Goal: Information Seeking & Learning: Learn about a topic

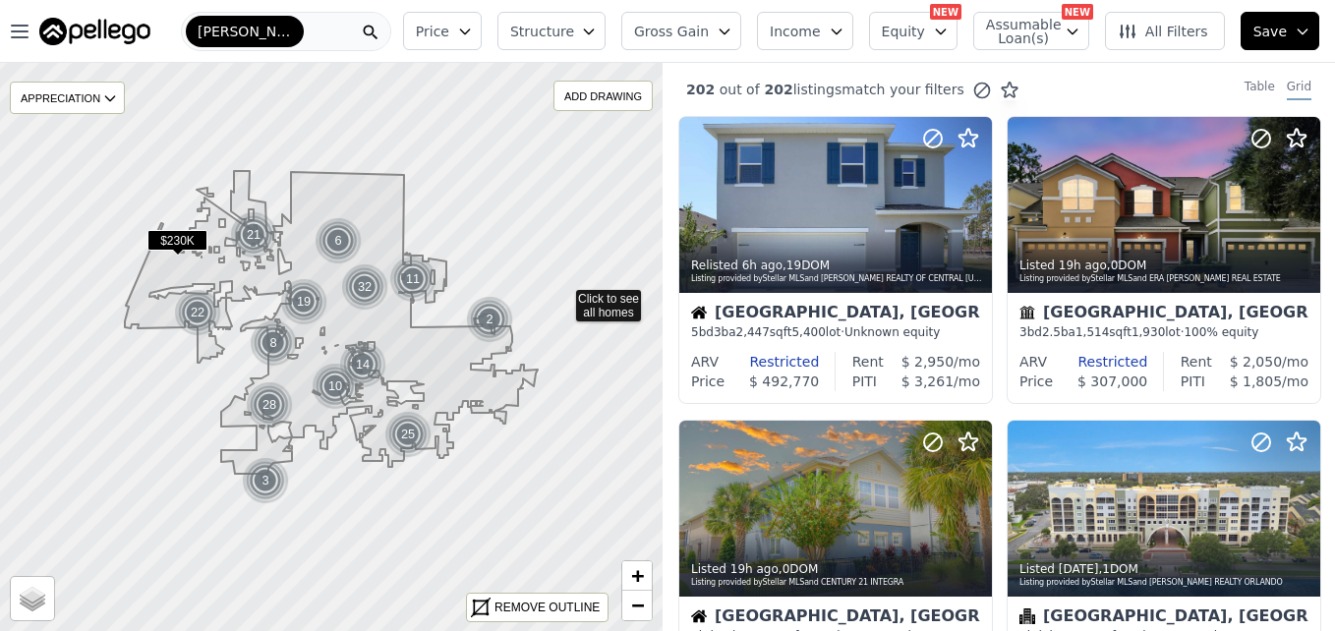
click at [562, 296] on icon at bounding box center [331, 347] width 801 height 688
click at [562, 296] on div at bounding box center [331, 347] width 795 height 682
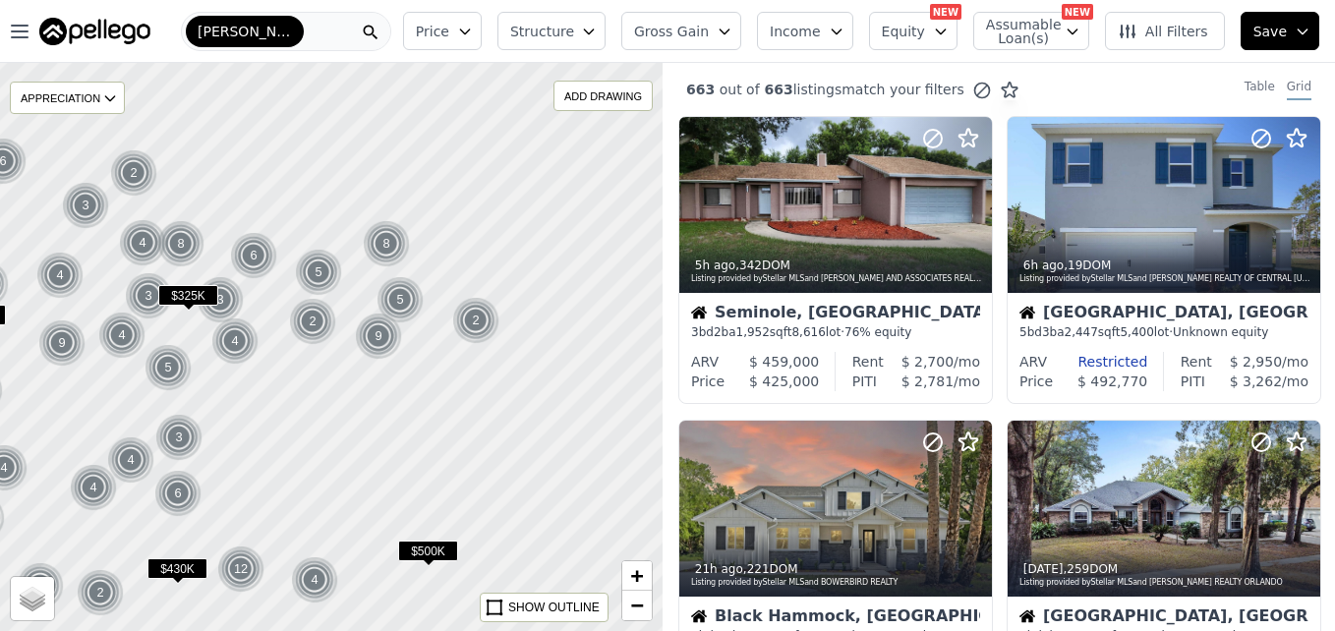
click at [482, 43] on button "Price" at bounding box center [442, 31] width 79 height 38
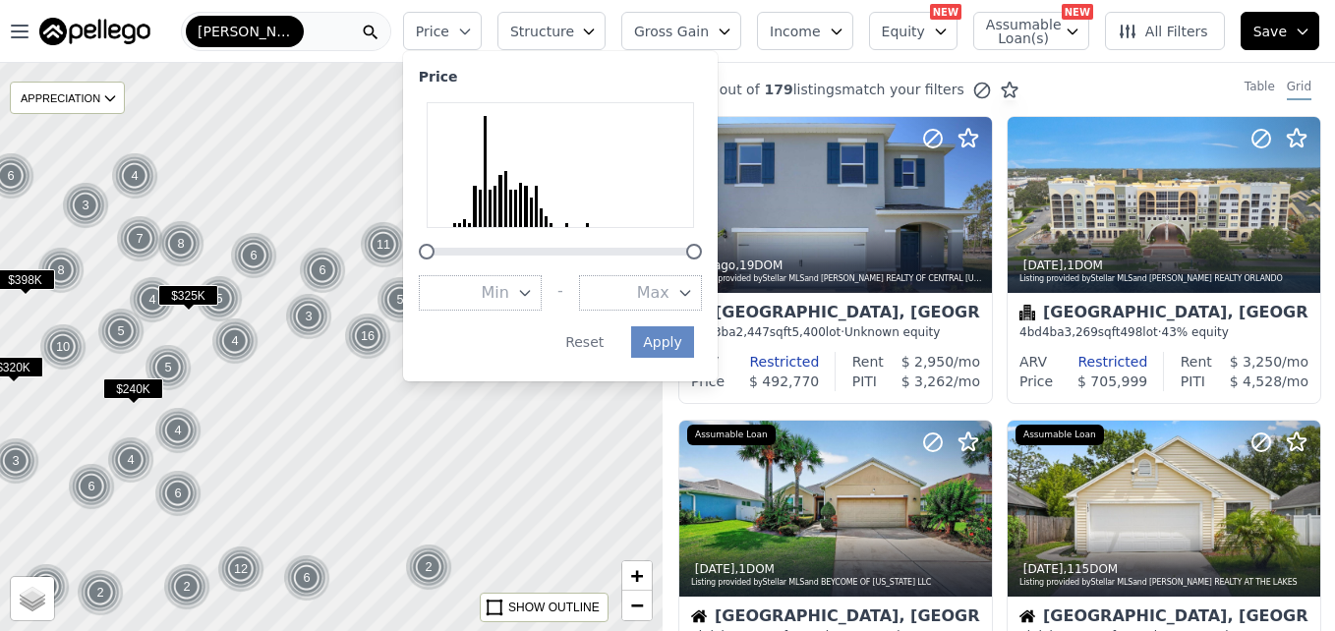
click at [670, 282] on span "Max" at bounding box center [653, 293] width 32 height 24
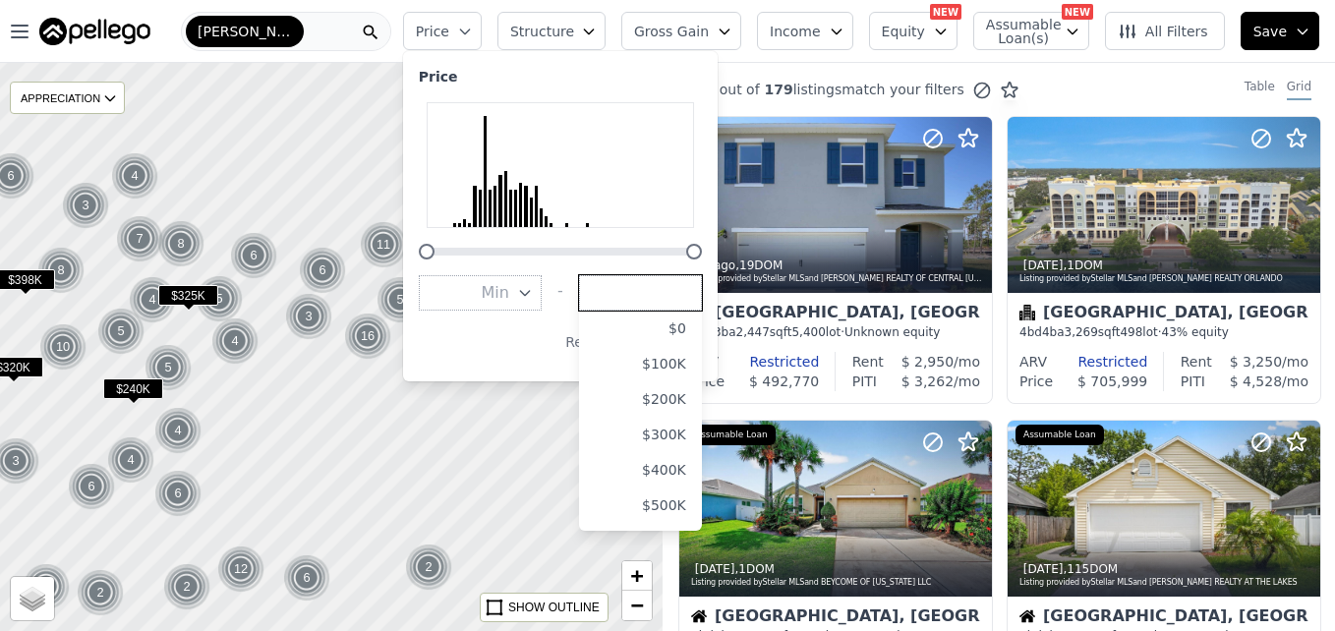
click at [674, 282] on input "number" at bounding box center [640, 292] width 123 height 35
type input "179000"
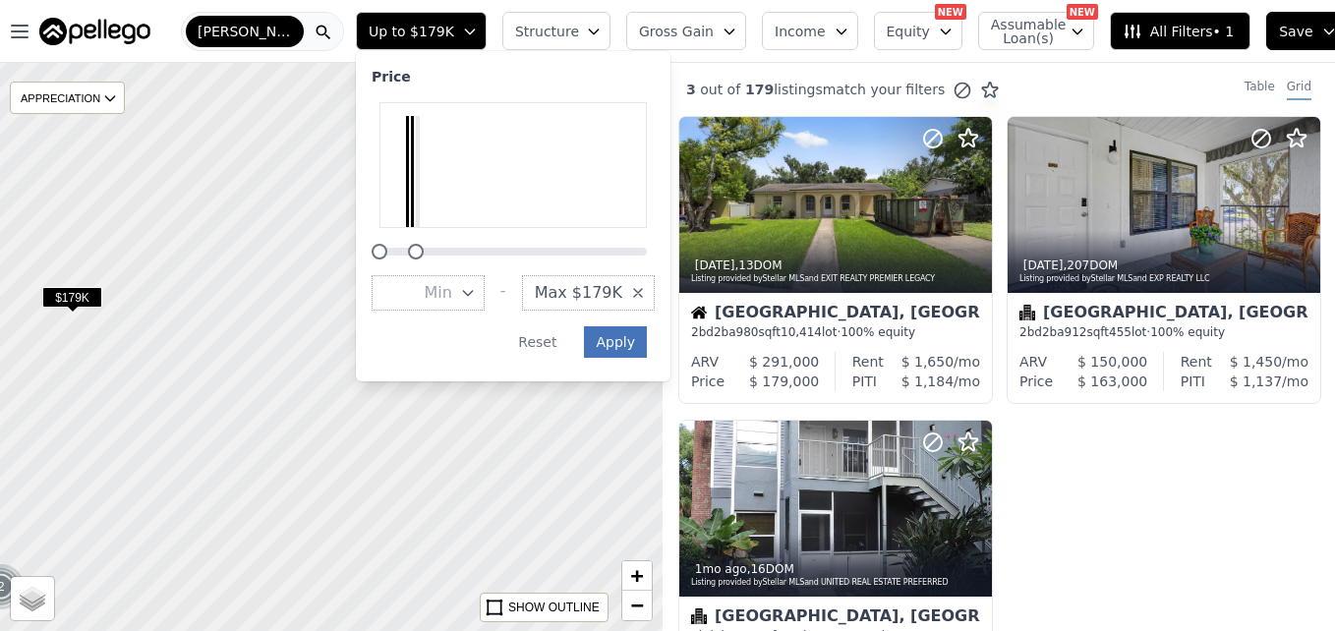
click at [615, 343] on button "Apply" at bounding box center [615, 341] width 63 height 31
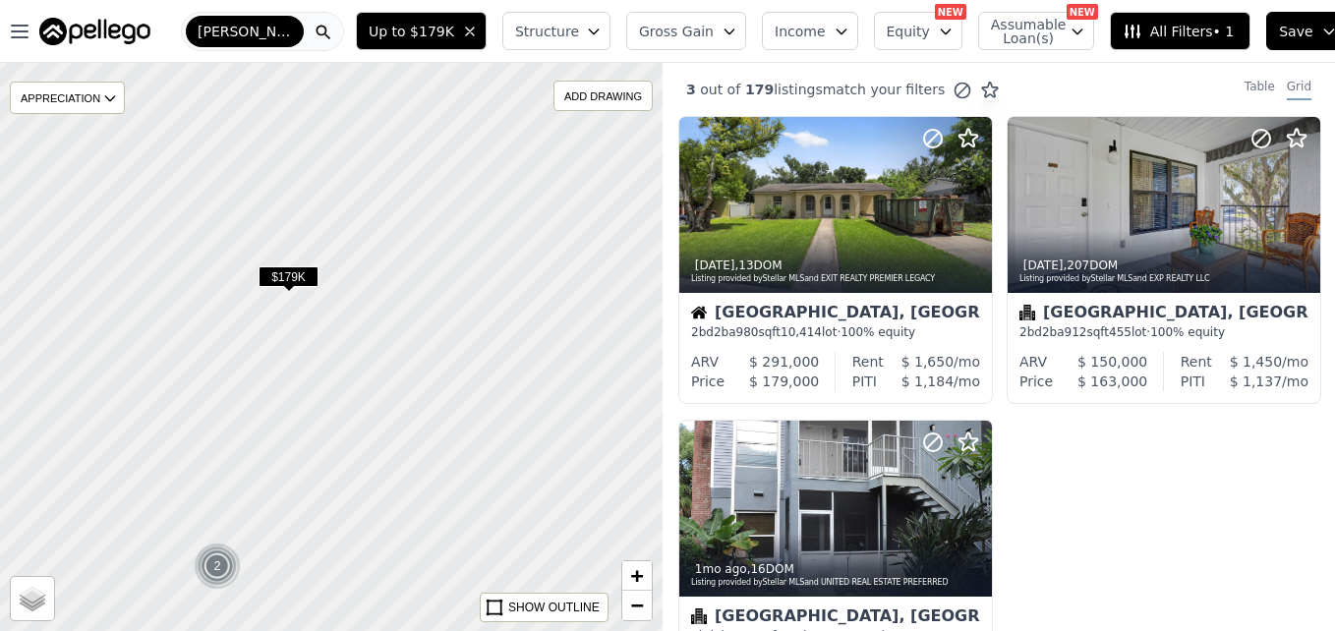
drag, startPoint x: 142, startPoint y: 404, endPoint x: 358, endPoint y: 383, distance: 217.3
click at [358, 383] on div at bounding box center [331, 347] width 795 height 682
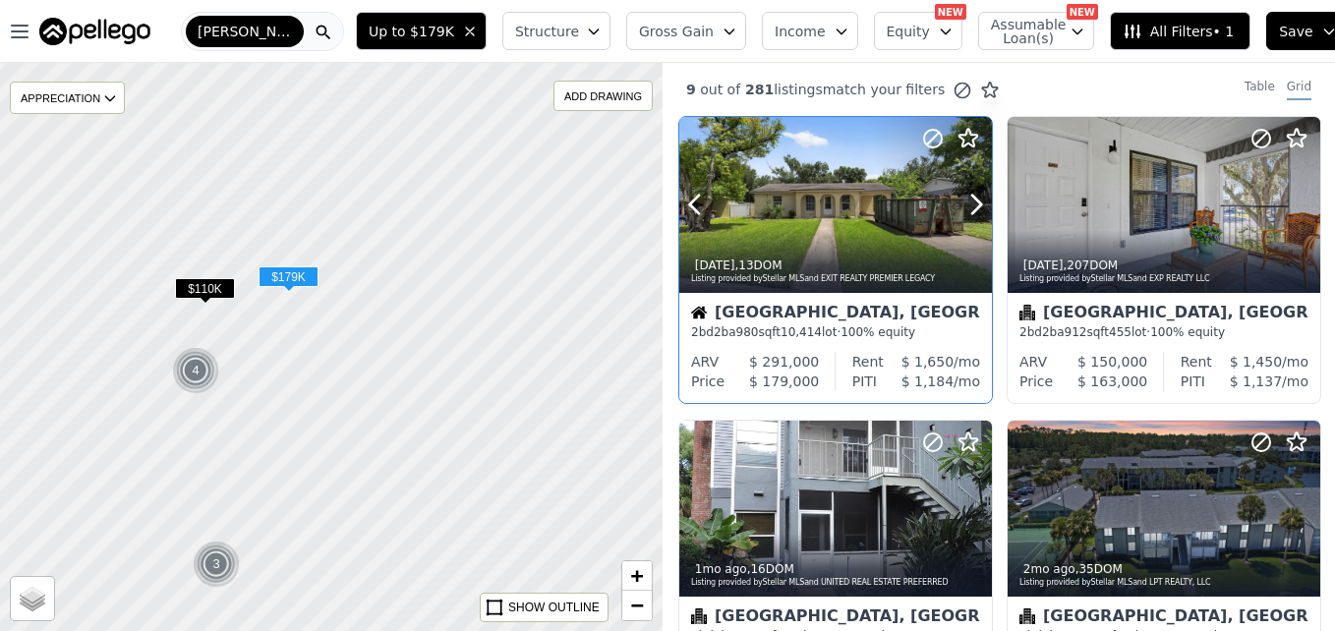
click at [825, 186] on div at bounding box center [835, 205] width 313 height 176
click at [791, 184] on div at bounding box center [835, 205] width 313 height 176
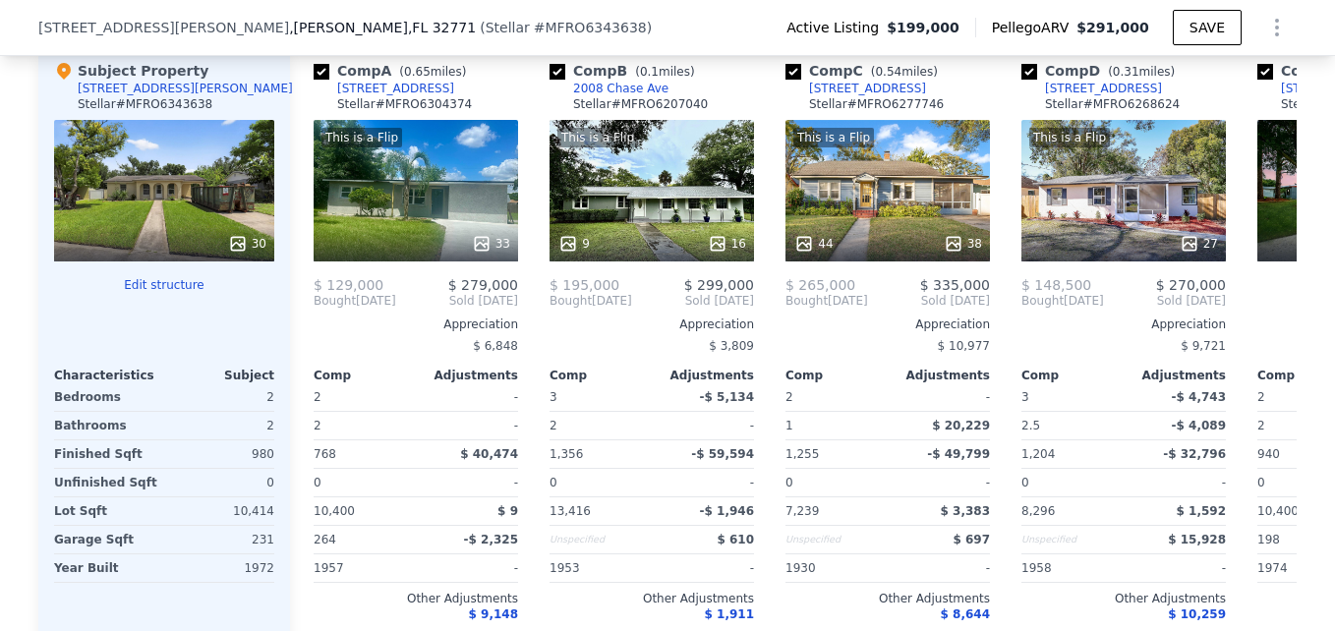
scroll to position [2070, 0]
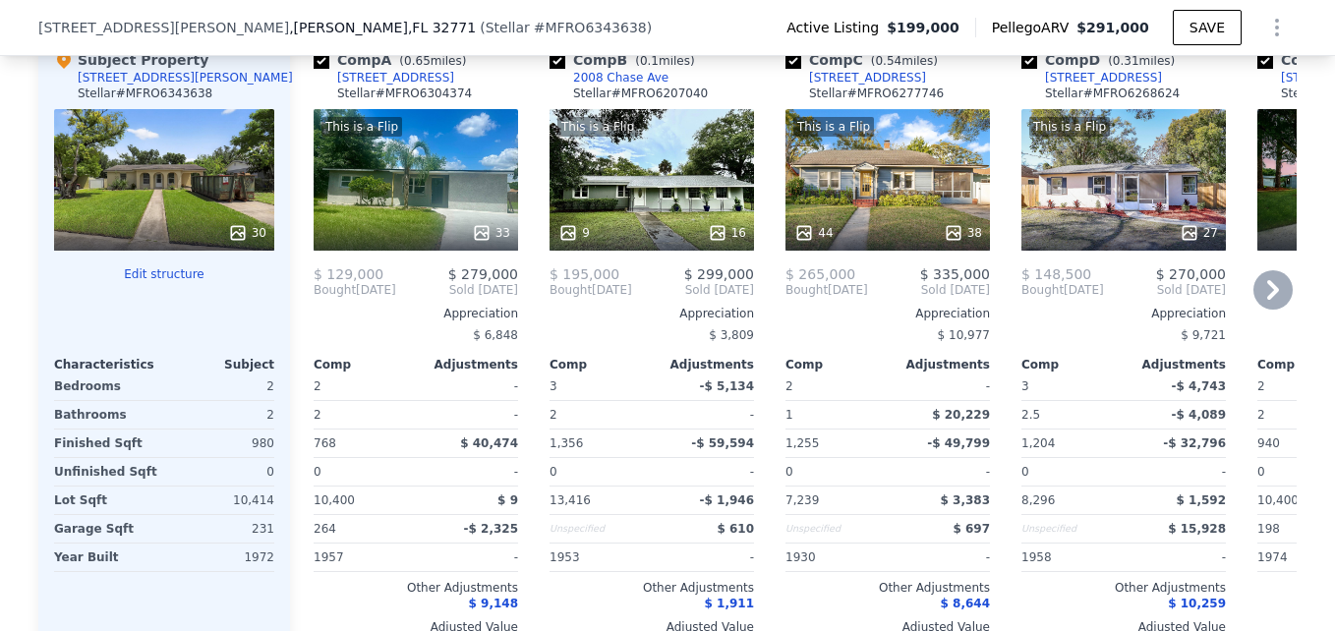
click at [1254, 304] on icon at bounding box center [1273, 289] width 39 height 39
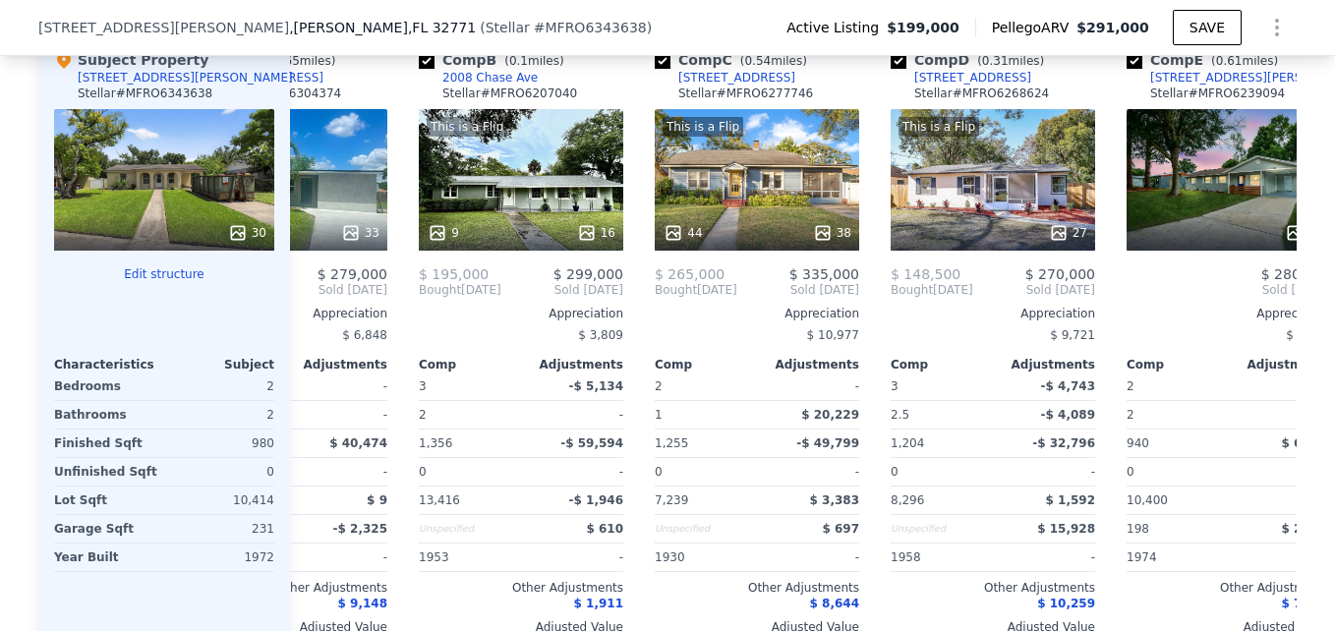
scroll to position [0, 472]
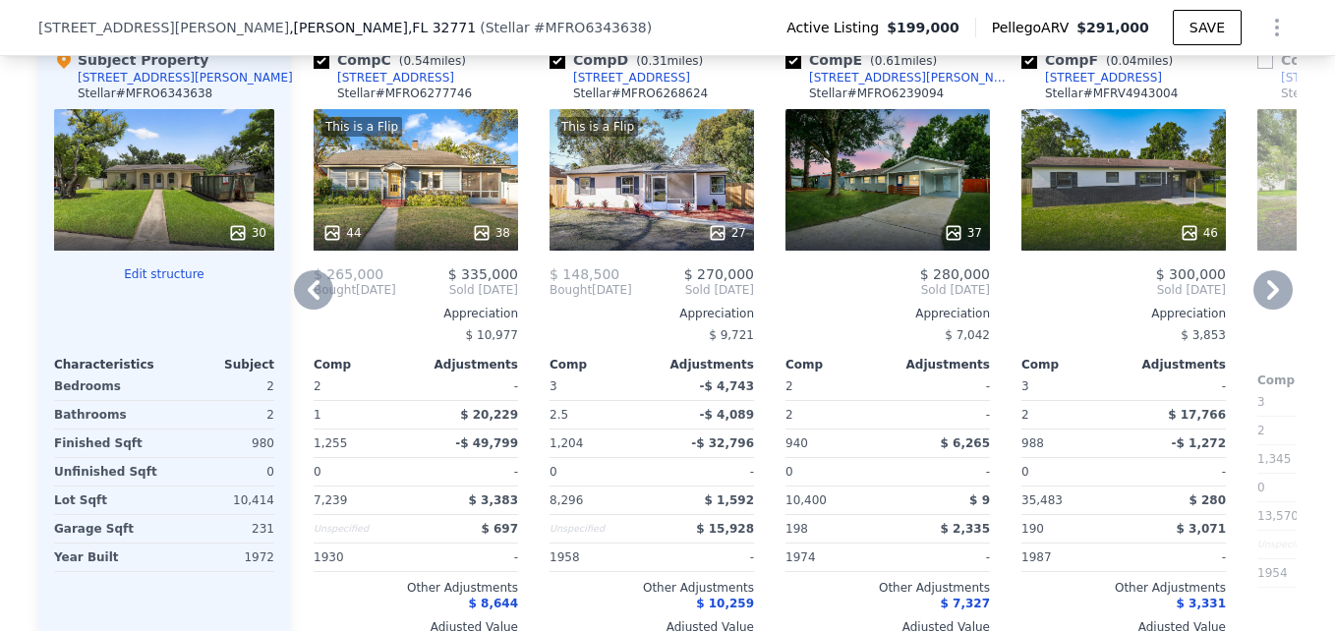
click at [1254, 304] on icon at bounding box center [1273, 289] width 39 height 39
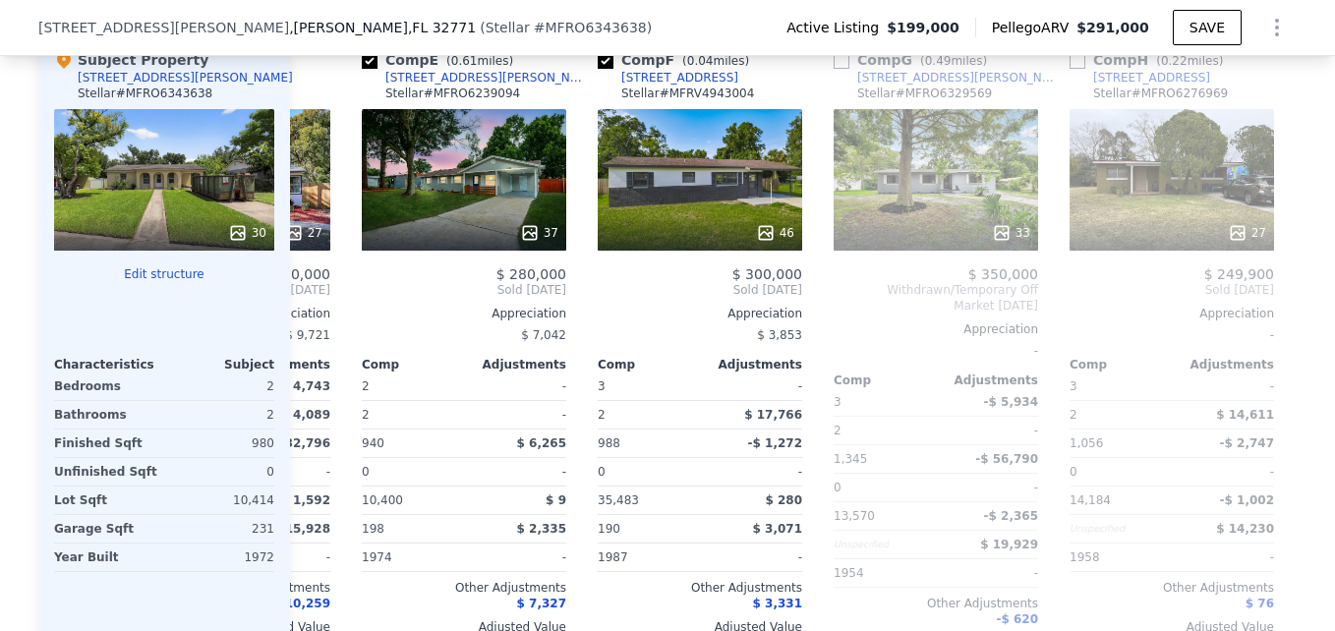
scroll to position [0, 944]
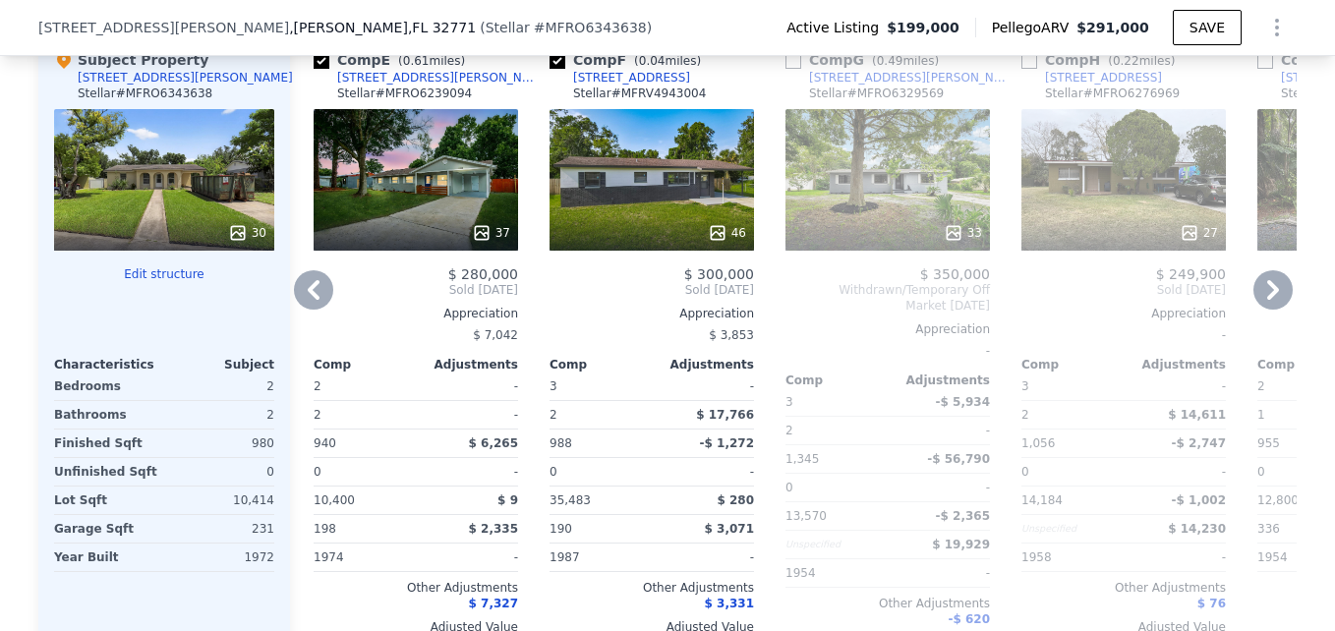
click at [627, 209] on div "46" at bounding box center [652, 180] width 205 height 142
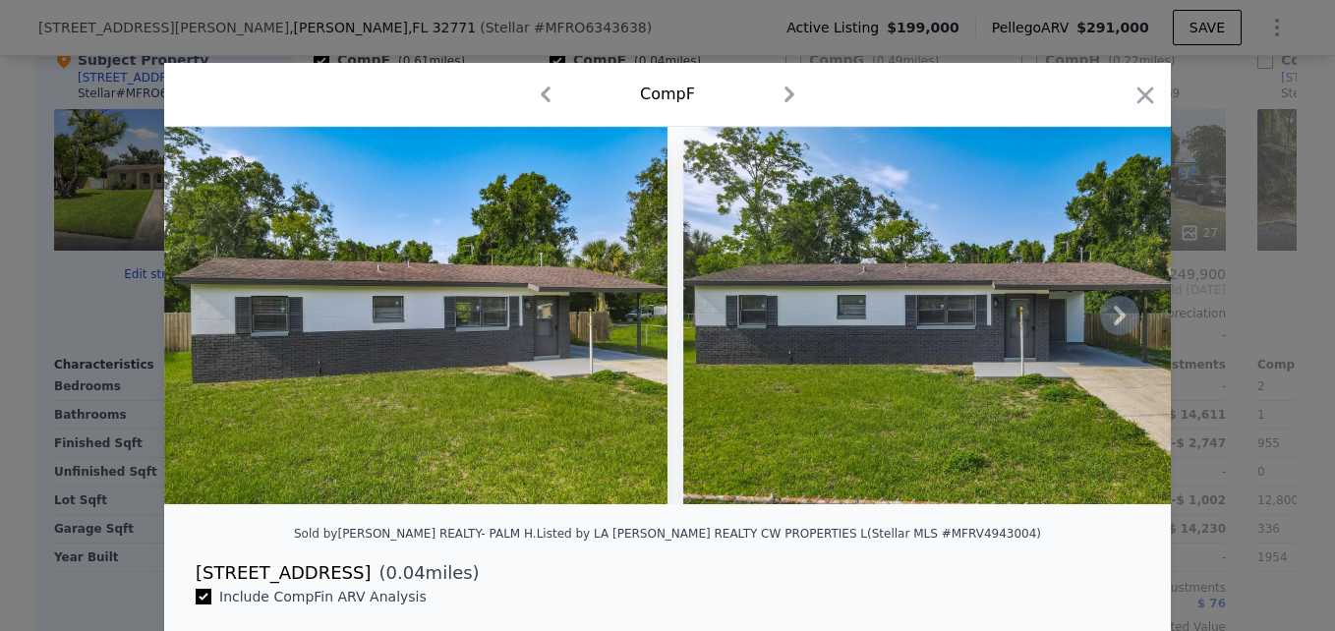
click at [1115, 325] on icon at bounding box center [1120, 316] width 12 height 20
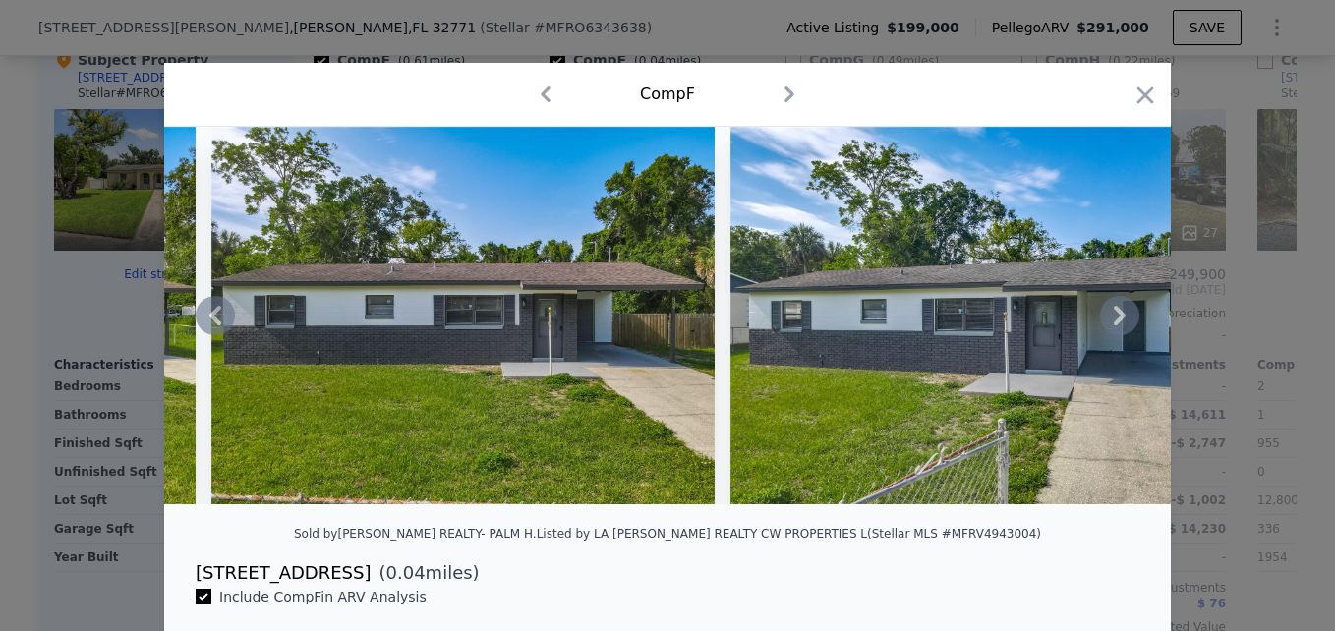
click at [1115, 325] on icon at bounding box center [1120, 316] width 12 height 20
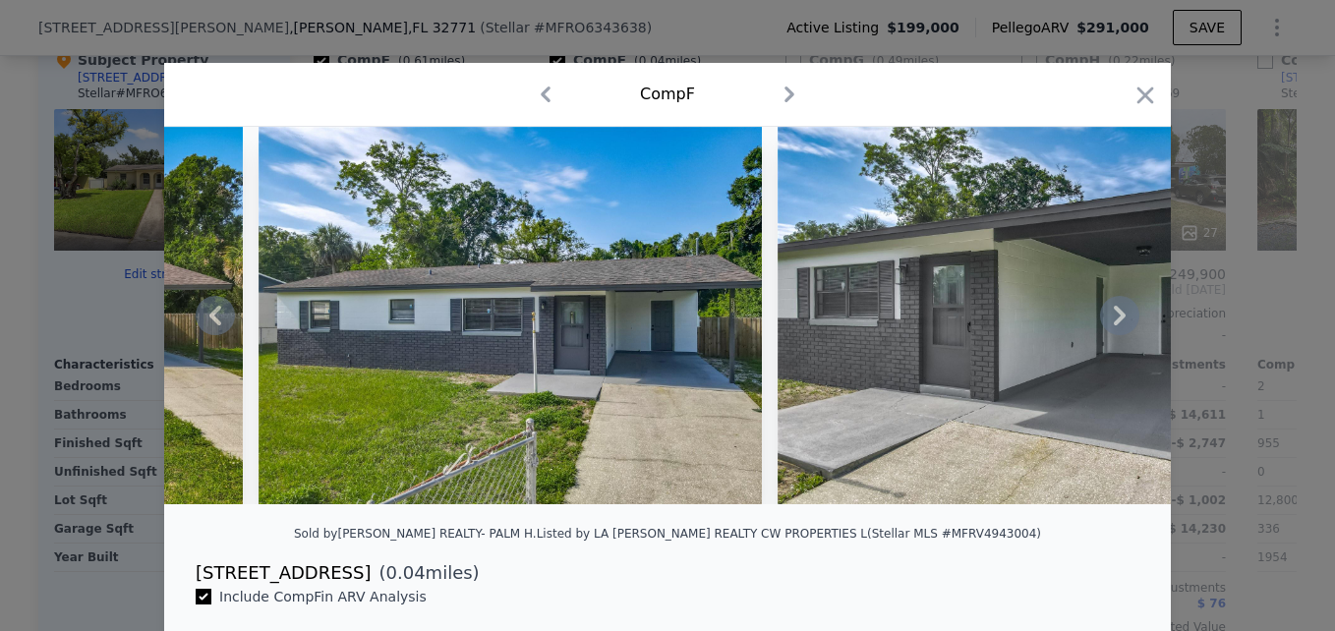
click at [1115, 325] on icon at bounding box center [1120, 316] width 12 height 20
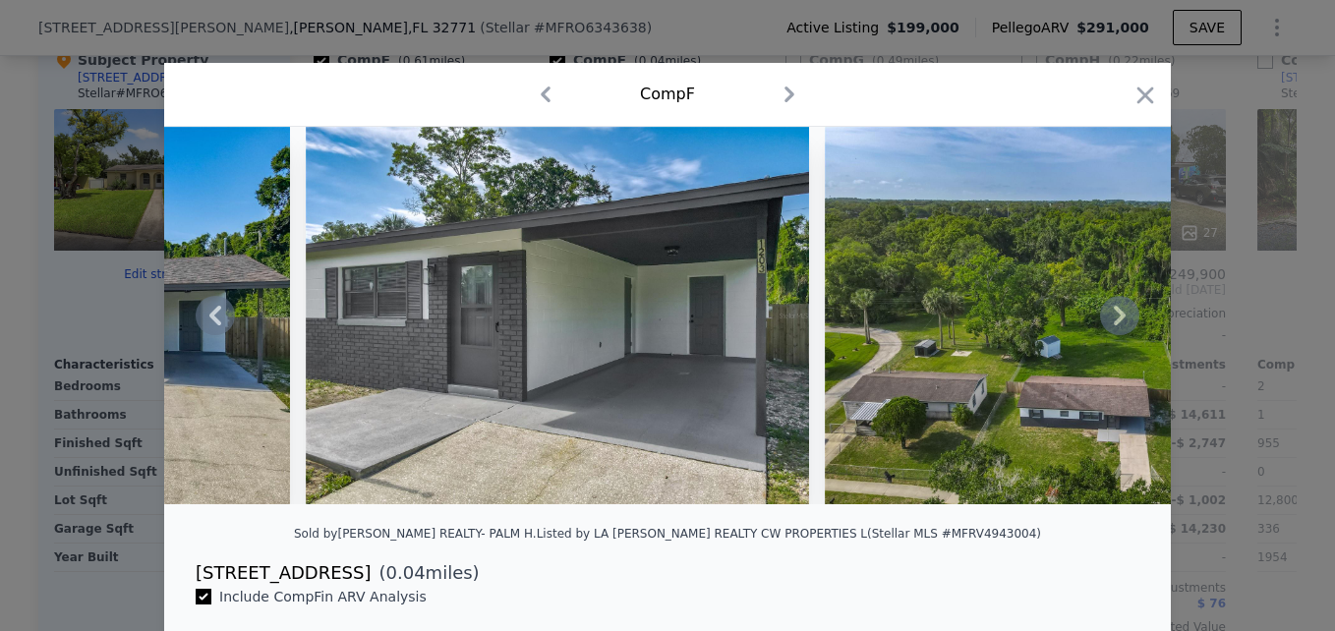
click at [1115, 325] on icon at bounding box center [1120, 316] width 12 height 20
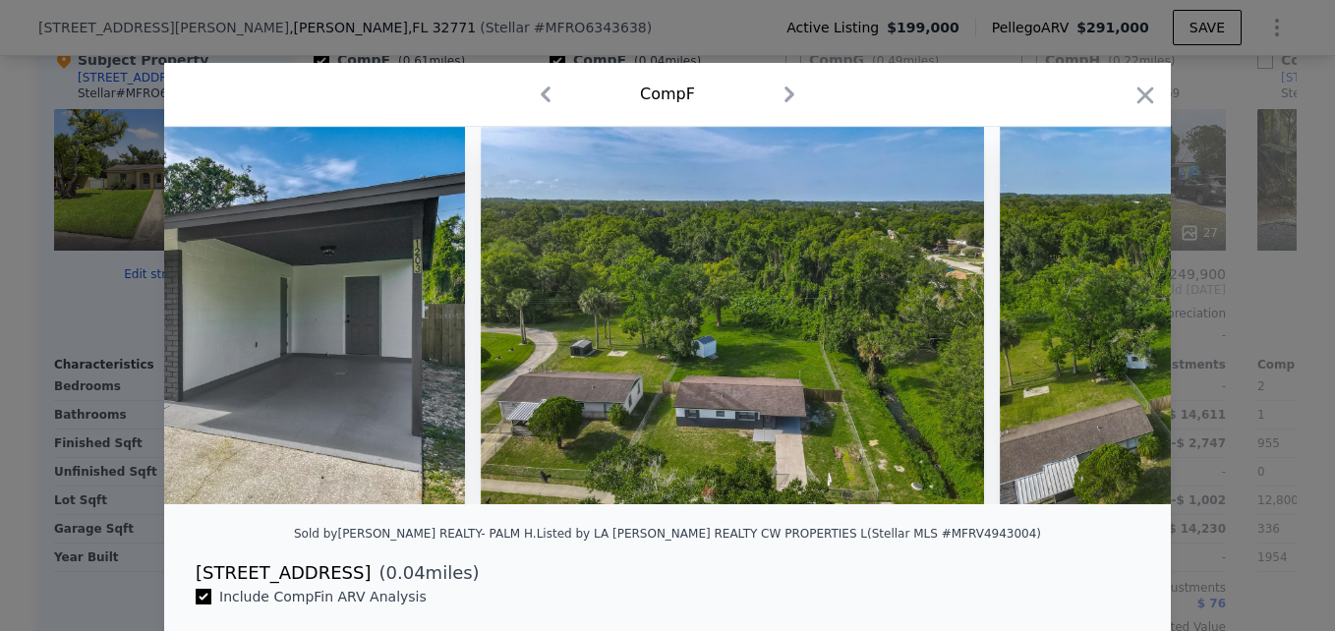
scroll to position [0, 1888]
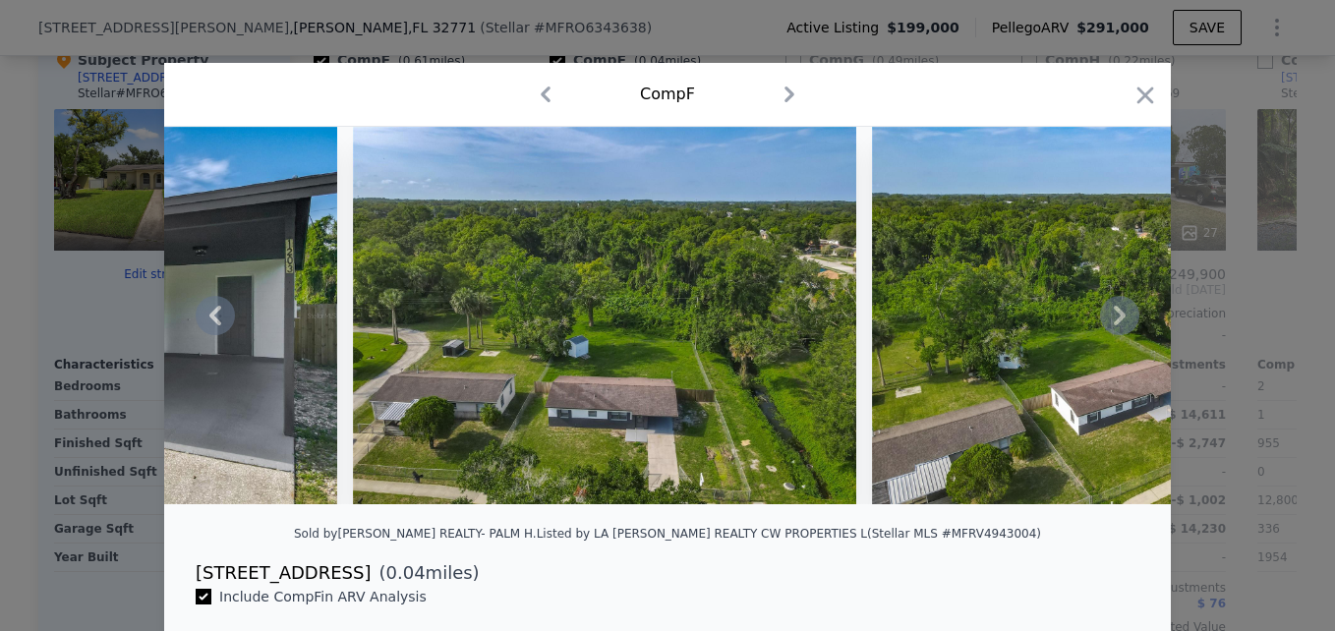
click at [1115, 325] on icon at bounding box center [1120, 316] width 12 height 20
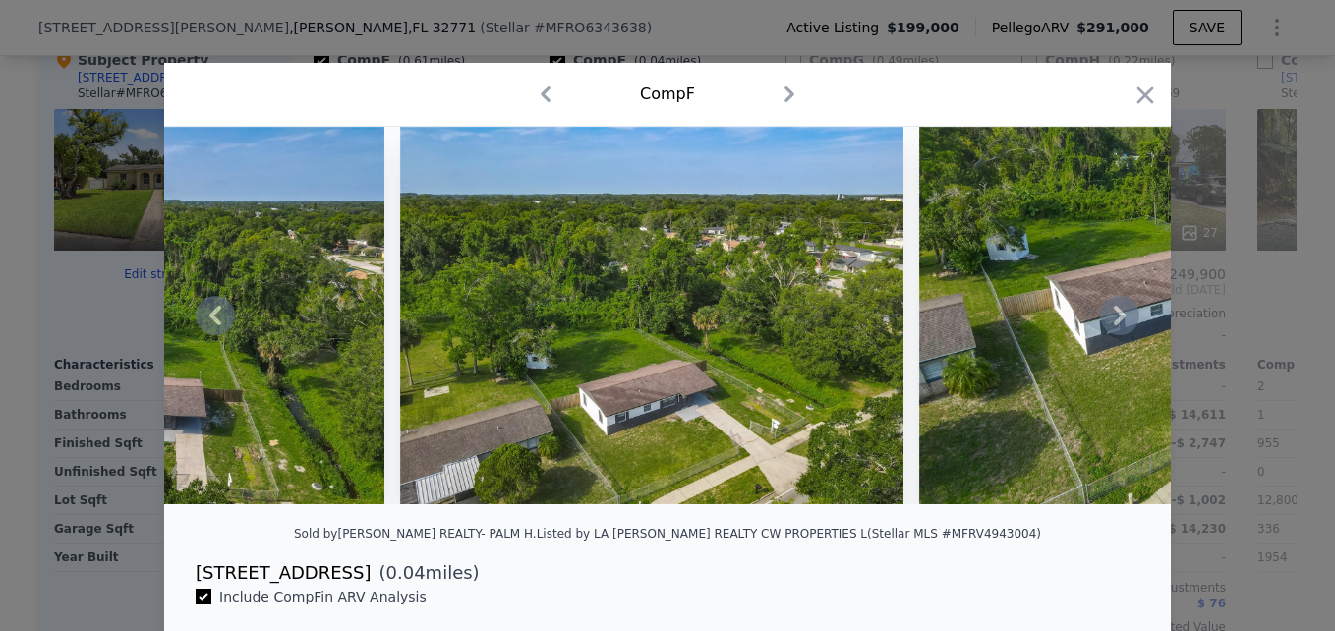
click at [1115, 325] on icon at bounding box center [1120, 316] width 12 height 20
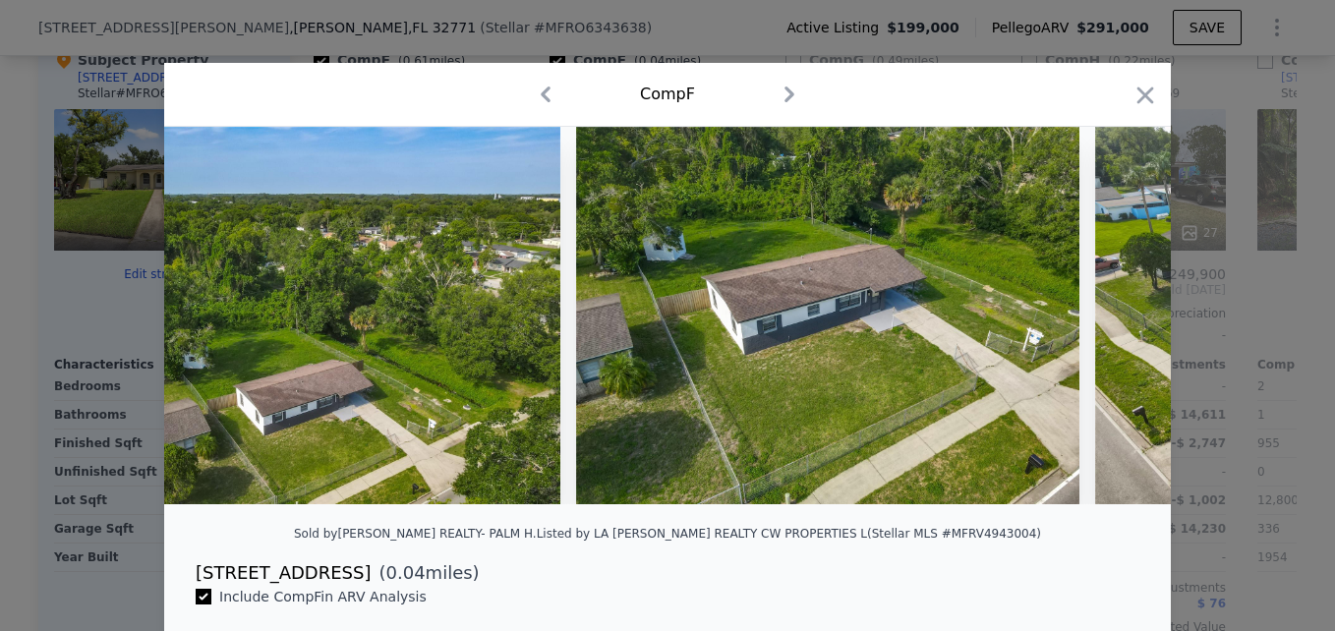
scroll to position [0, 2832]
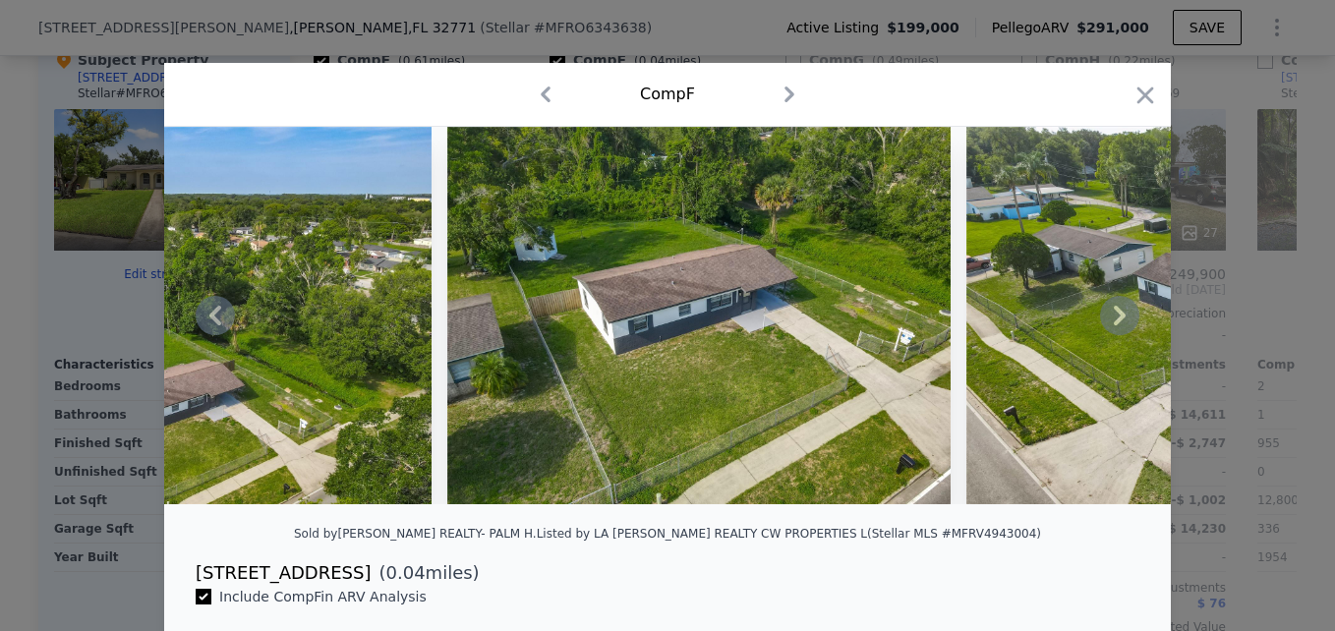
click at [1115, 325] on icon at bounding box center [1120, 316] width 12 height 20
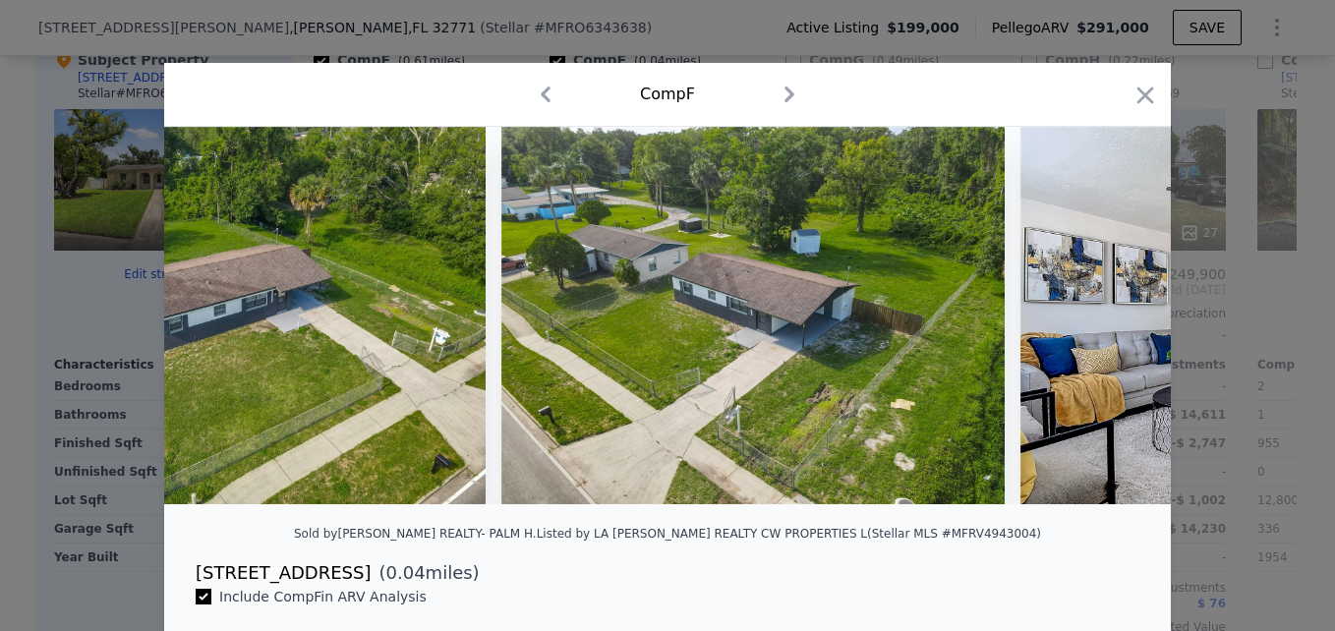
scroll to position [0, 3304]
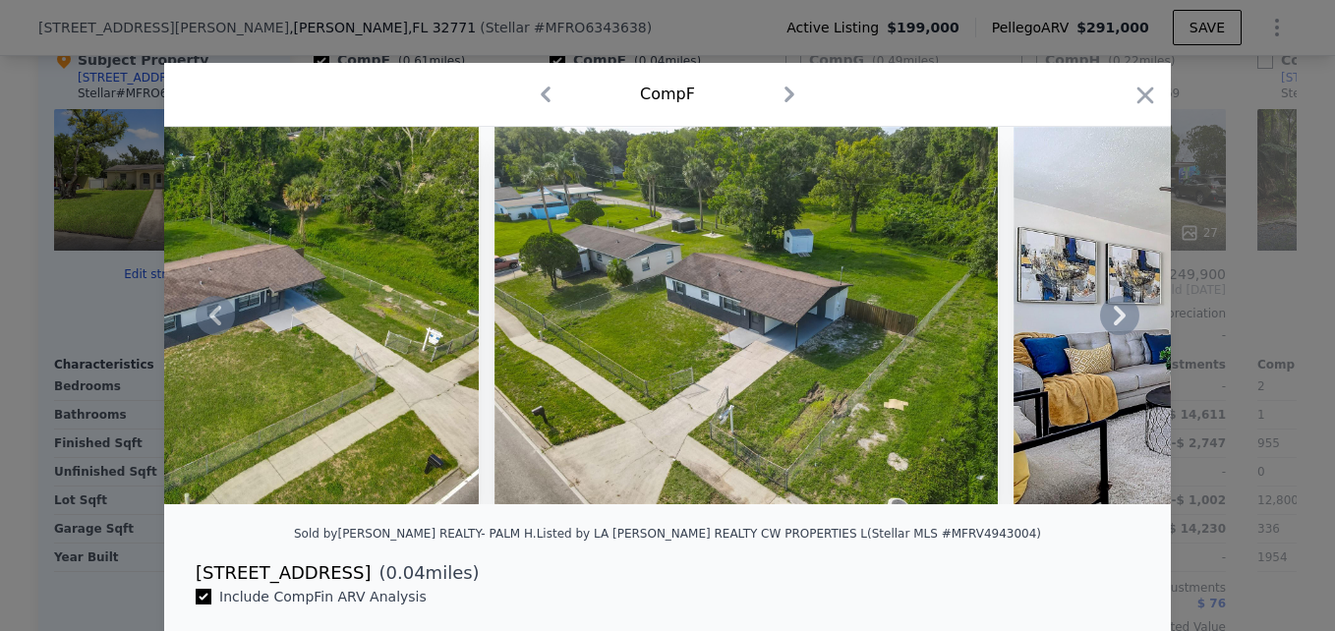
click at [1115, 325] on icon at bounding box center [1120, 316] width 12 height 20
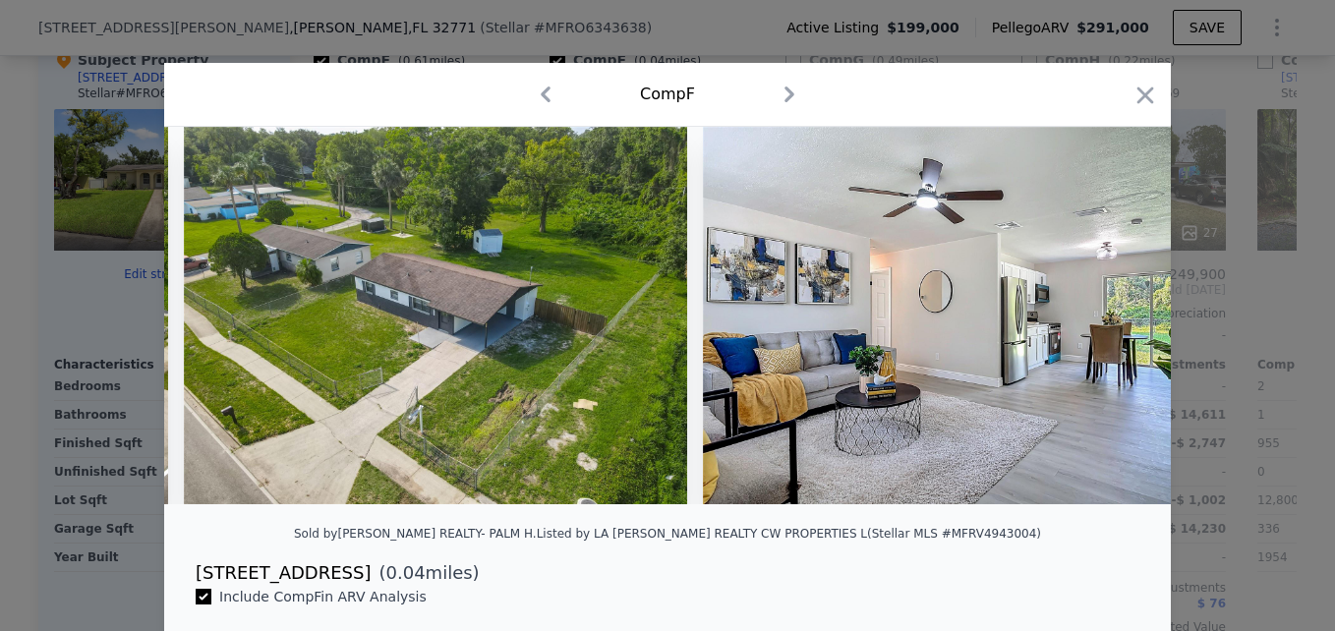
scroll to position [0, 3775]
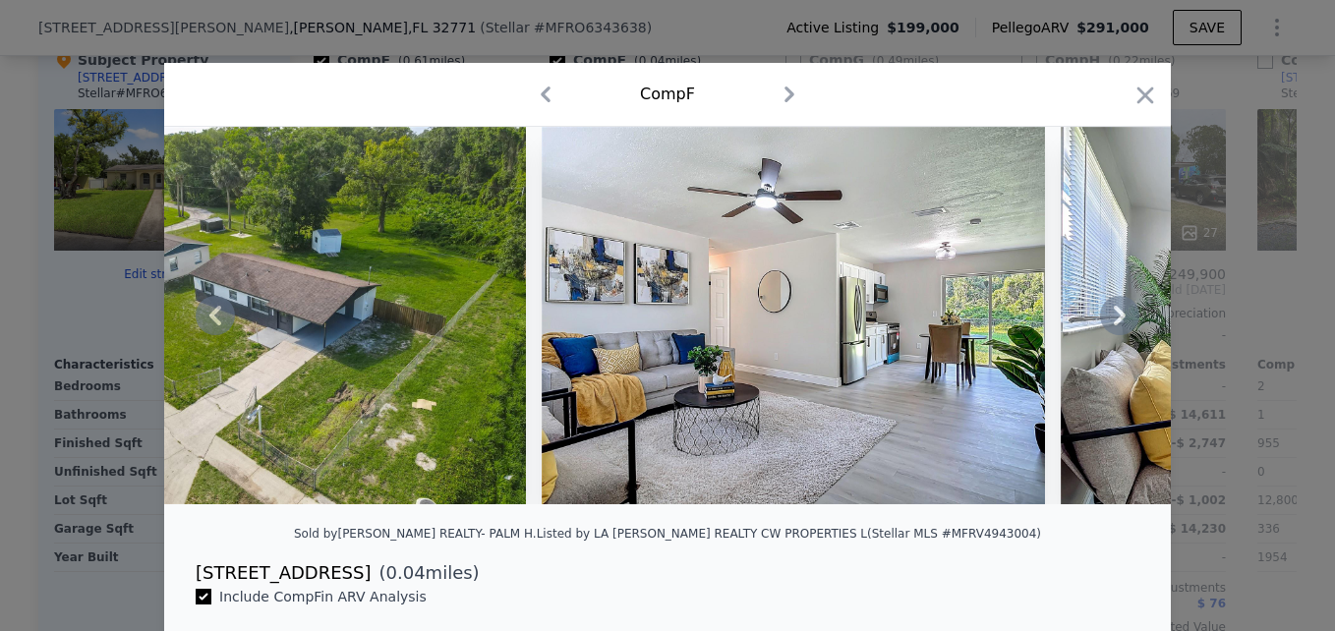
click at [1115, 325] on icon at bounding box center [1120, 316] width 12 height 20
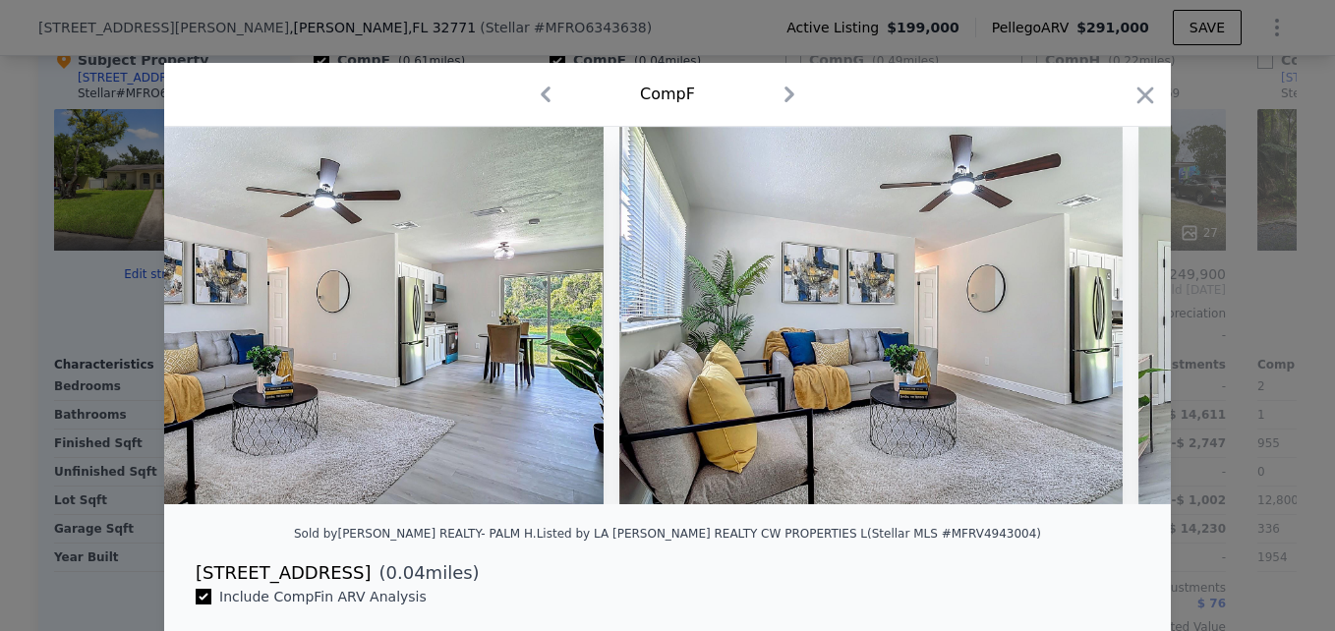
scroll to position [0, 4247]
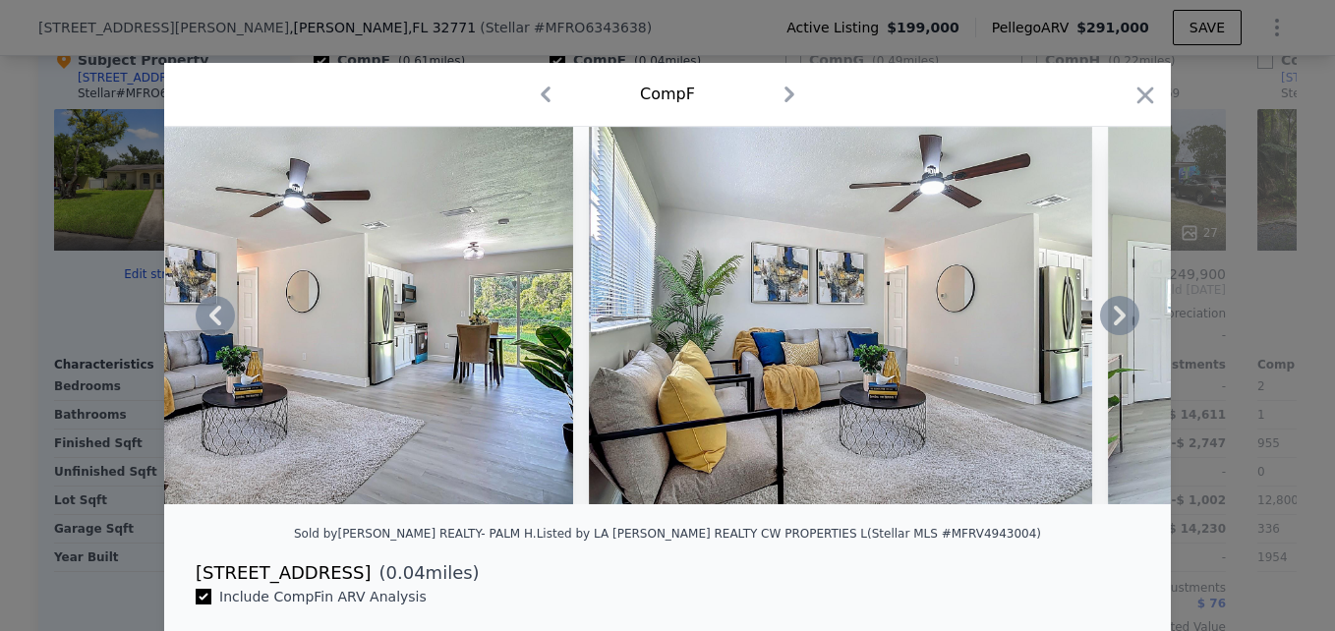
click at [1115, 325] on icon at bounding box center [1120, 316] width 12 height 20
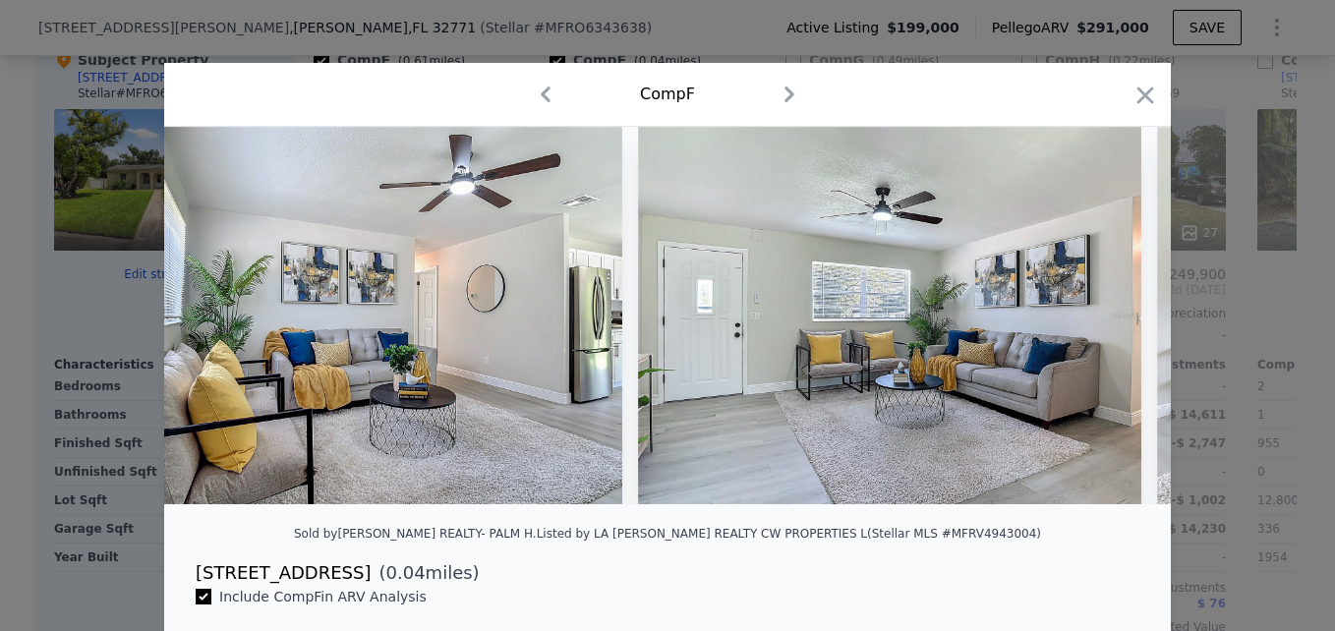
scroll to position [0, 4719]
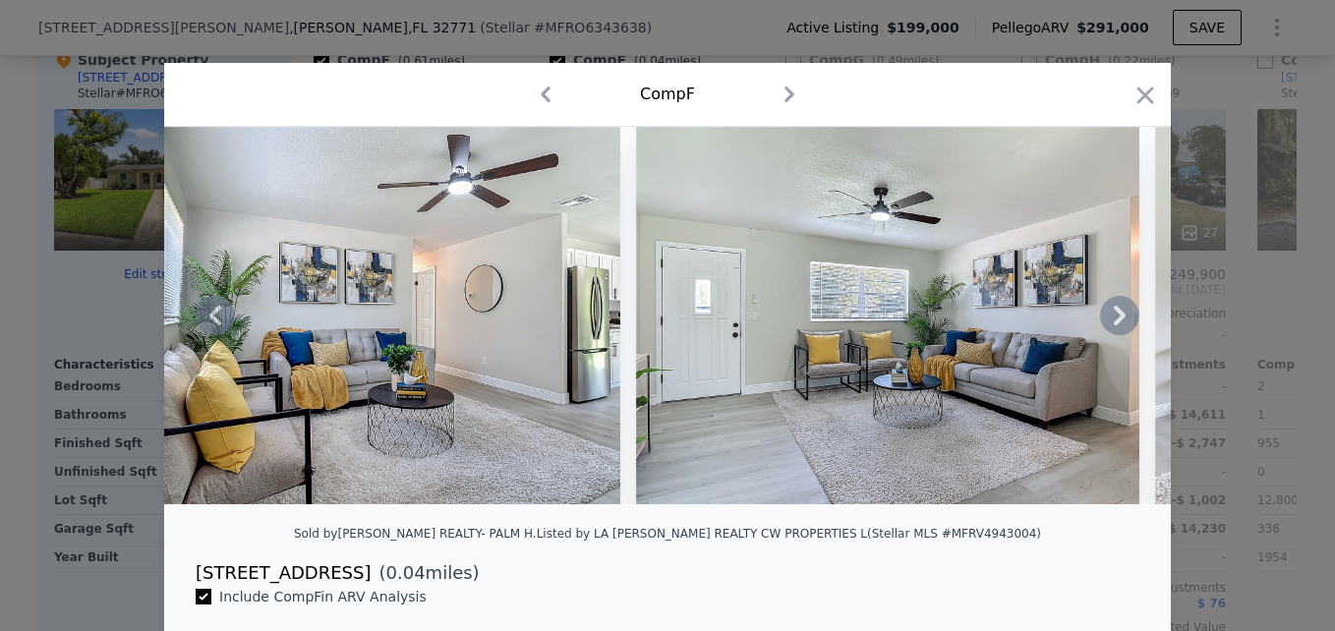
click at [1115, 325] on icon at bounding box center [1120, 316] width 12 height 20
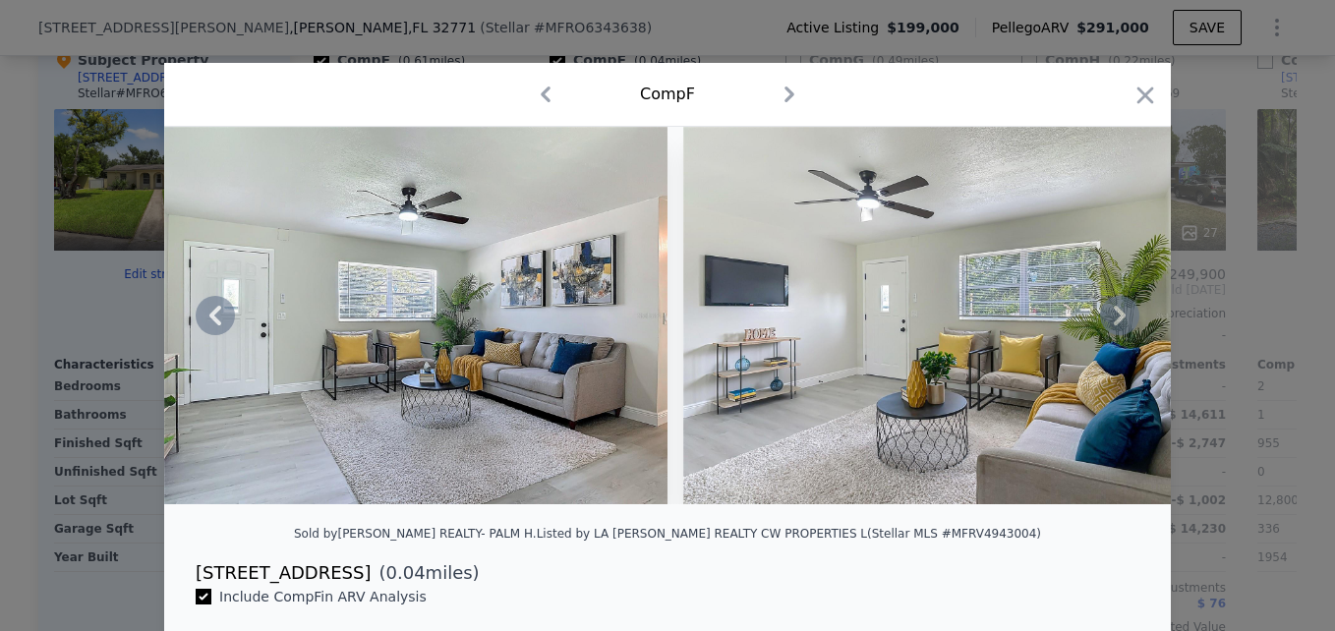
click at [1115, 325] on icon at bounding box center [1120, 316] width 12 height 20
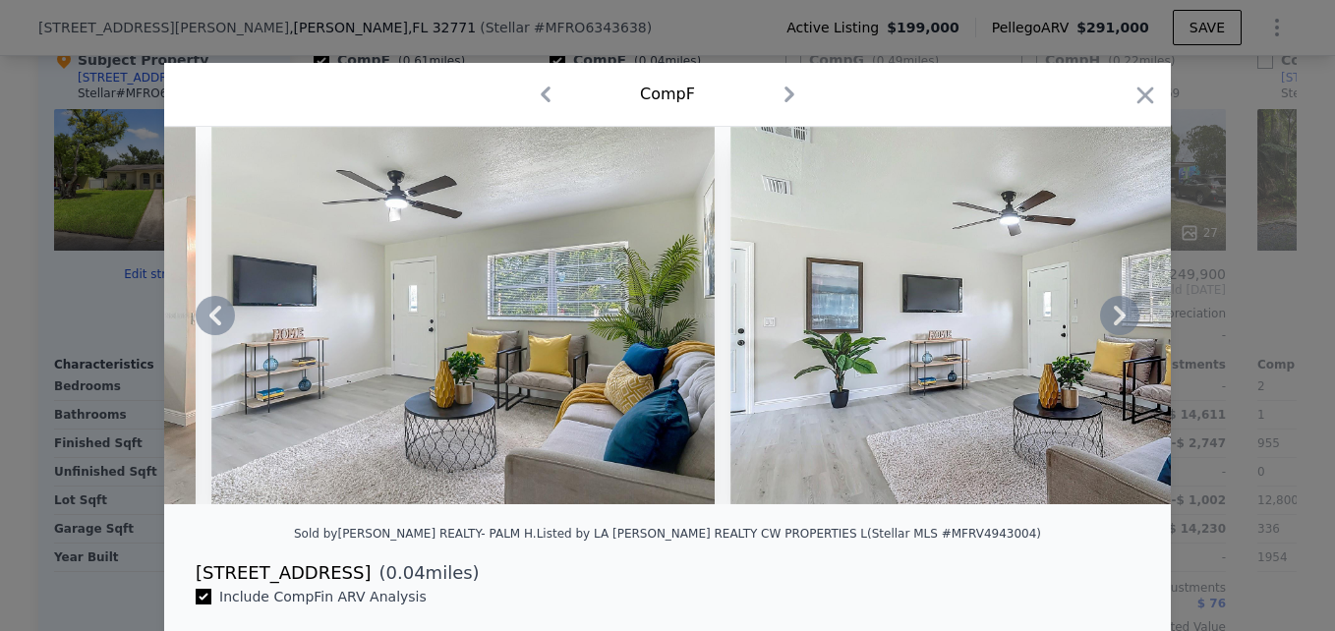
click at [1115, 325] on icon at bounding box center [1120, 316] width 12 height 20
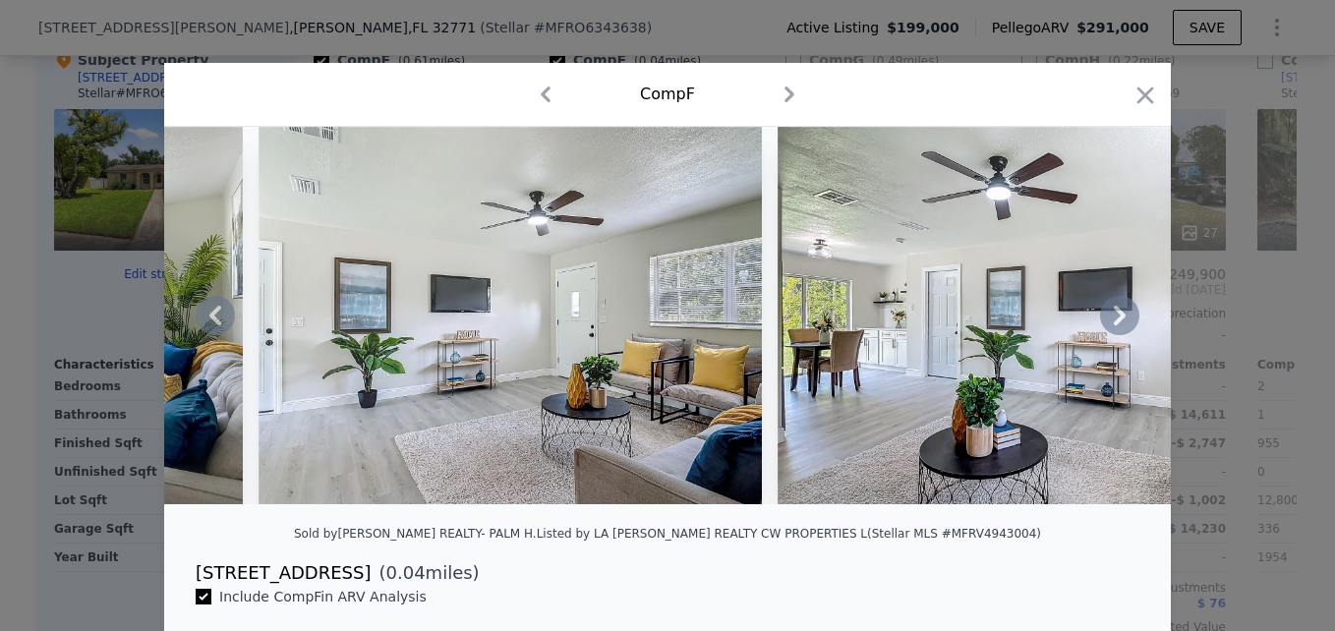
click at [1115, 325] on icon at bounding box center [1120, 316] width 12 height 20
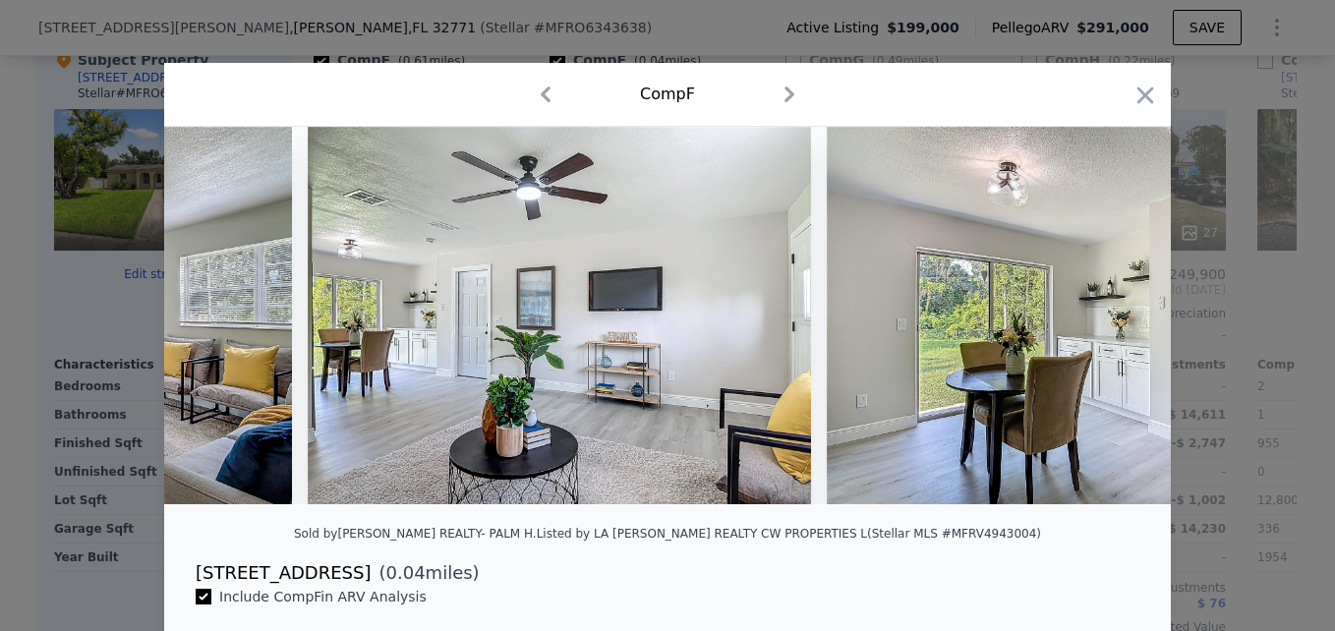
scroll to position [0, 6607]
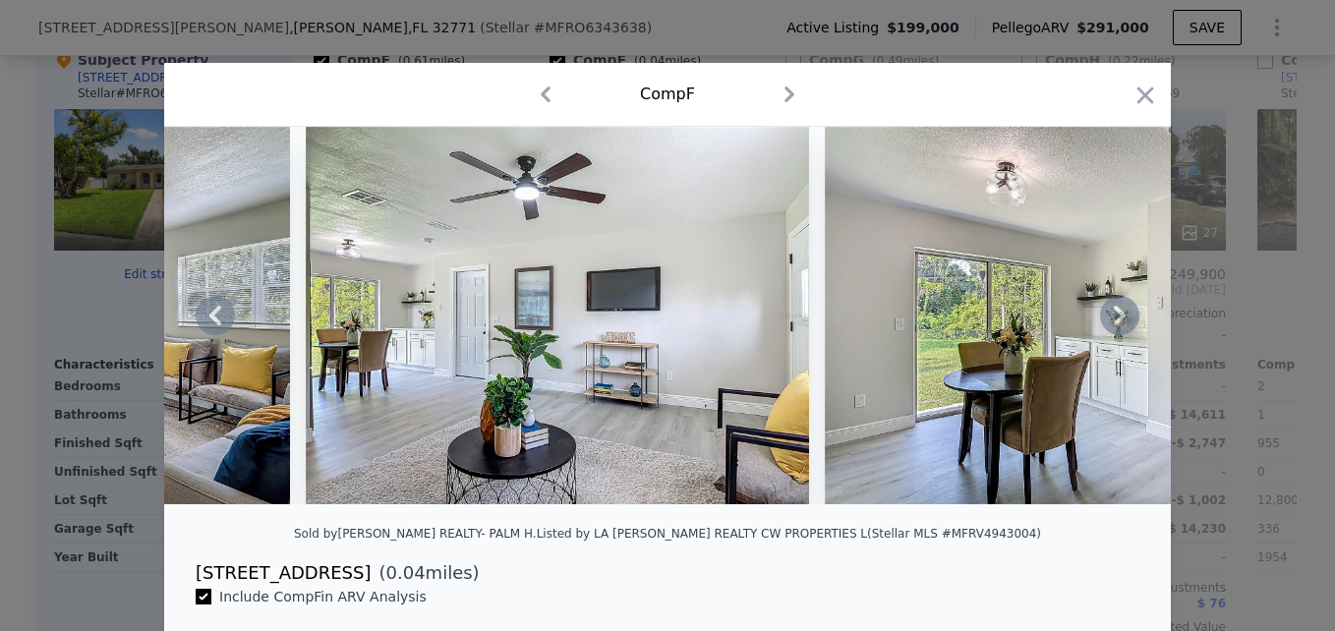
click at [1115, 325] on icon at bounding box center [1120, 316] width 12 height 20
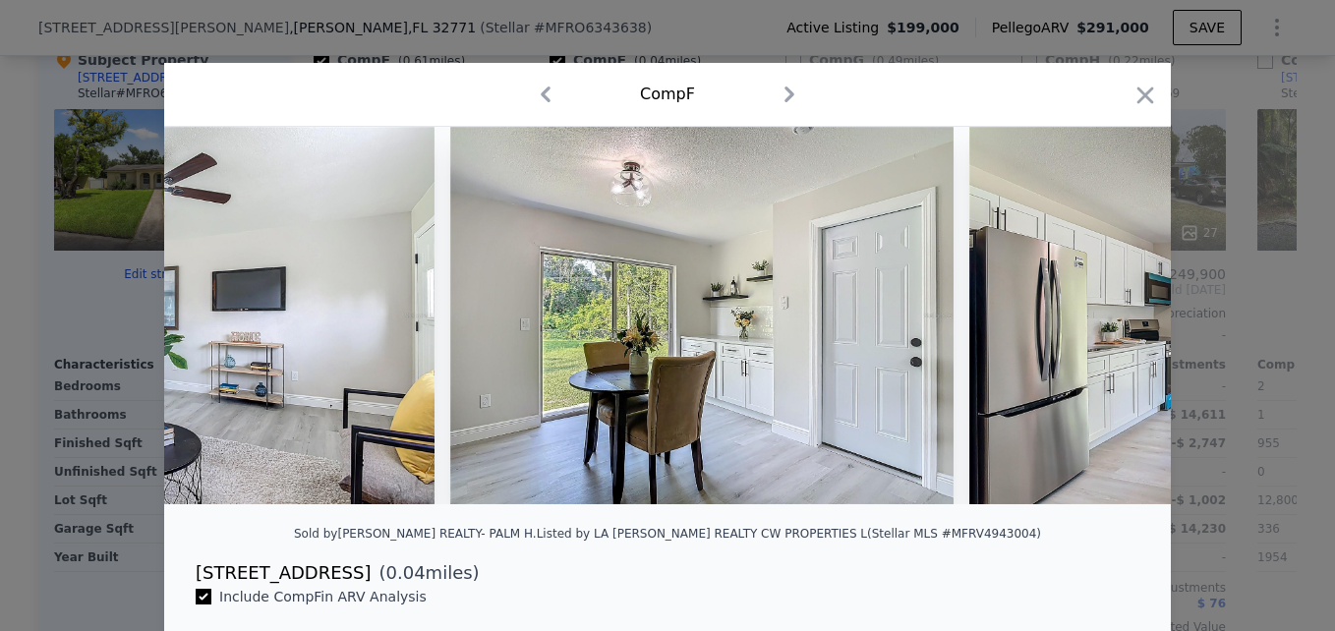
scroll to position [0, 7079]
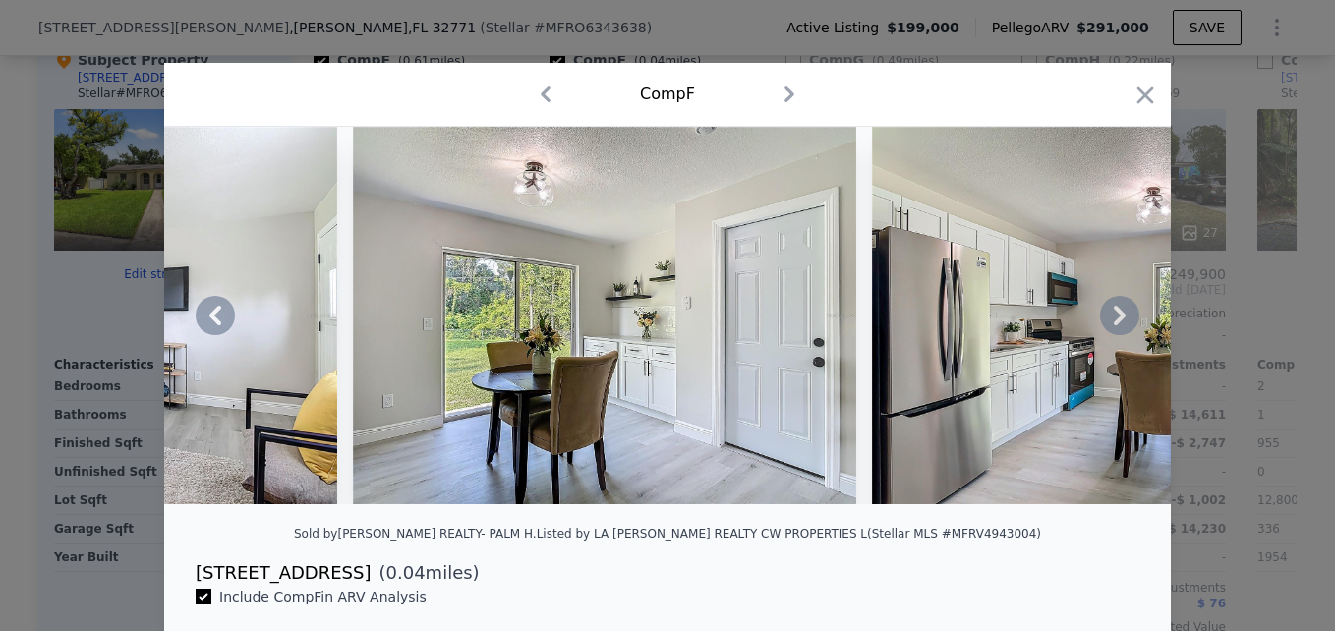
click at [1115, 325] on icon at bounding box center [1120, 316] width 12 height 20
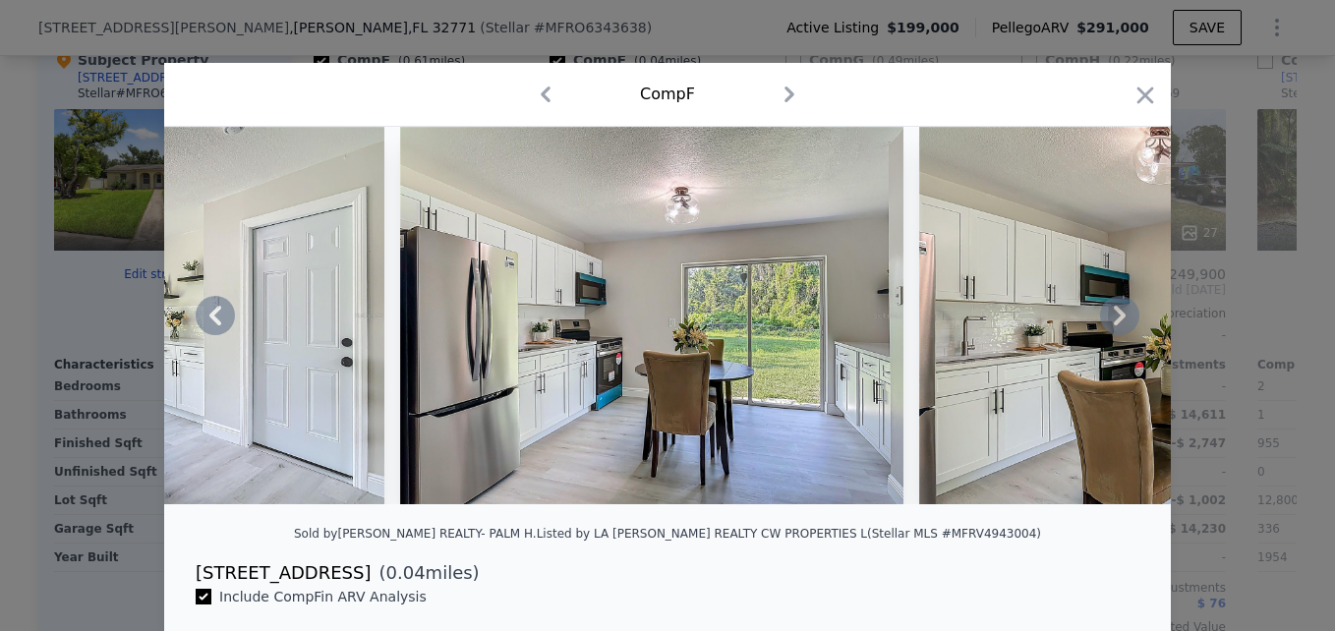
click at [1115, 325] on icon at bounding box center [1120, 316] width 12 height 20
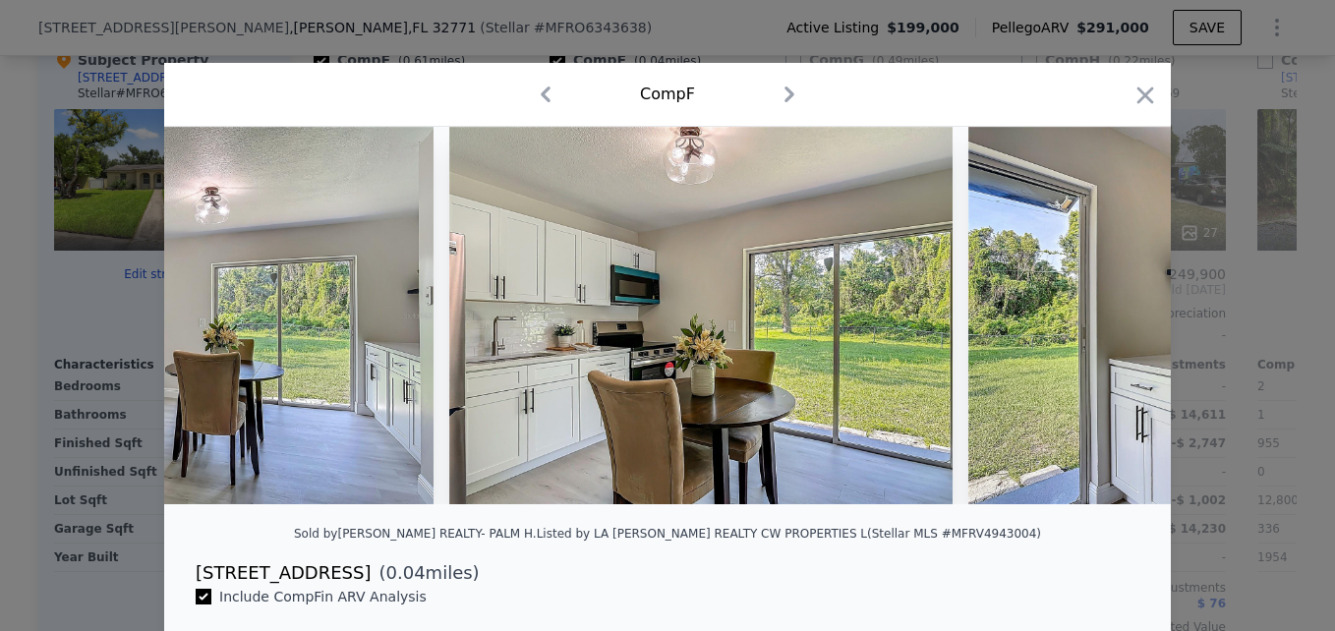
scroll to position [0, 8023]
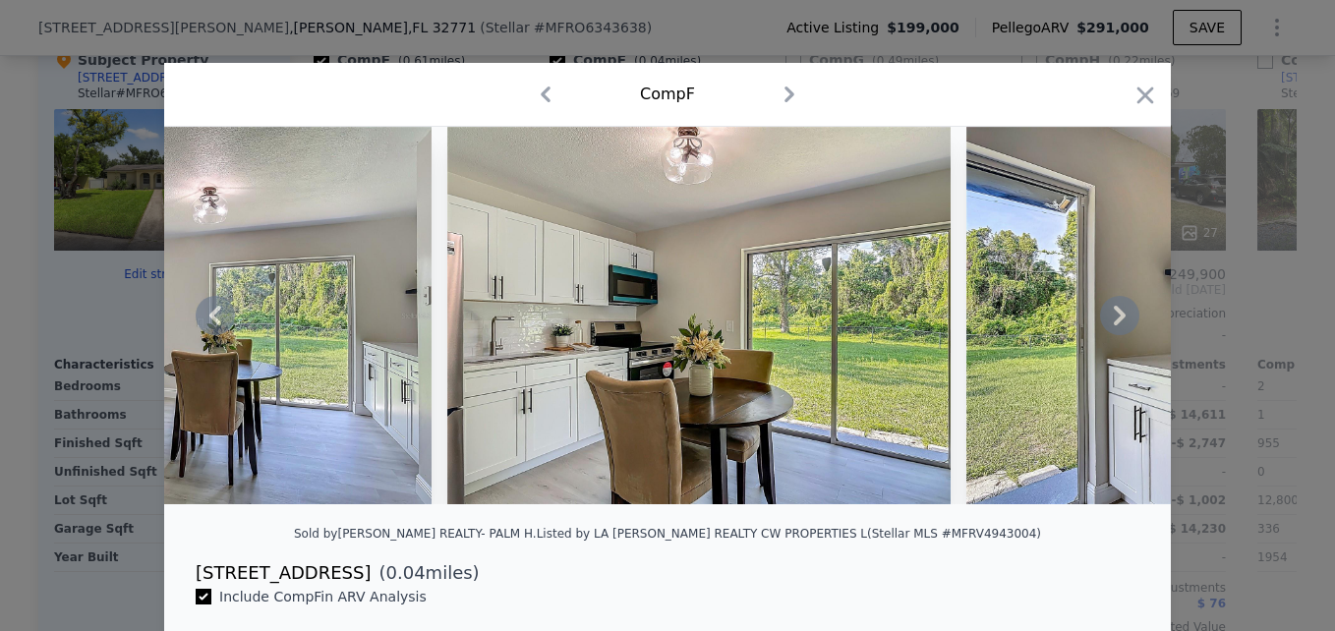
click at [1102, 313] on icon at bounding box center [1119, 315] width 39 height 39
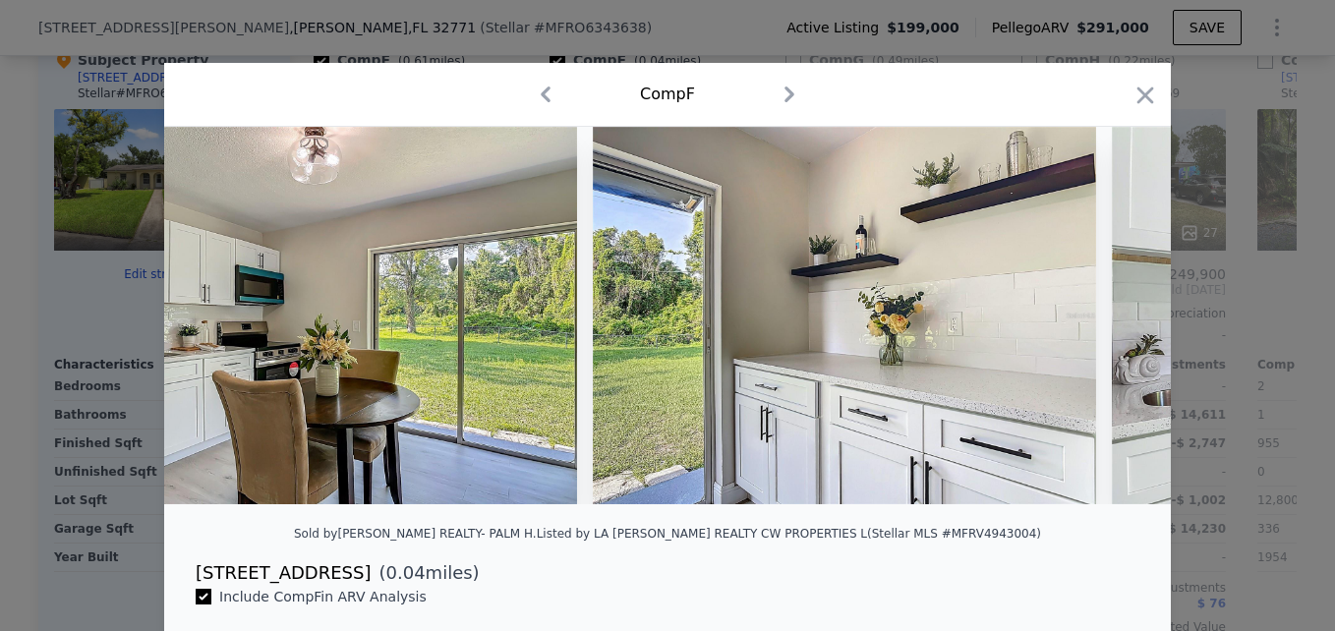
scroll to position [0, 8495]
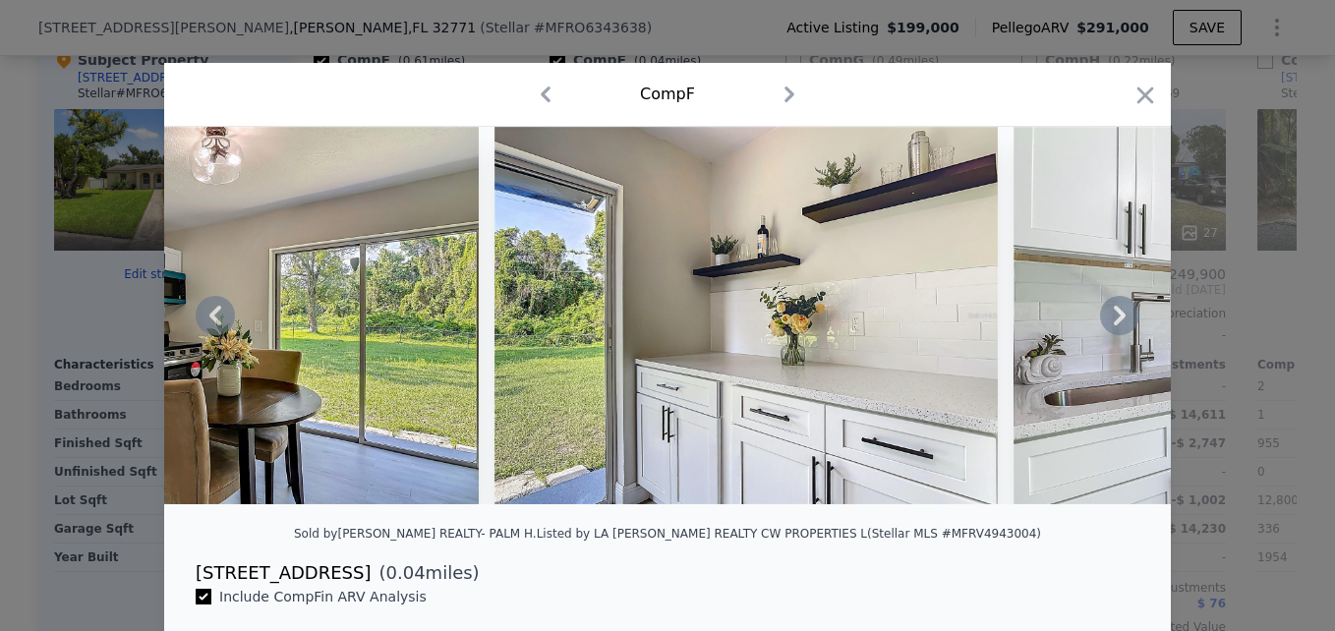
click at [1102, 313] on icon at bounding box center [1119, 315] width 39 height 39
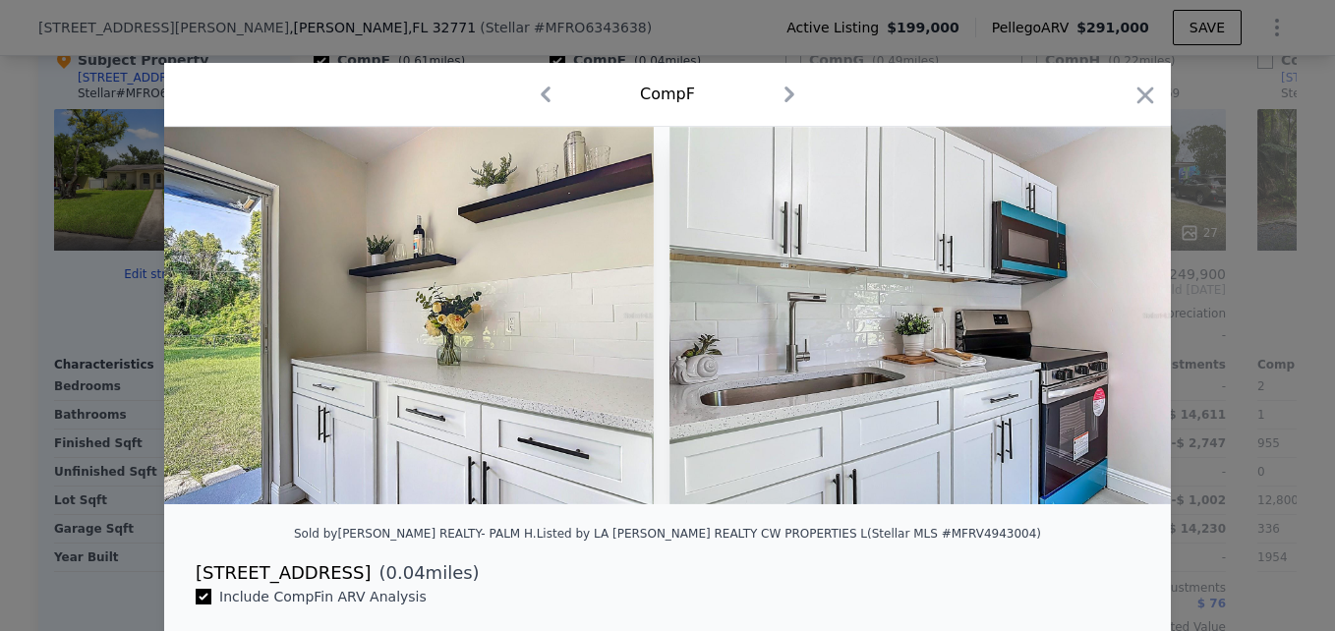
scroll to position [0, 8967]
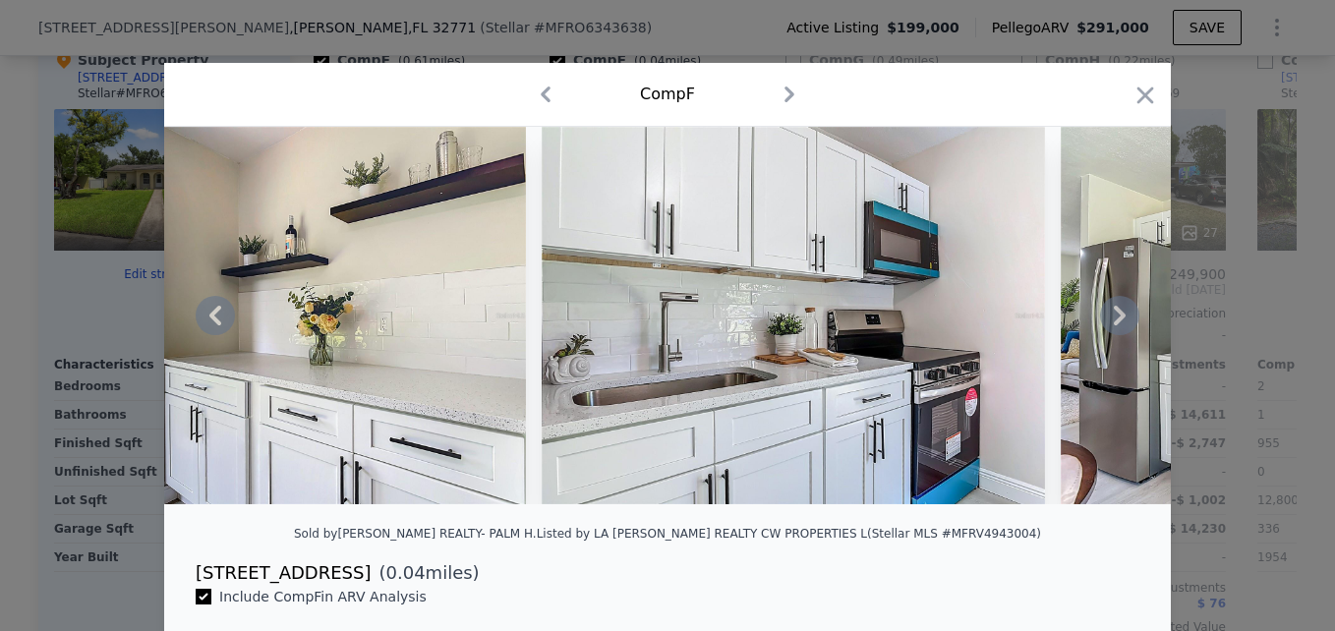
click at [1102, 313] on icon at bounding box center [1119, 315] width 39 height 39
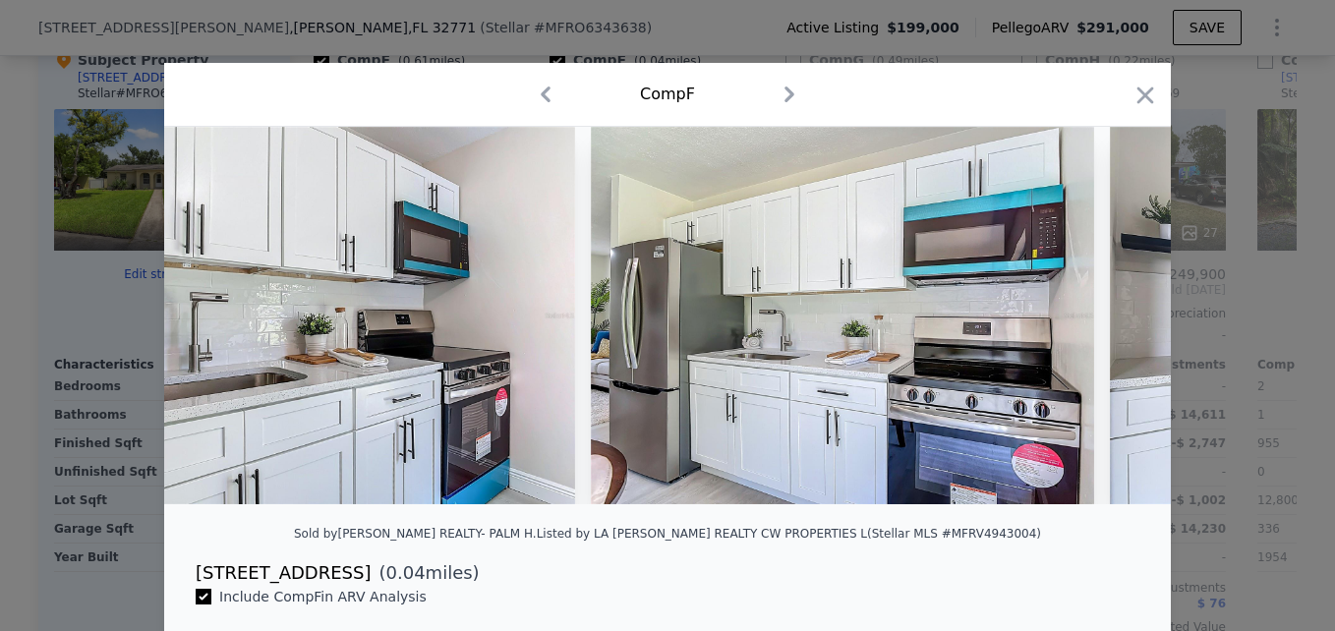
scroll to position [0, 9439]
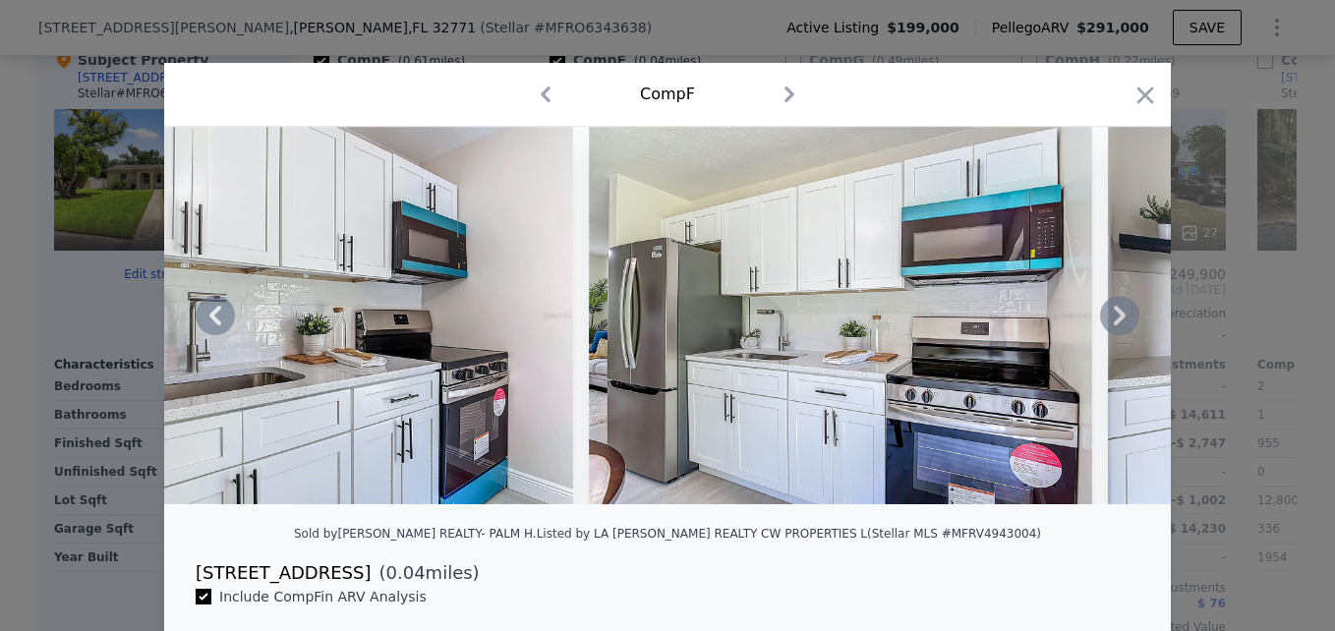
click at [1102, 313] on icon at bounding box center [1119, 315] width 39 height 39
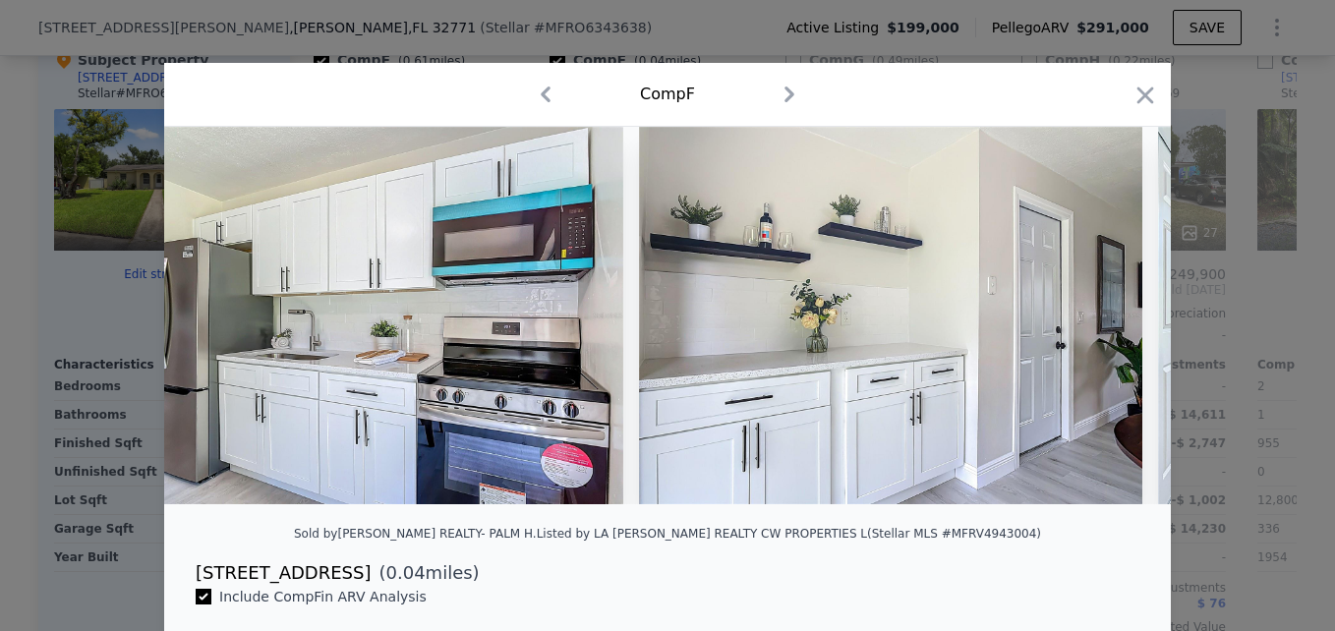
scroll to position [0, 9911]
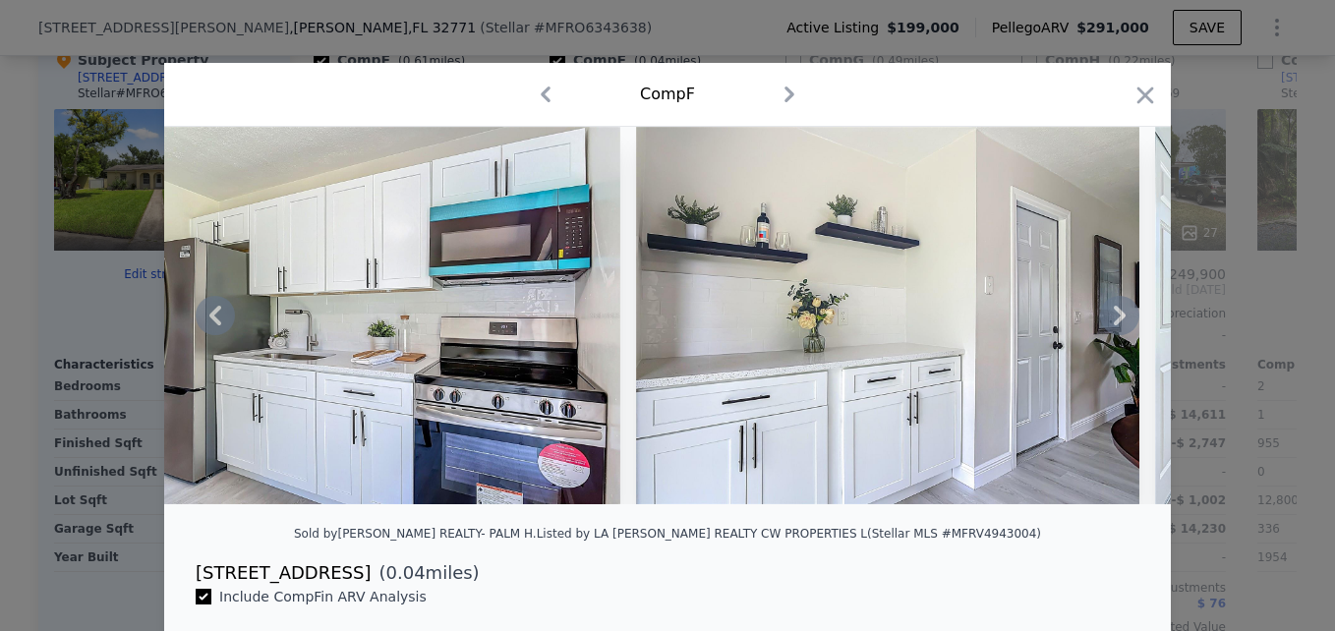
click at [1102, 313] on icon at bounding box center [1119, 315] width 39 height 39
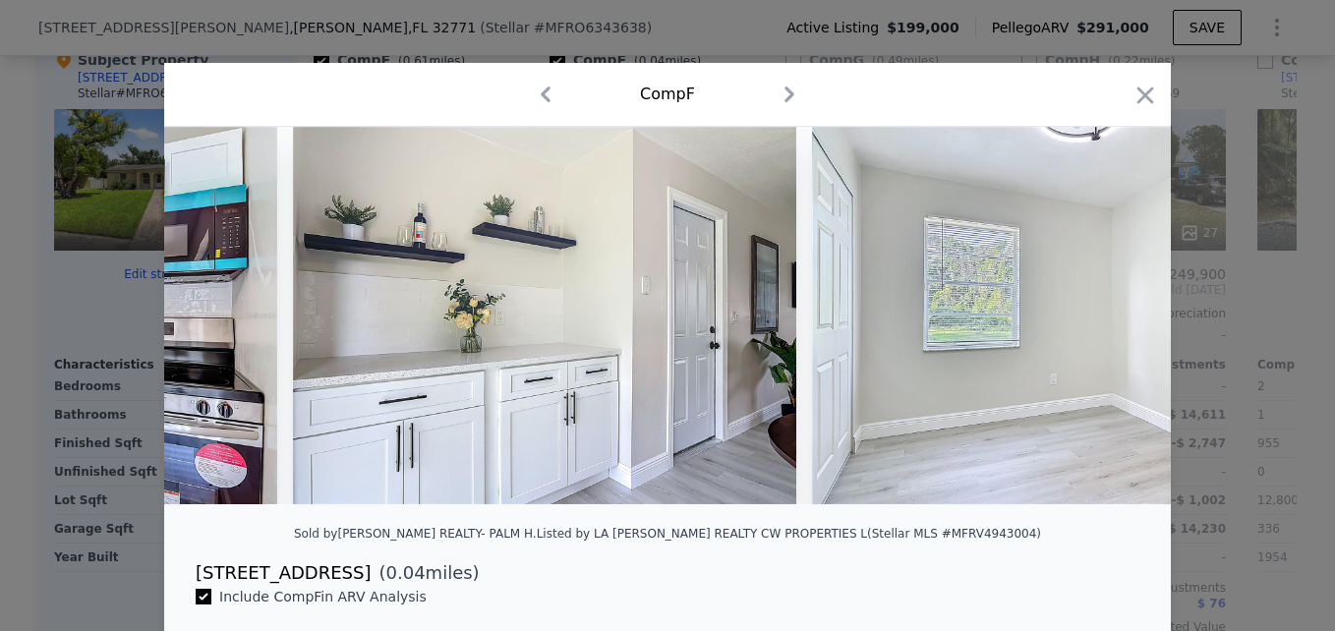
scroll to position [0, 10382]
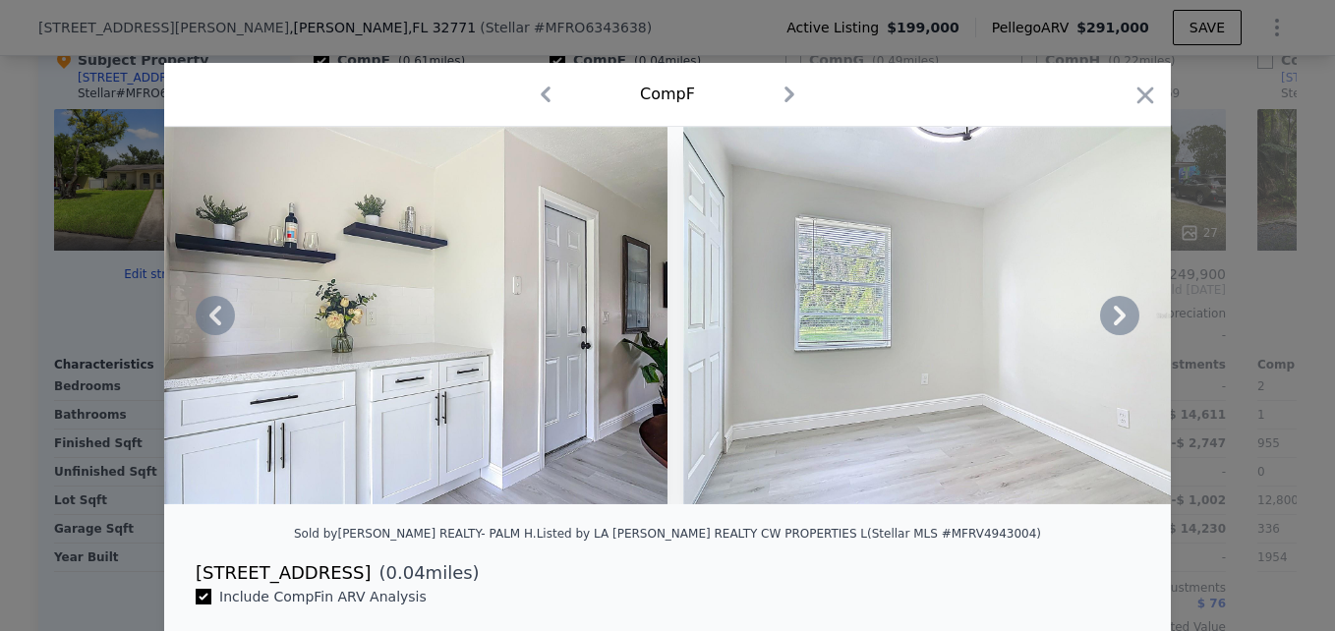
click at [1102, 313] on icon at bounding box center [1119, 315] width 39 height 39
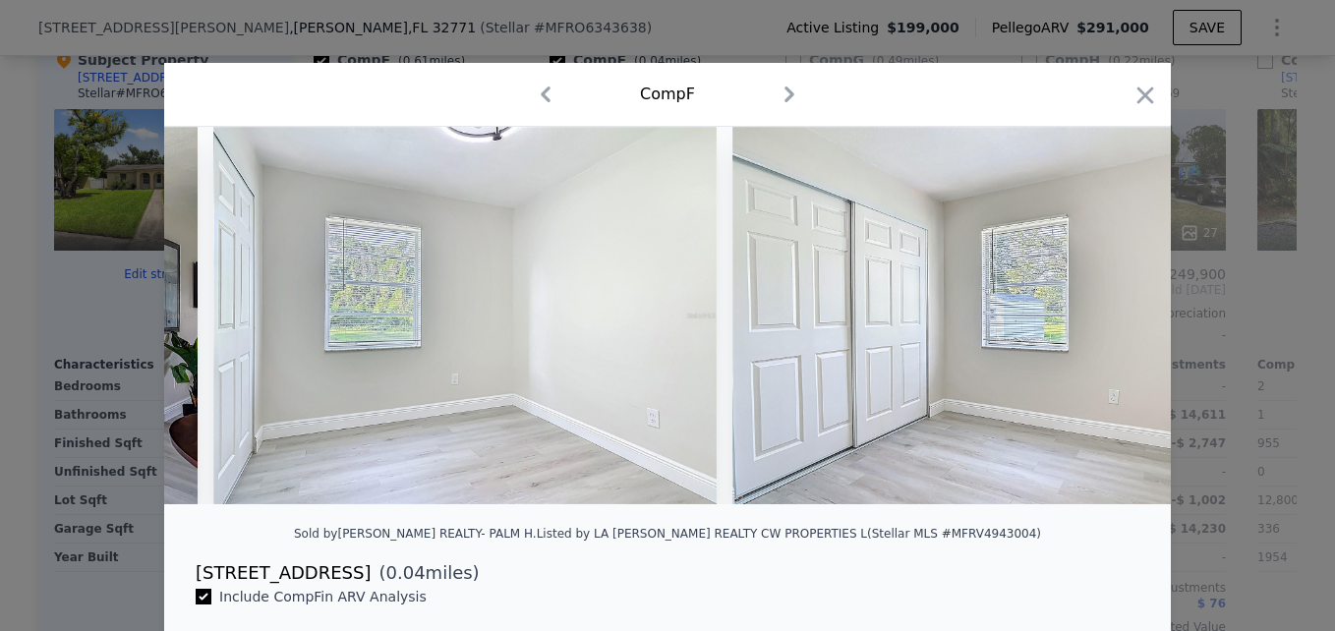
scroll to position [0, 10854]
click at [1134, 94] on icon "button" at bounding box center [1146, 96] width 28 height 28
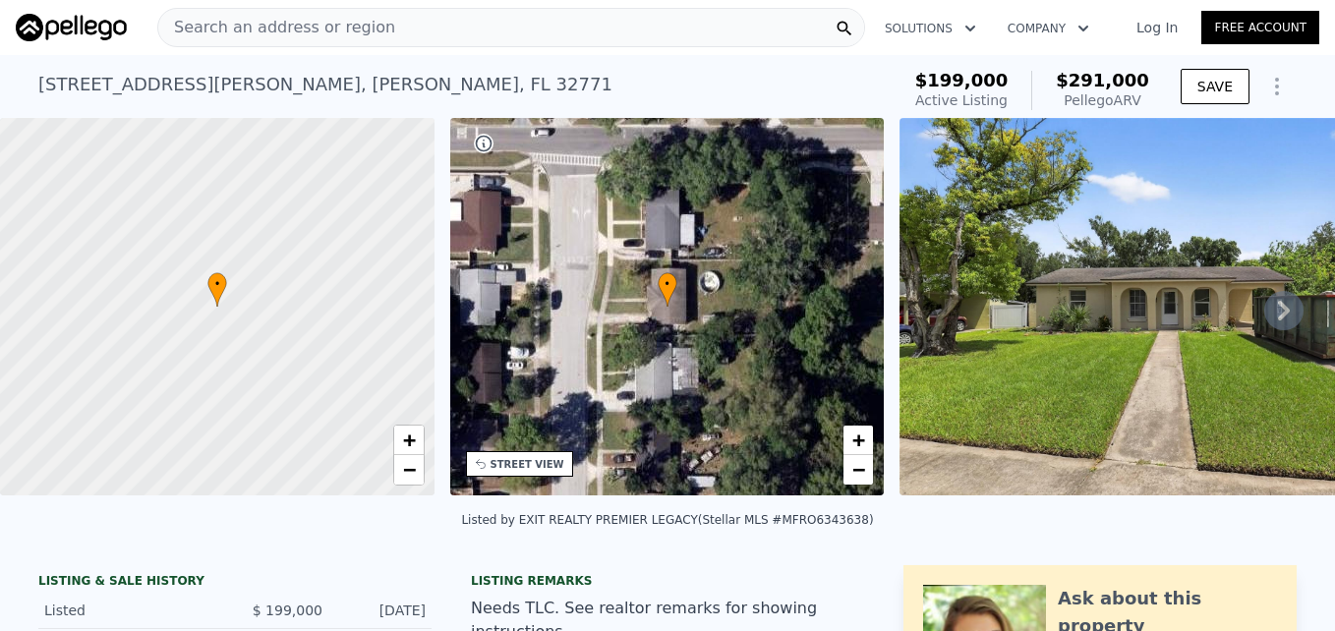
click at [614, 319] on div "• + −" at bounding box center [667, 307] width 435 height 378
click at [519, 471] on div "STREET VIEW" at bounding box center [519, 464] width 107 height 26
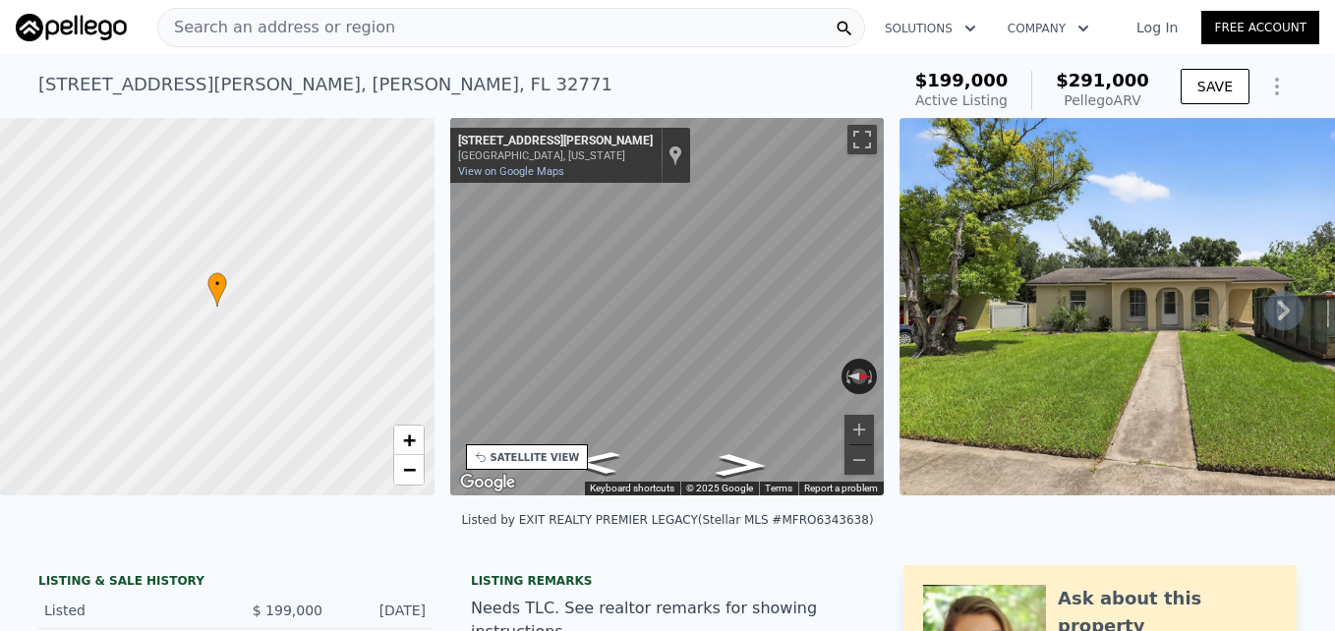
click at [403, 356] on div "• + − • + − STREET VIEW ← Move left → Move right ↑ Move up ↓ Move down + Zoom i…" at bounding box center [667, 310] width 1335 height 384
click at [887, 309] on div "← Move left → Move right ↑ Move up ↓ Move down + Zoom in - Zoom out [STREET_ADD…" at bounding box center [667, 310] width 450 height 384
click at [1025, 329] on div "• + − • + − STREET VIEW ← Move left → Move right ↑ Move up ↓ Move down + Zoom i…" at bounding box center [667, 310] width 1335 height 384
click at [1160, 282] on img at bounding box center [1183, 307] width 567 height 378
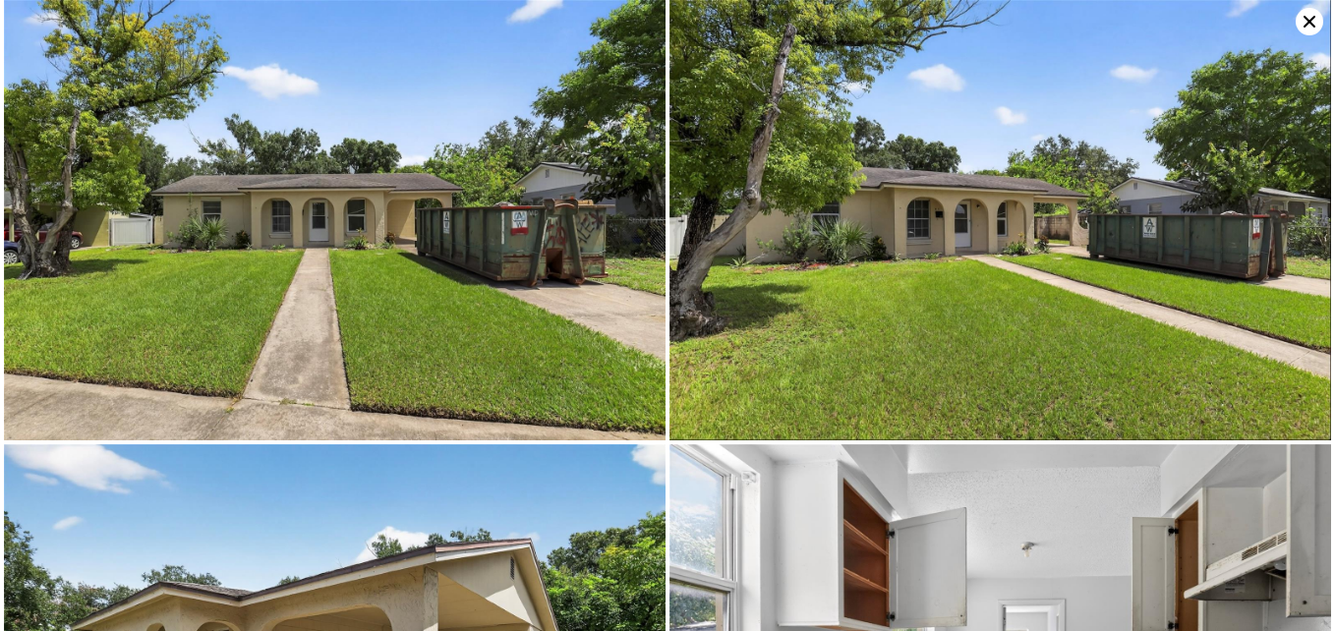
click at [1311, 22] on icon at bounding box center [1310, 22] width 12 height 12
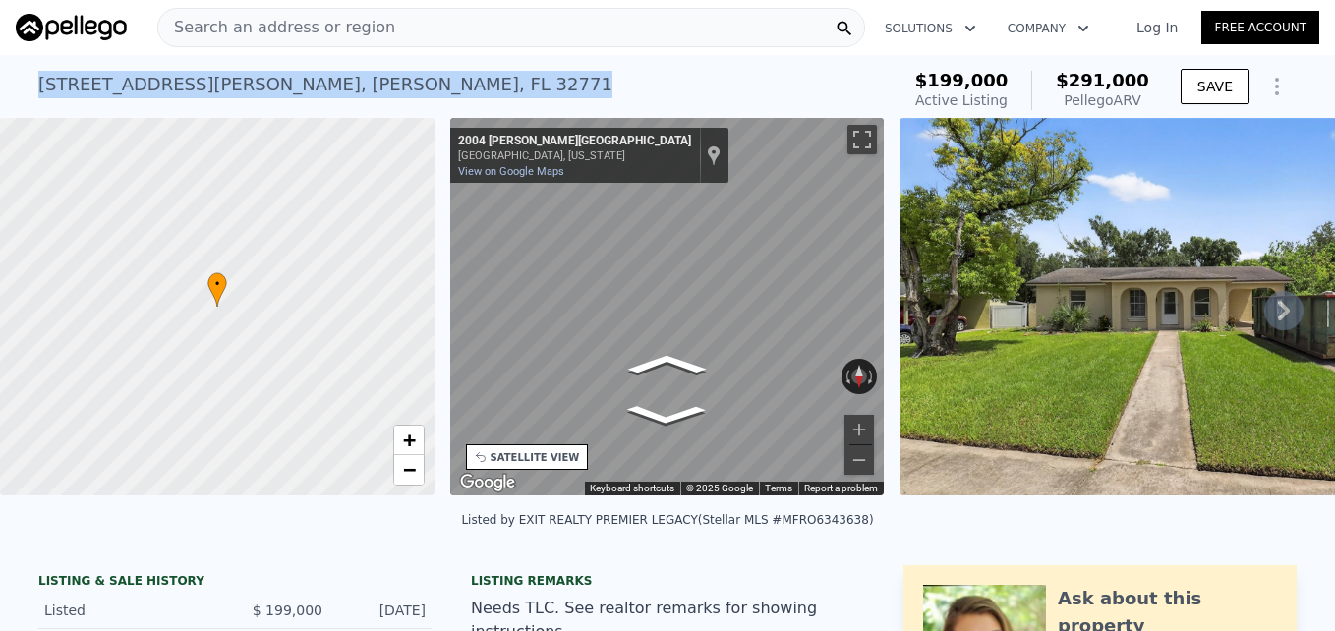
drag, startPoint x: 336, startPoint y: 84, endPoint x: 31, endPoint y: 85, distance: 304.8
click at [38, 85] on div "[STREET_ADDRESS][PERSON_NAME] Active at $199k (~ARV $291k )" at bounding box center [464, 90] width 853 height 55
copy div "[STREET_ADDRESS][PERSON_NAME]"
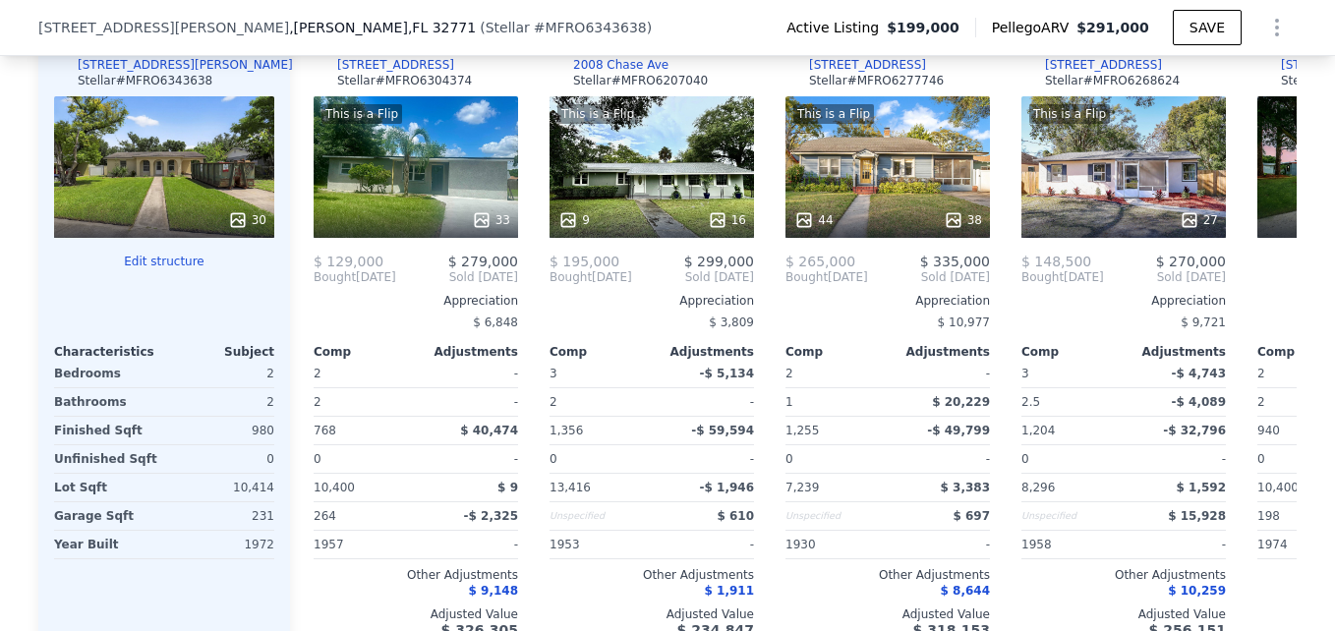
scroll to position [2072, 0]
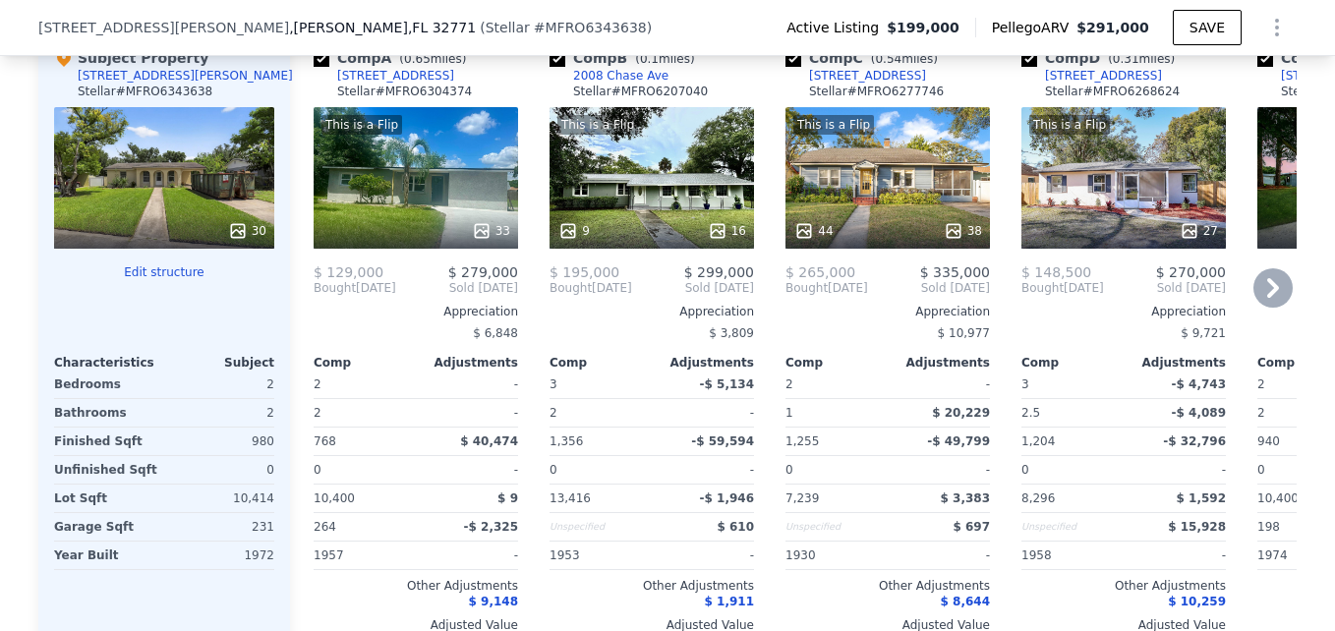
click at [1258, 308] on icon at bounding box center [1273, 287] width 39 height 39
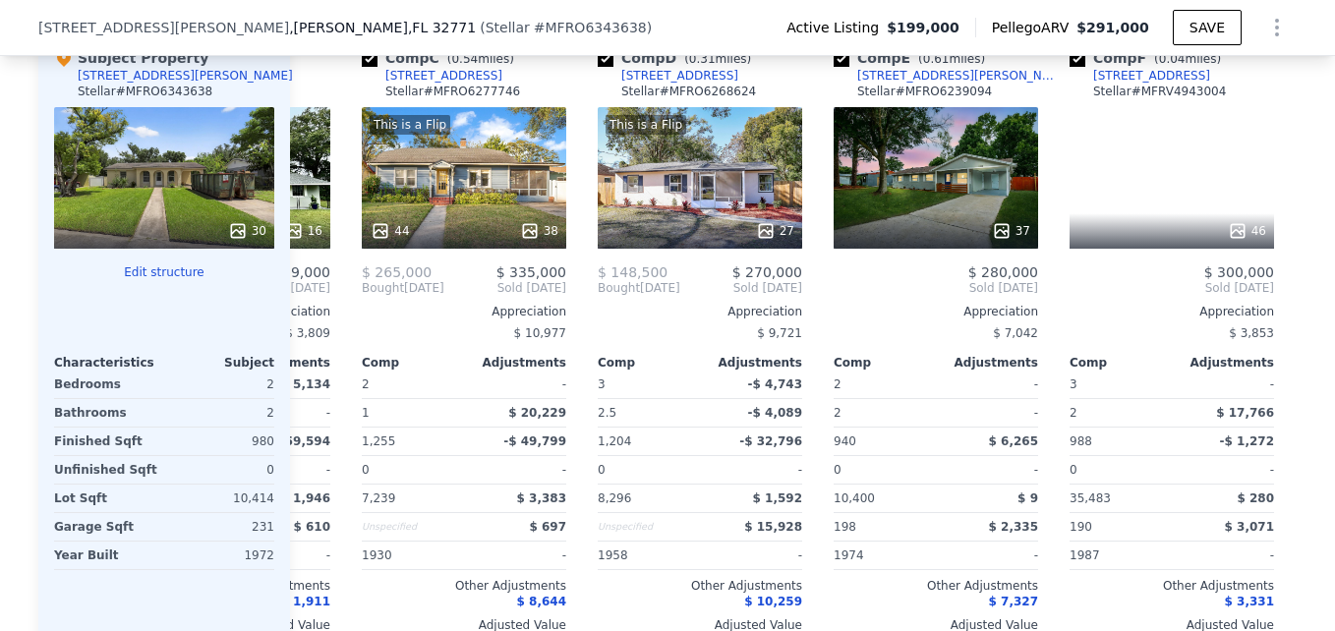
scroll to position [0, 472]
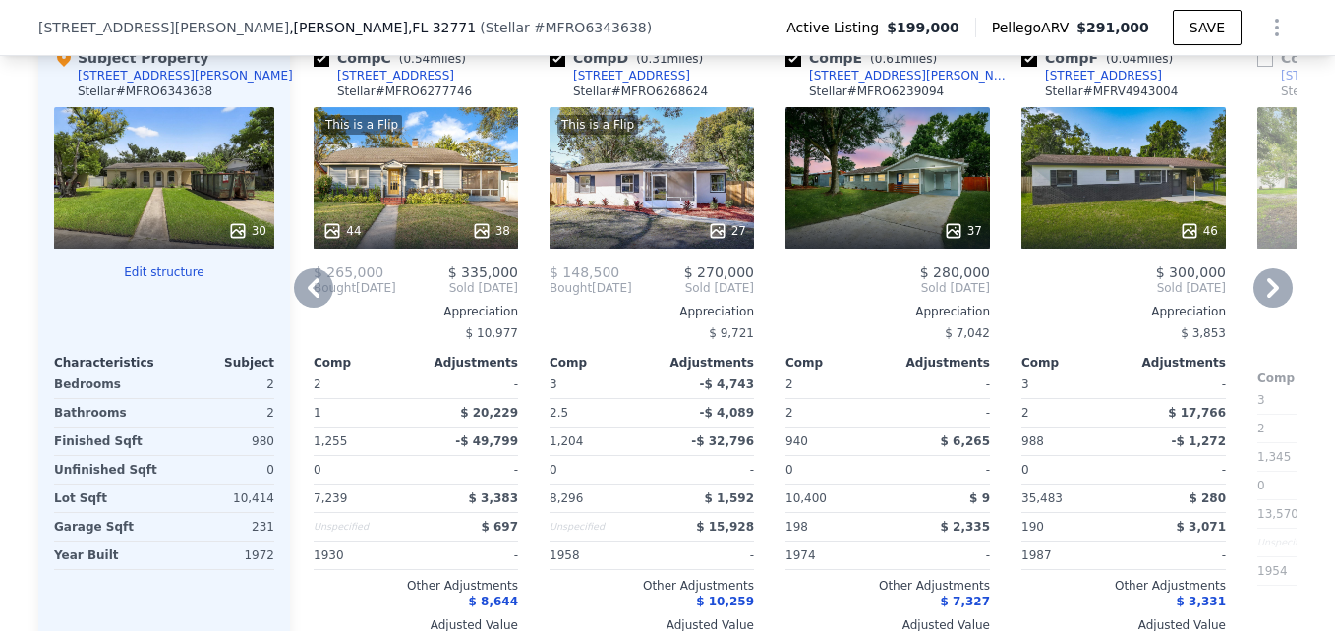
click at [1111, 208] on div "46" at bounding box center [1124, 178] width 205 height 142
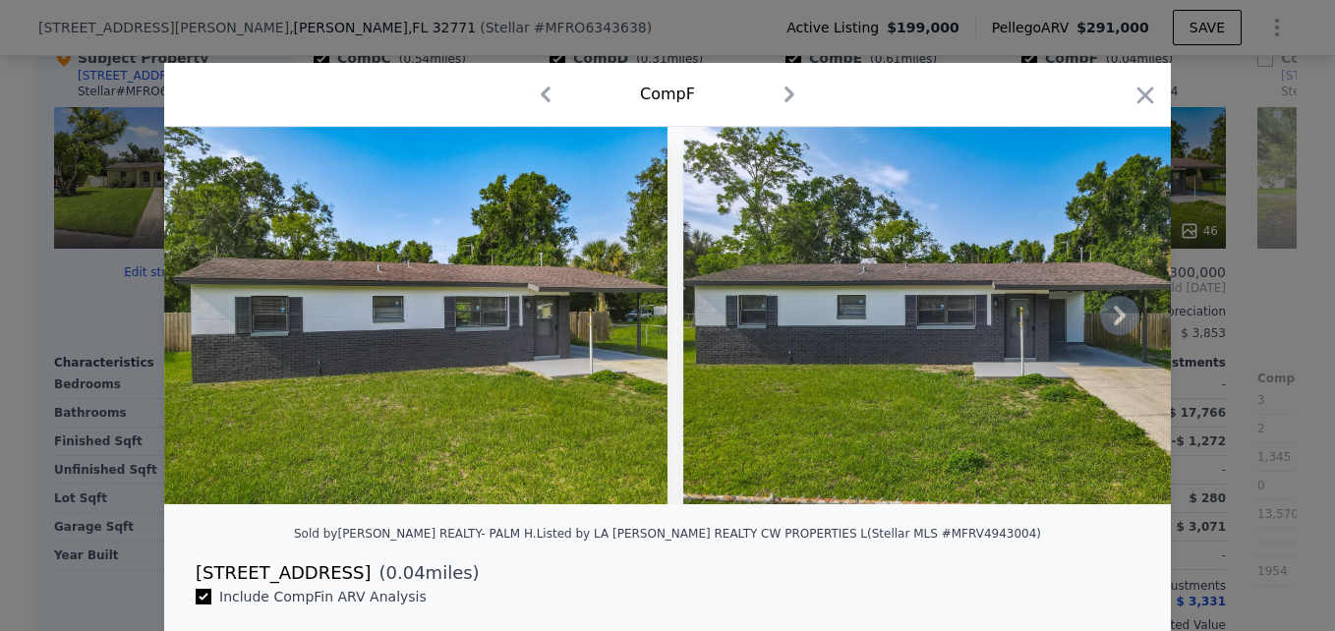
click at [1115, 322] on icon at bounding box center [1120, 316] width 12 height 20
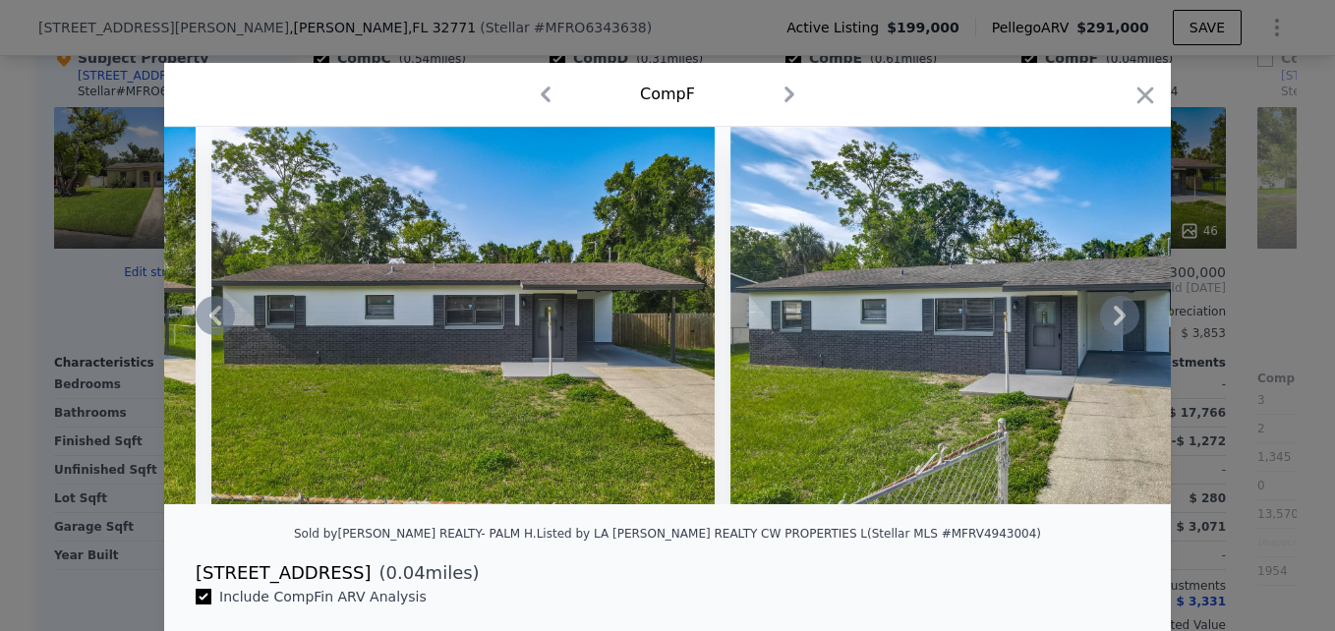
click at [1115, 322] on icon at bounding box center [1120, 316] width 12 height 20
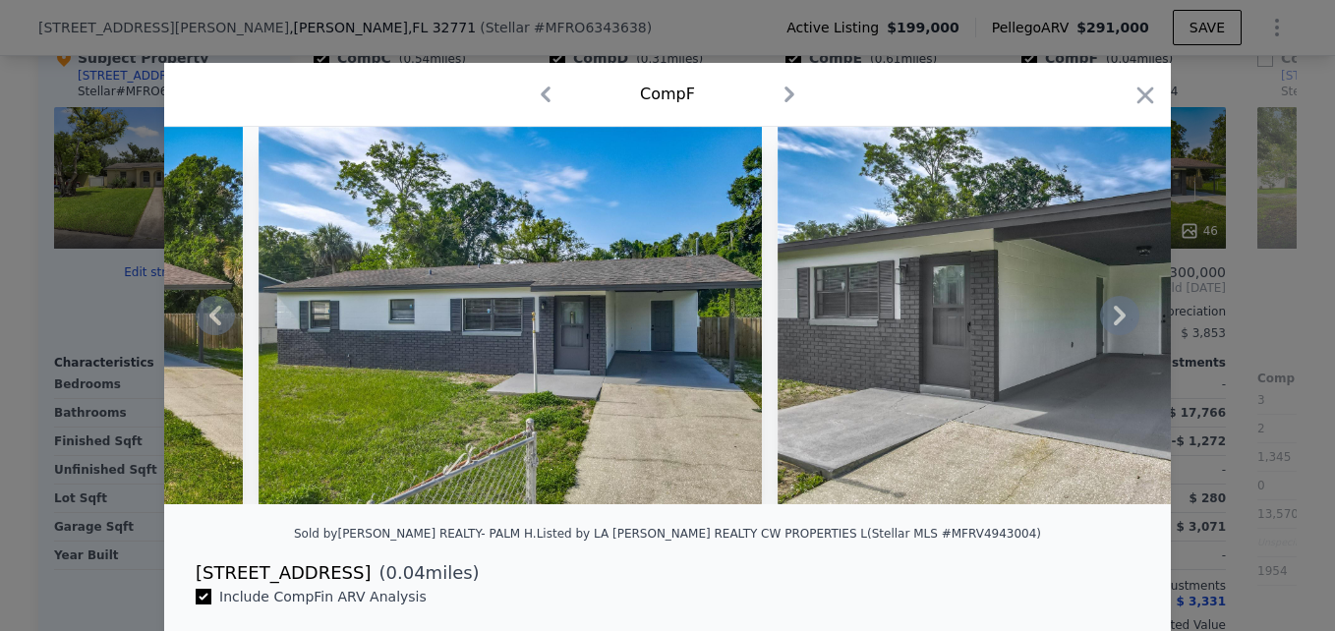
click at [1115, 322] on icon at bounding box center [1120, 316] width 12 height 20
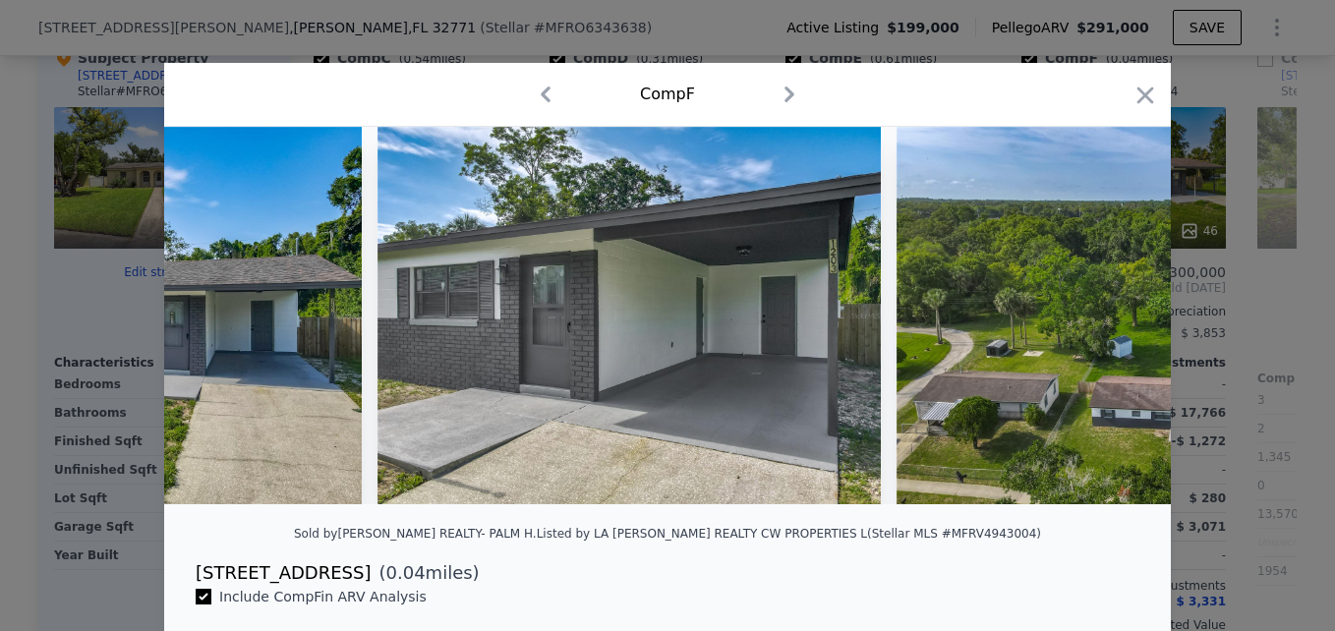
scroll to position [0, 1416]
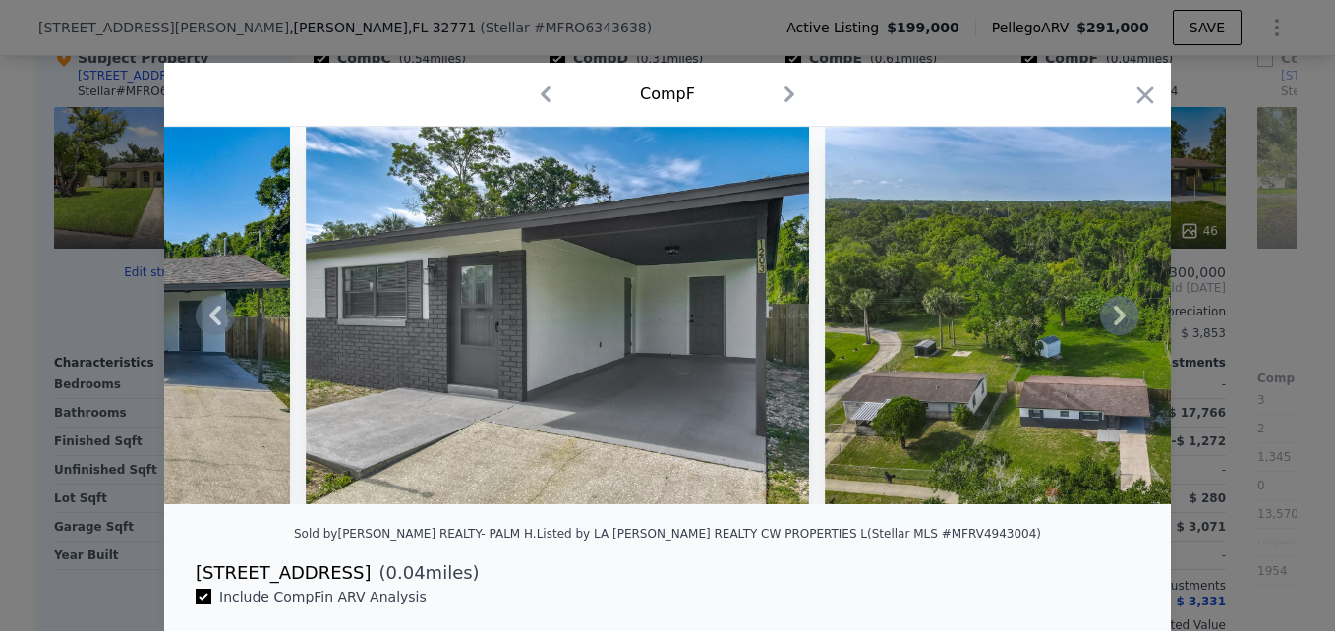
click at [1115, 322] on div at bounding box center [667, 316] width 1007 height 378
click at [1115, 322] on icon at bounding box center [1120, 316] width 12 height 20
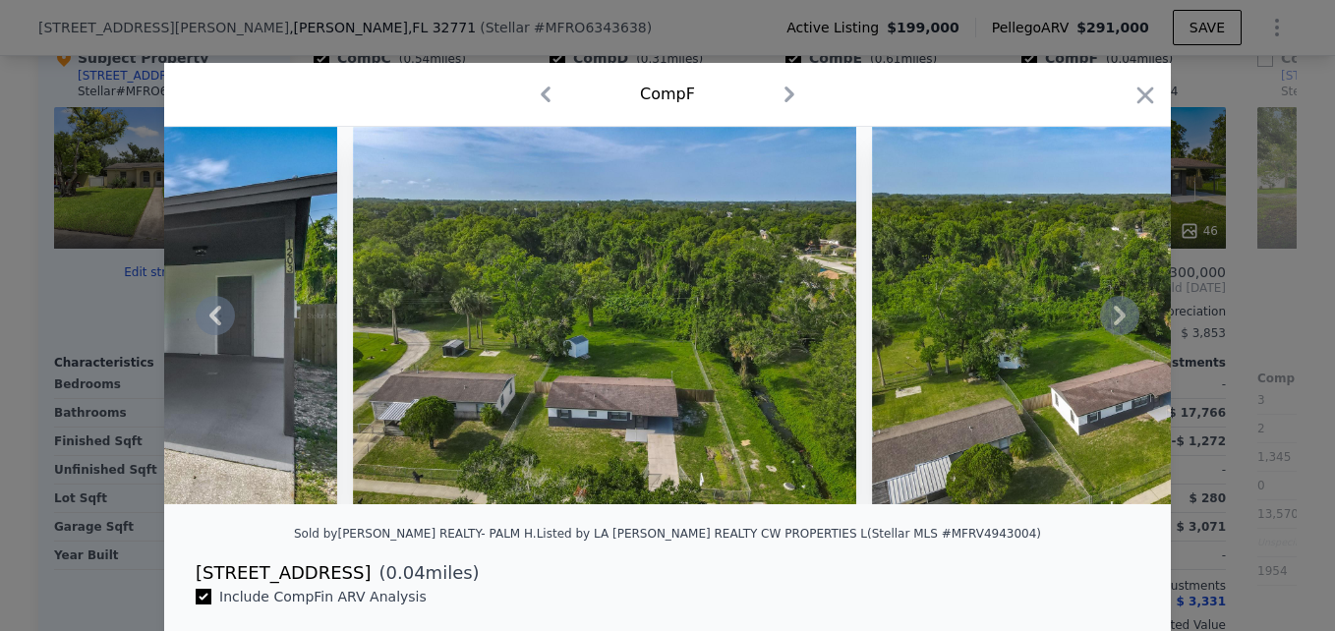
click at [1115, 322] on icon at bounding box center [1120, 316] width 12 height 20
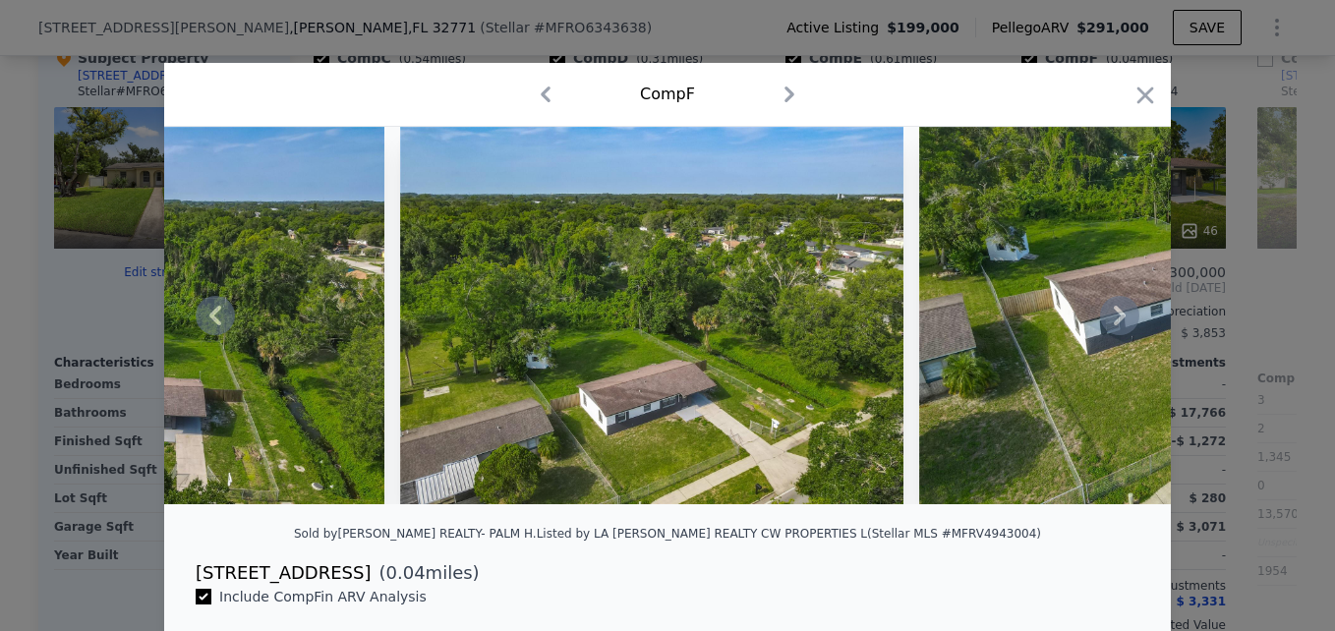
click at [1115, 322] on icon at bounding box center [1120, 316] width 12 height 20
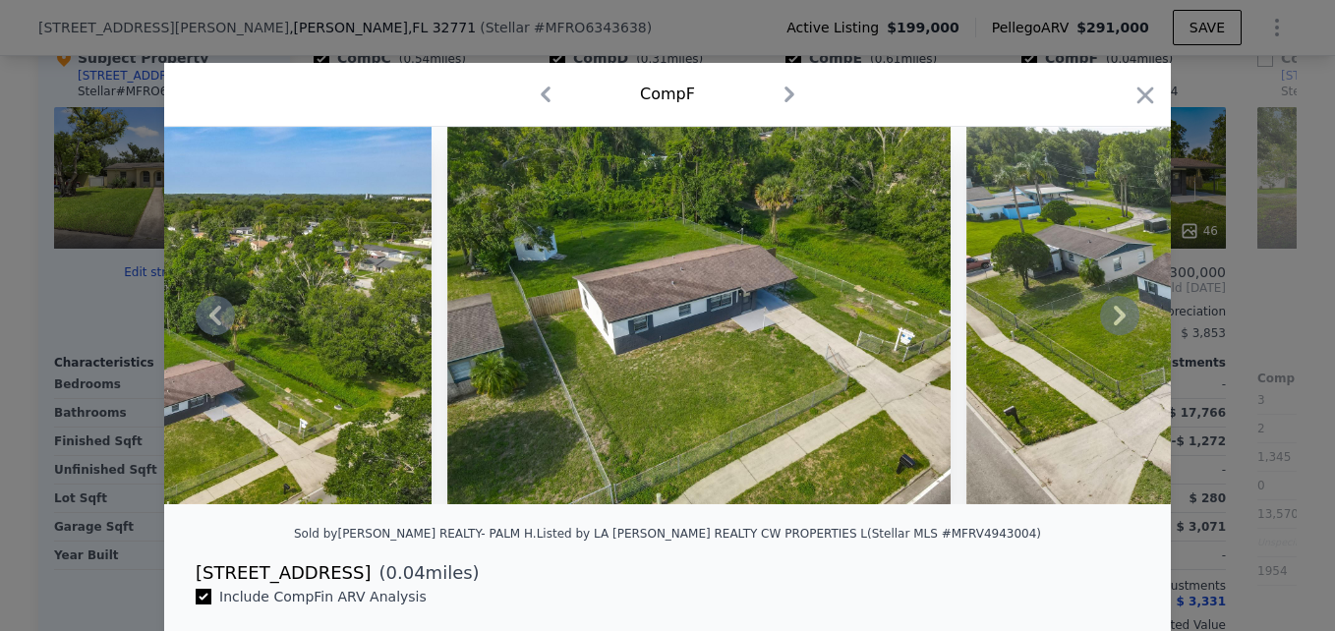
click at [1115, 322] on icon at bounding box center [1120, 316] width 12 height 20
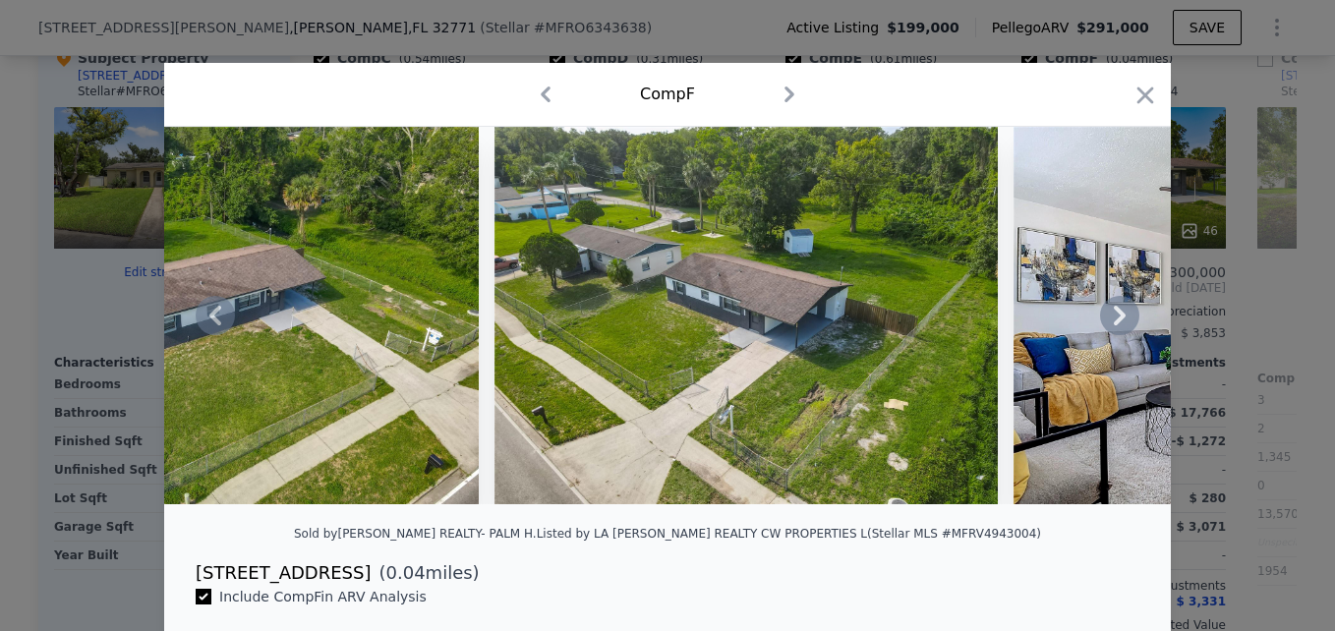
click at [1115, 322] on icon at bounding box center [1120, 316] width 12 height 20
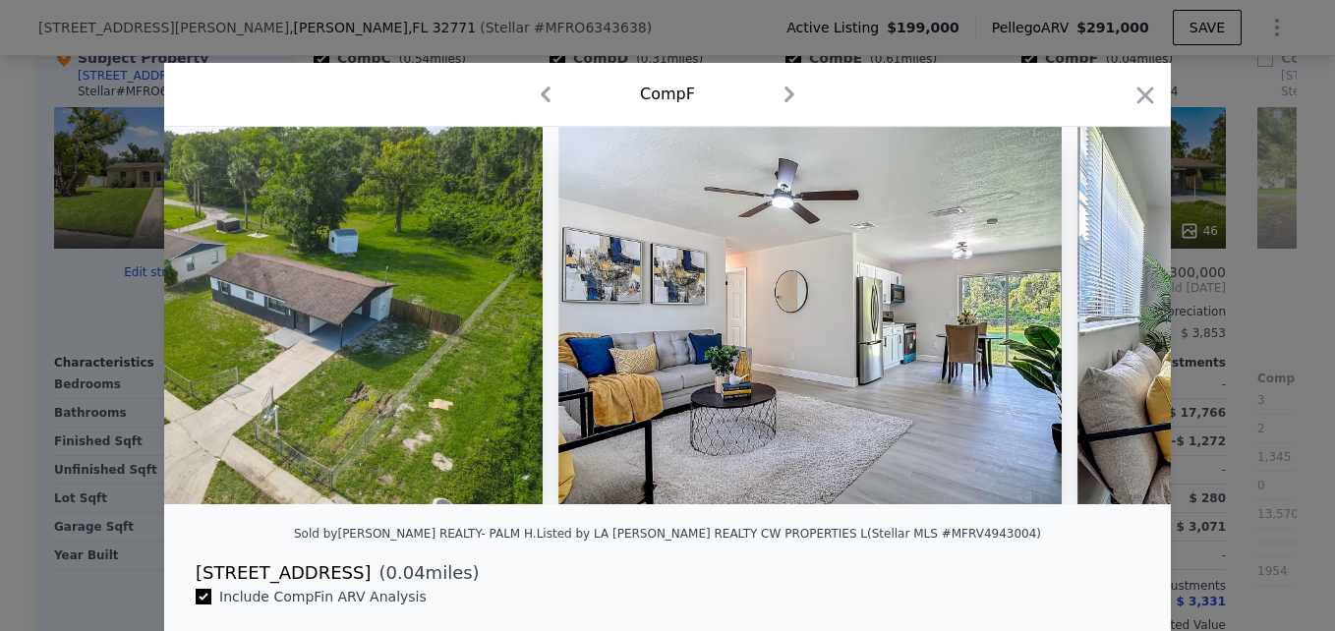
scroll to position [0, 3775]
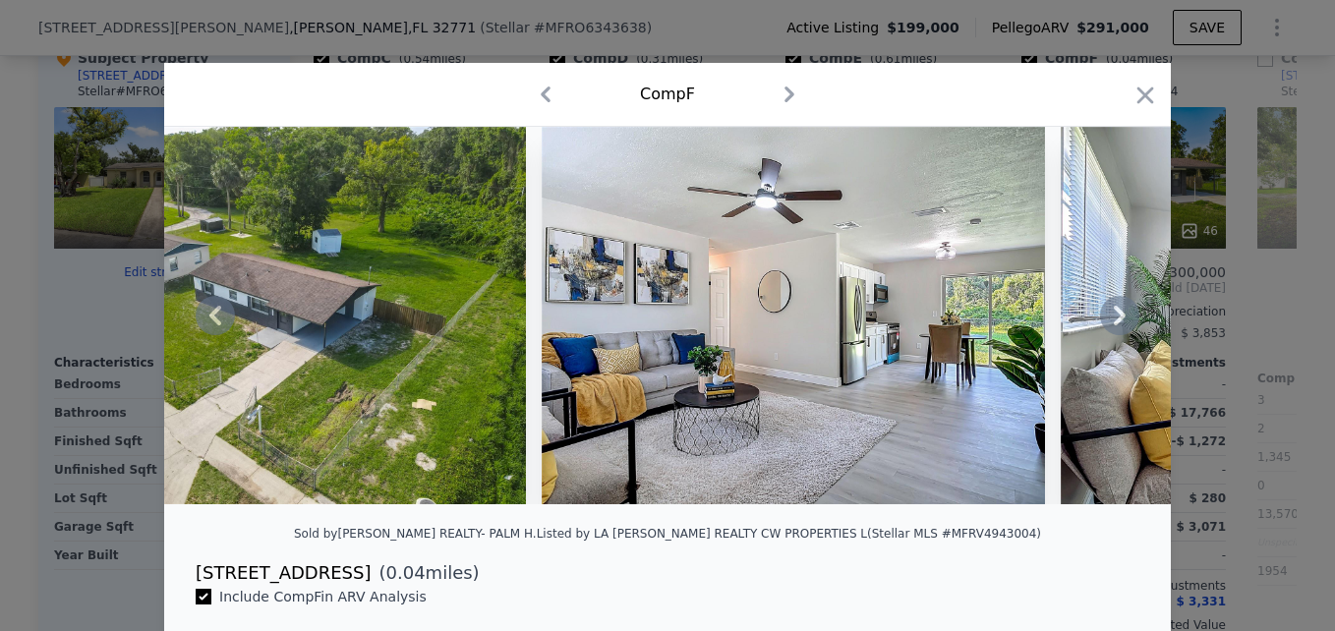
click at [1115, 322] on icon at bounding box center [1120, 316] width 12 height 20
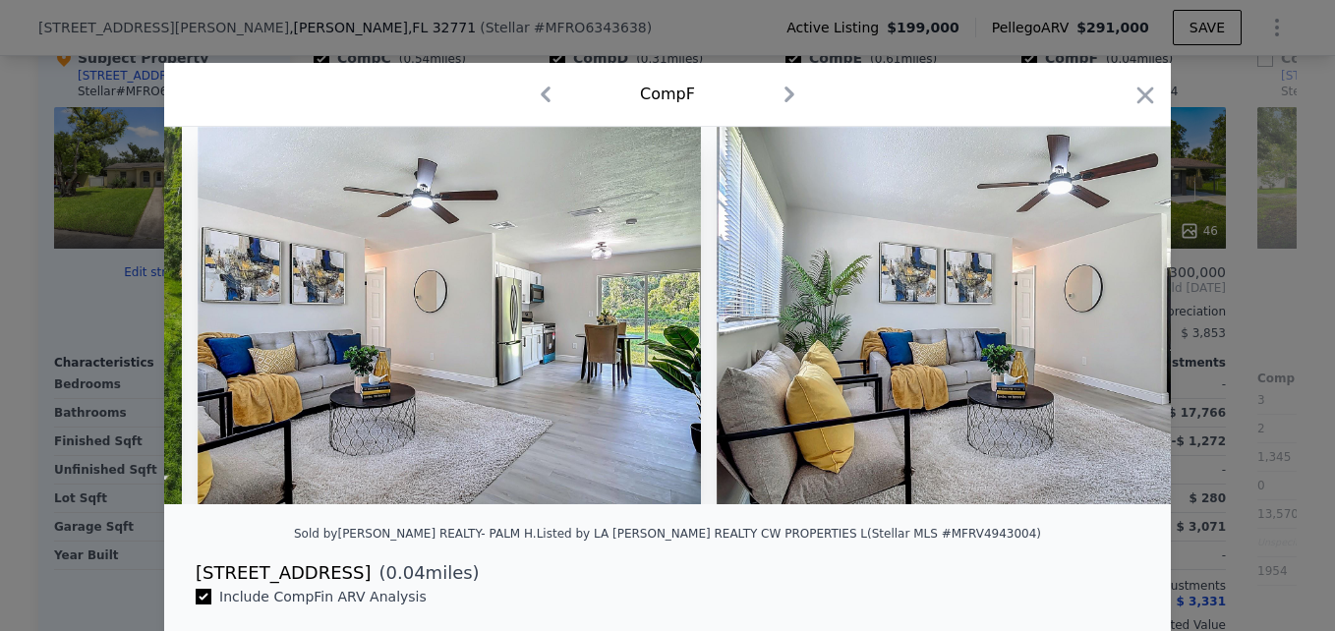
scroll to position [0, 4247]
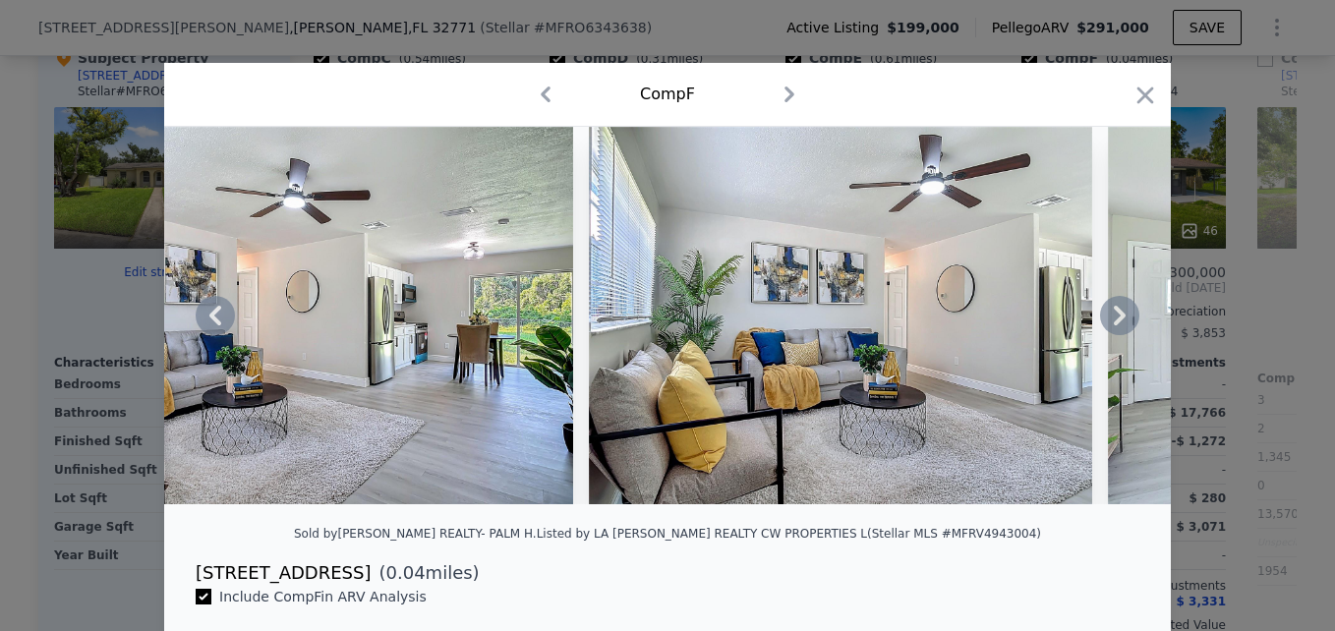
click at [1115, 322] on icon at bounding box center [1120, 316] width 12 height 20
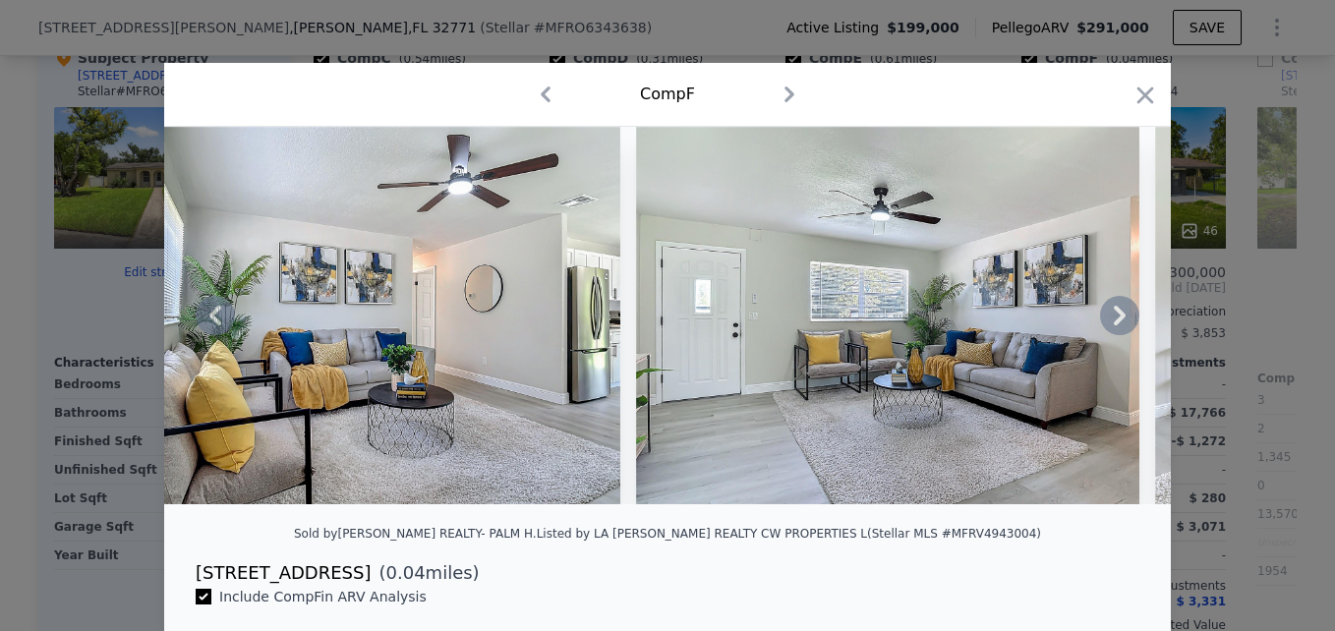
click at [1115, 322] on icon at bounding box center [1120, 316] width 12 height 20
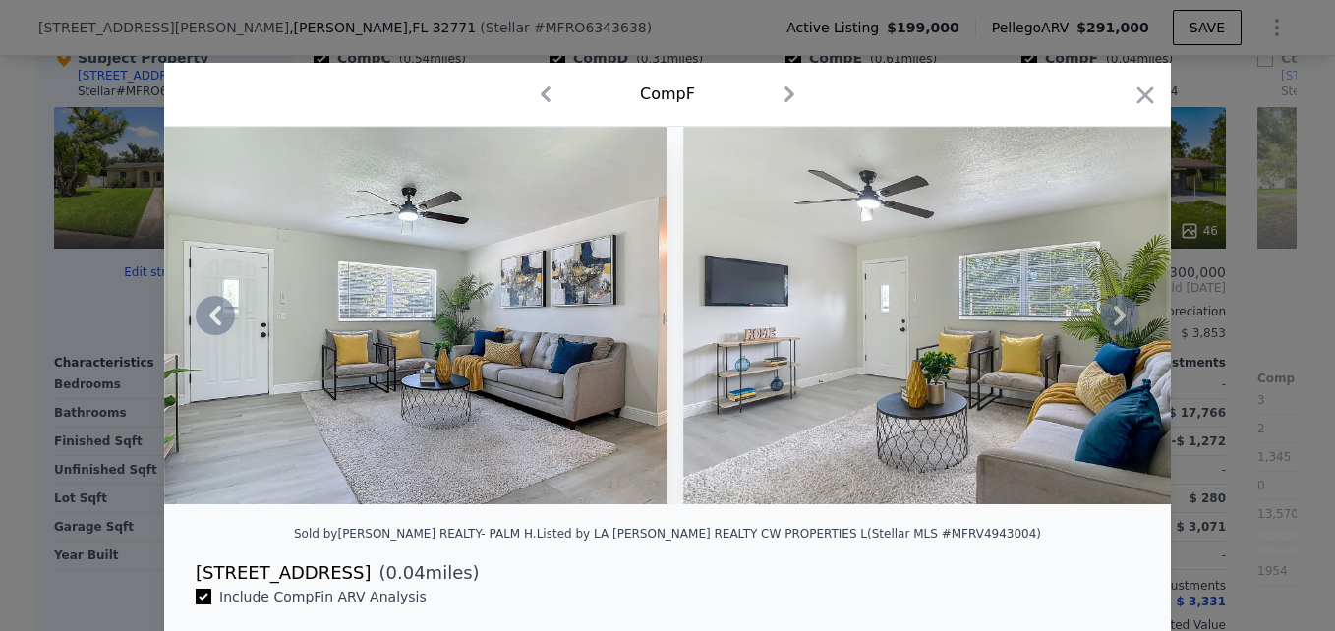
click at [1115, 322] on icon at bounding box center [1120, 316] width 12 height 20
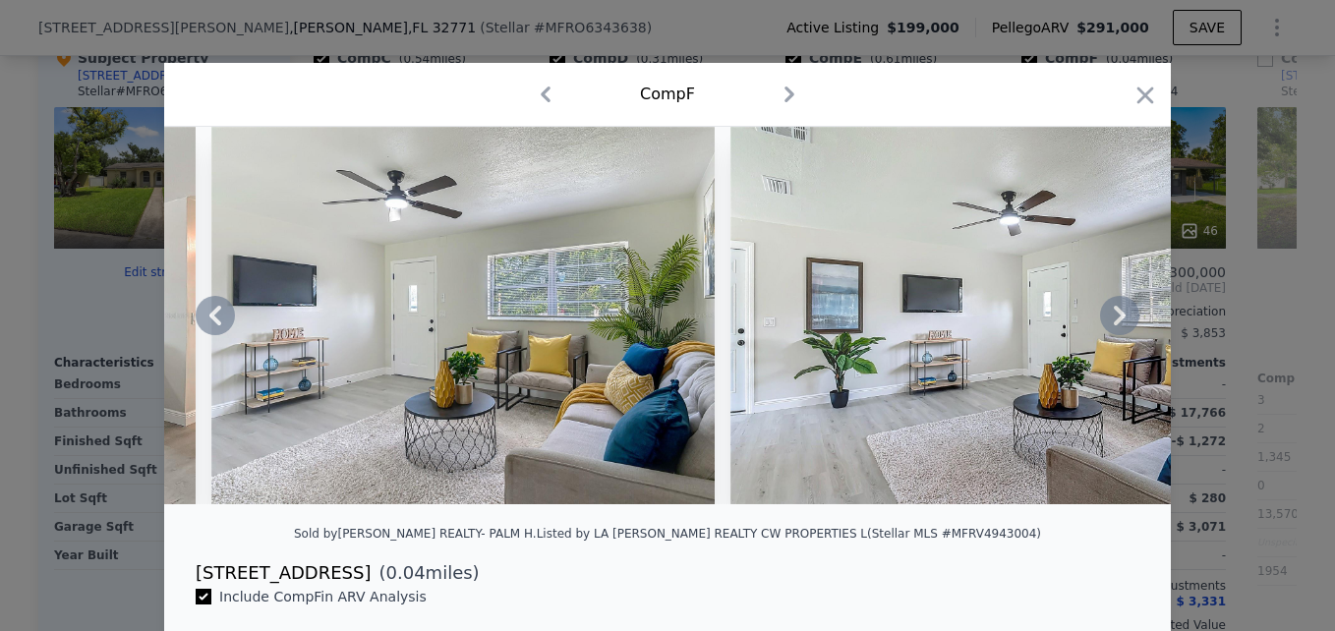
click at [1115, 322] on div at bounding box center [667, 316] width 1007 height 378
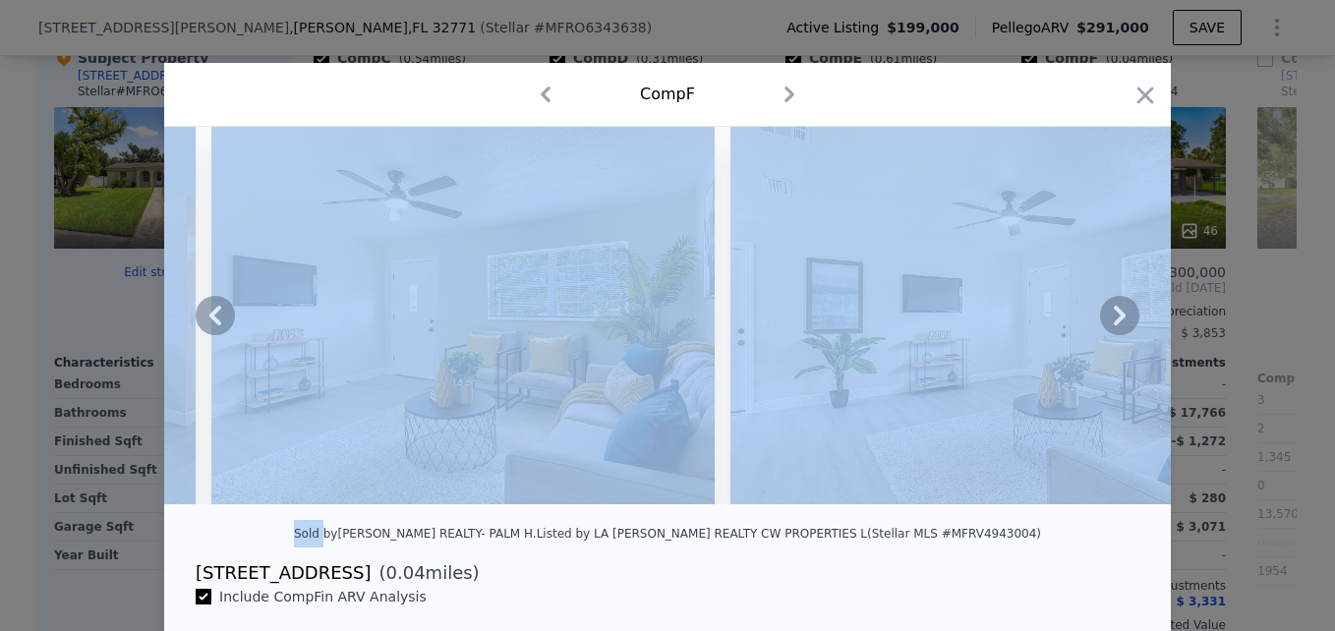
click at [1115, 322] on icon at bounding box center [1120, 316] width 12 height 20
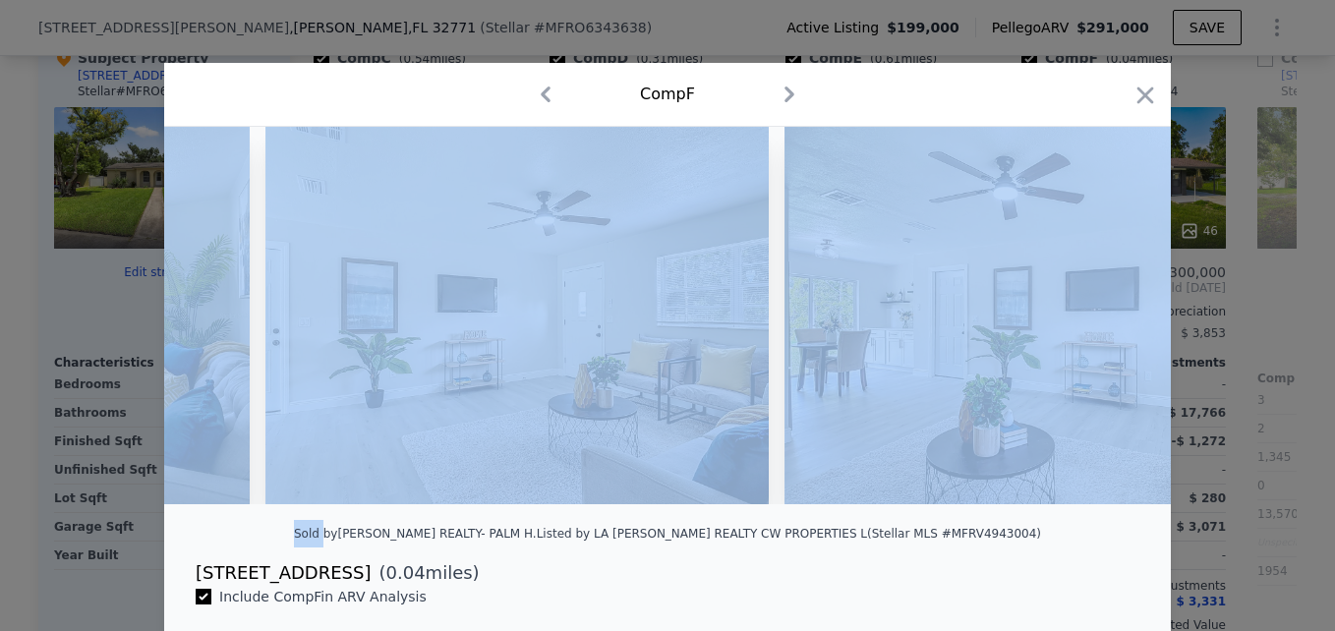
scroll to position [0, 6135]
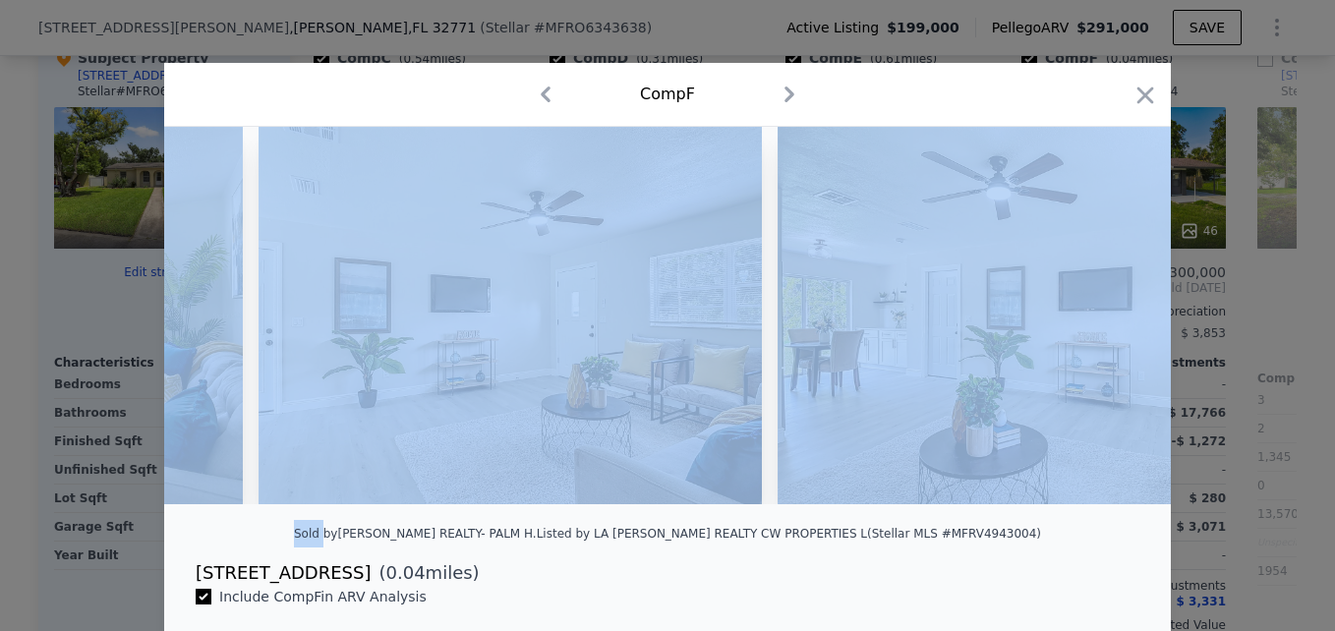
click at [1115, 322] on img at bounding box center [1029, 316] width 503 height 378
click at [1115, 322] on icon at bounding box center [1120, 316] width 12 height 20
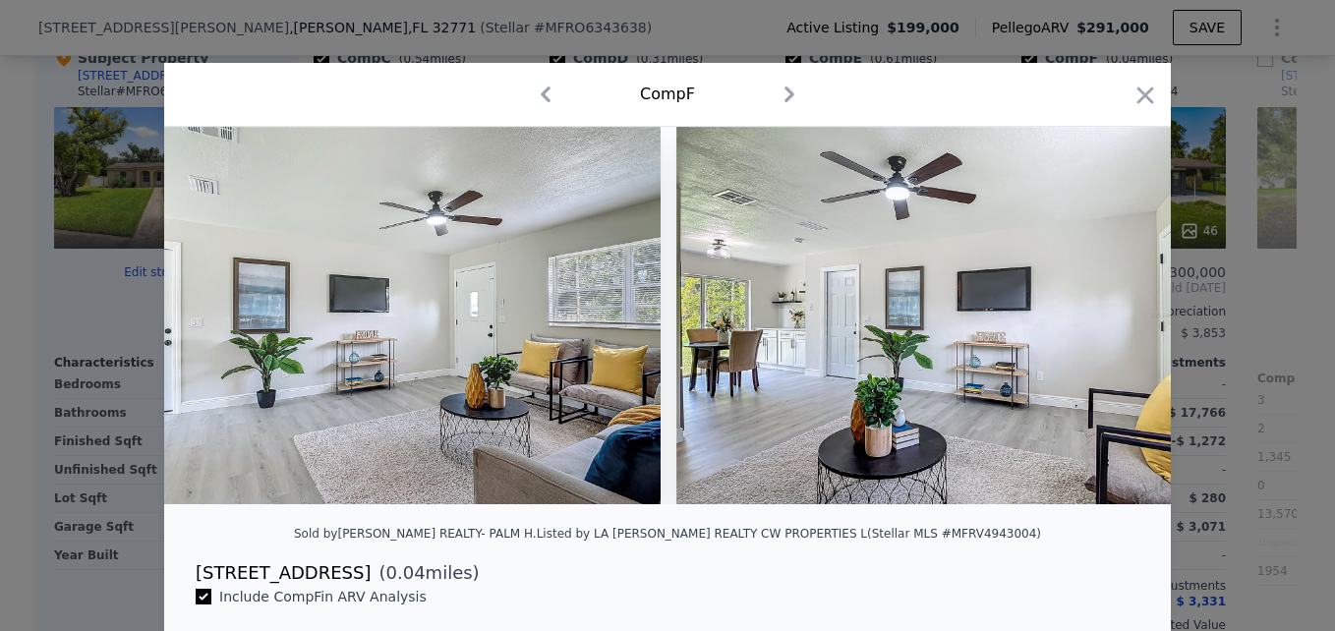
click at [1115, 322] on div at bounding box center [667, 316] width 1007 height 378
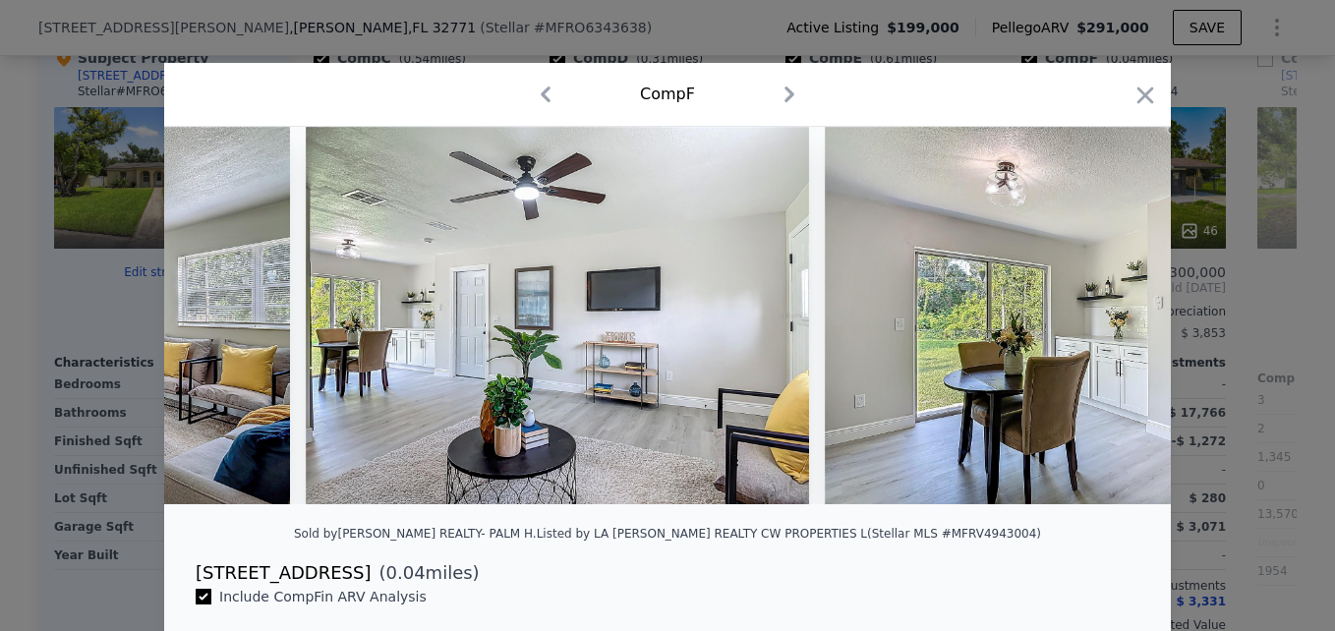
click at [1115, 322] on div at bounding box center [667, 316] width 1007 height 378
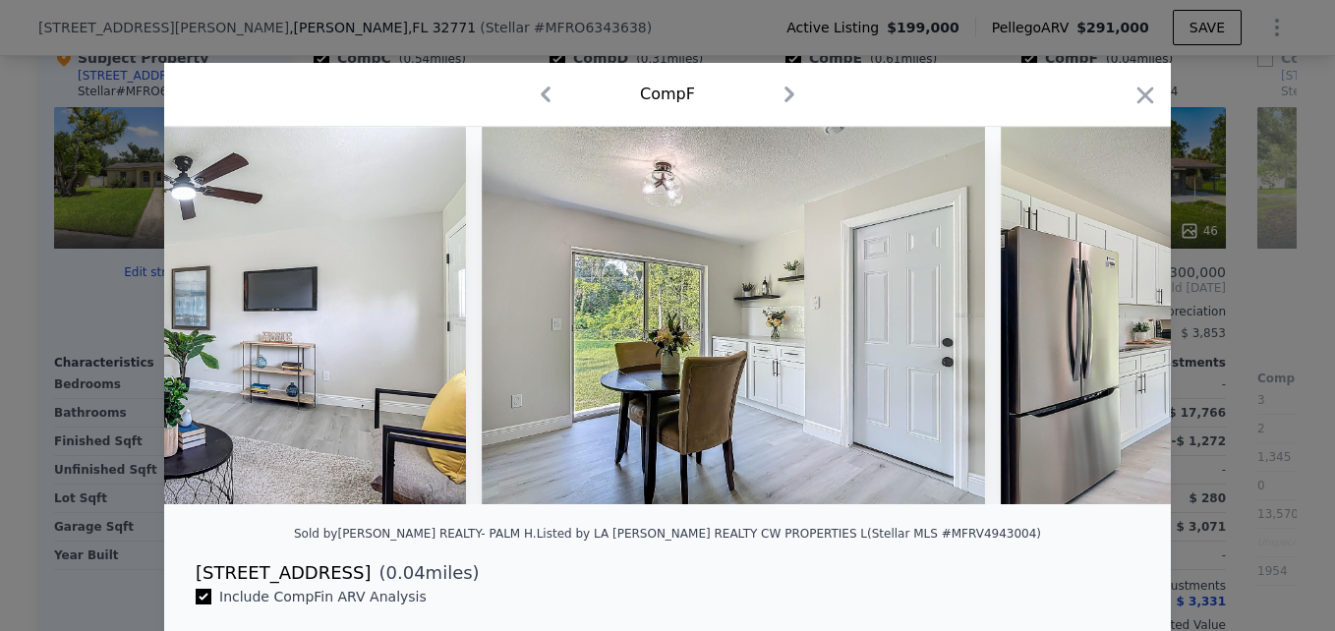
scroll to position [0, 7079]
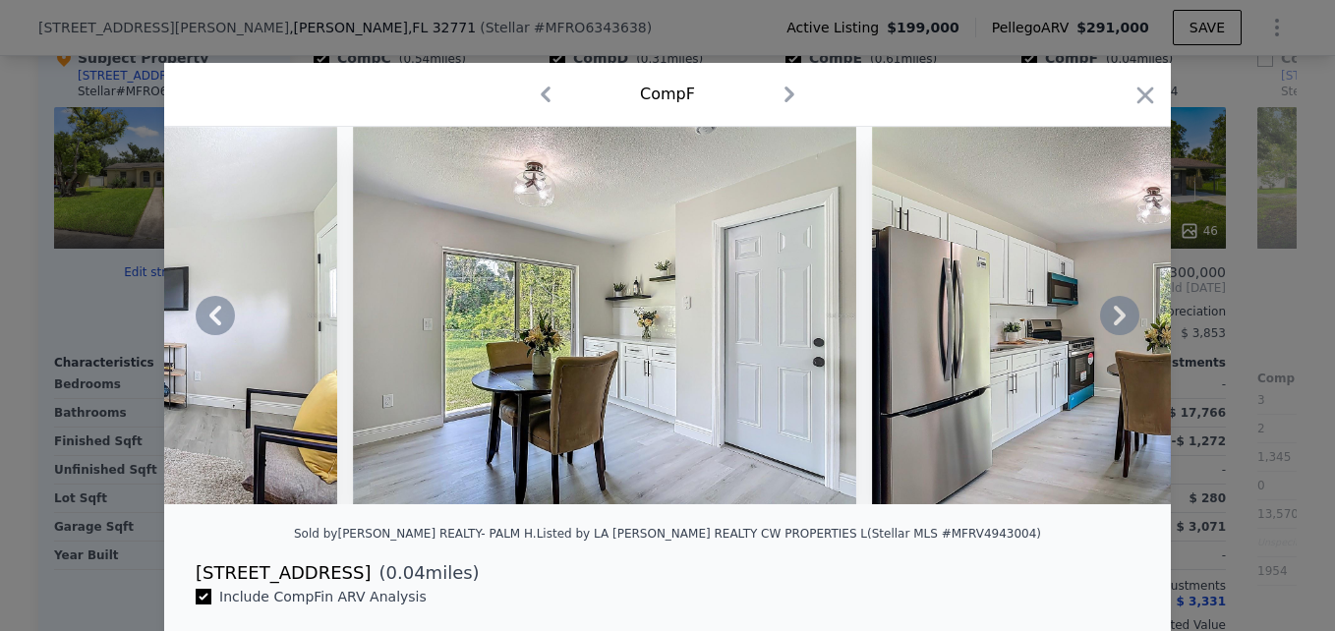
click at [1115, 322] on icon at bounding box center [1120, 316] width 12 height 20
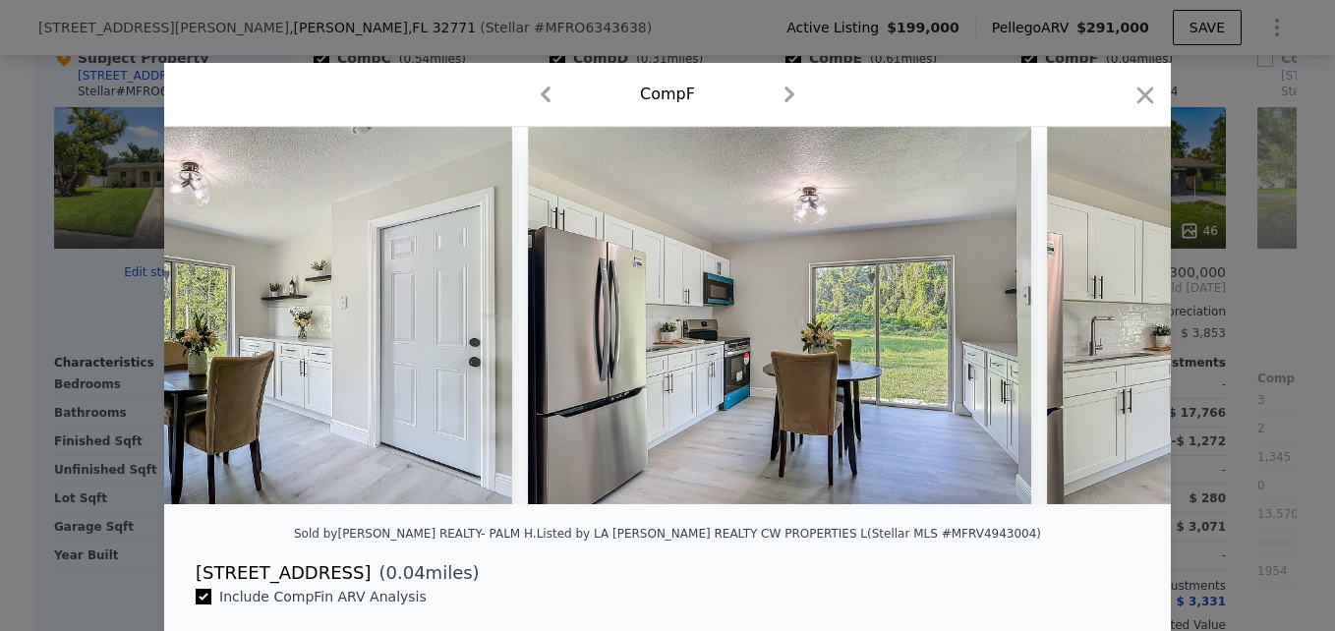
scroll to position [0, 7551]
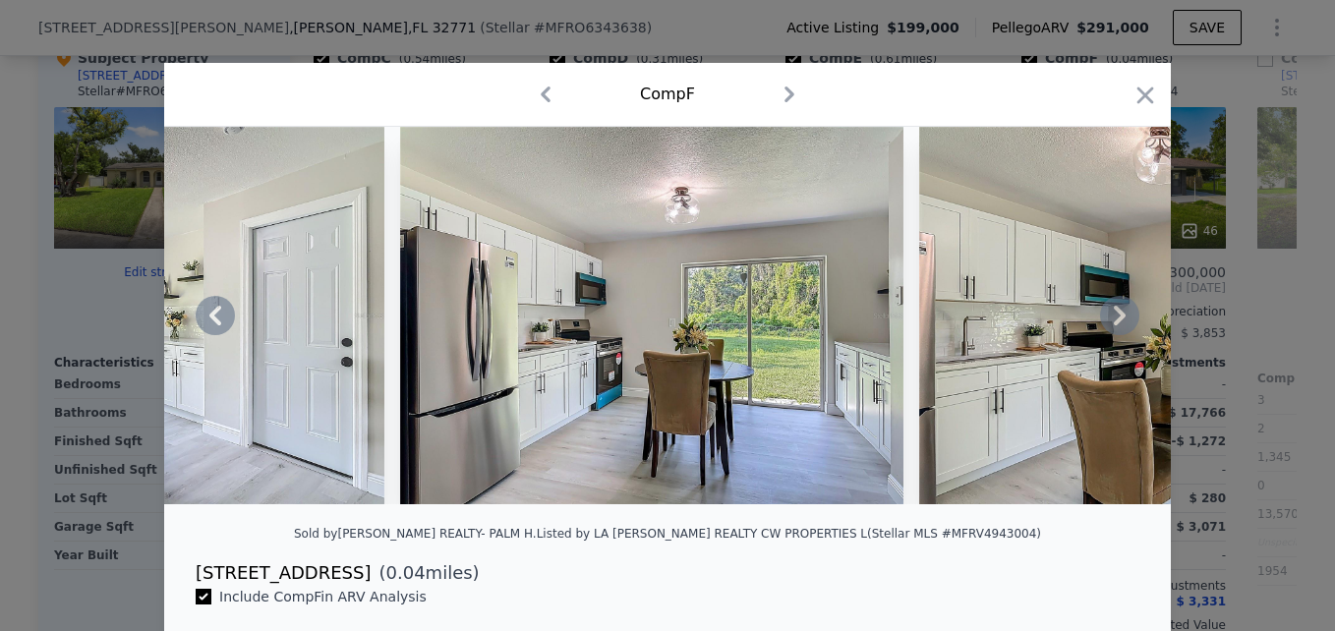
click at [1115, 322] on div at bounding box center [667, 316] width 1007 height 378
click at [1115, 322] on icon at bounding box center [1120, 316] width 12 height 20
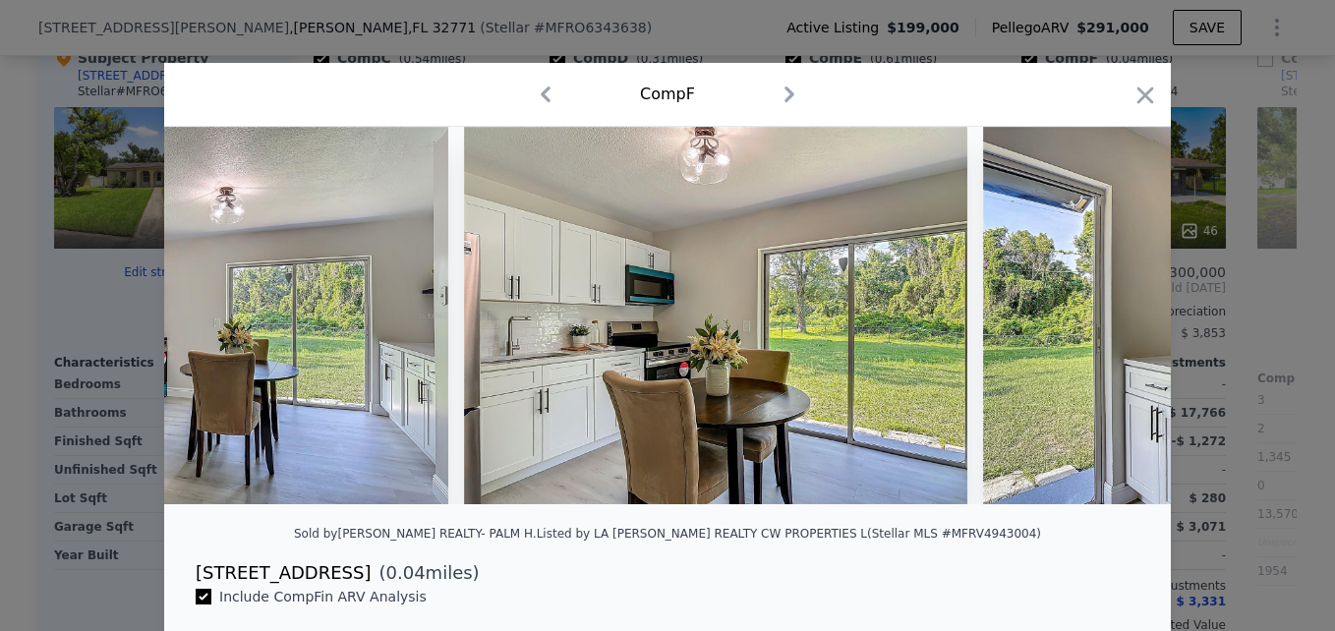
scroll to position [0, 8023]
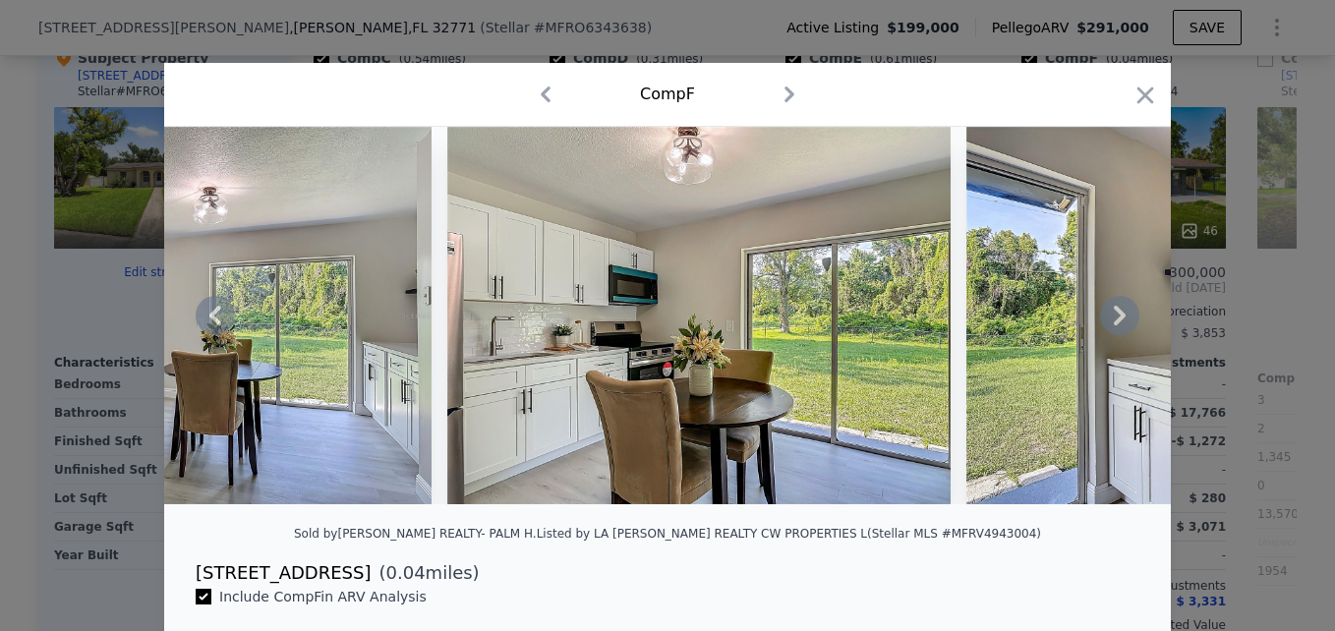
click at [1115, 322] on icon at bounding box center [1120, 316] width 12 height 20
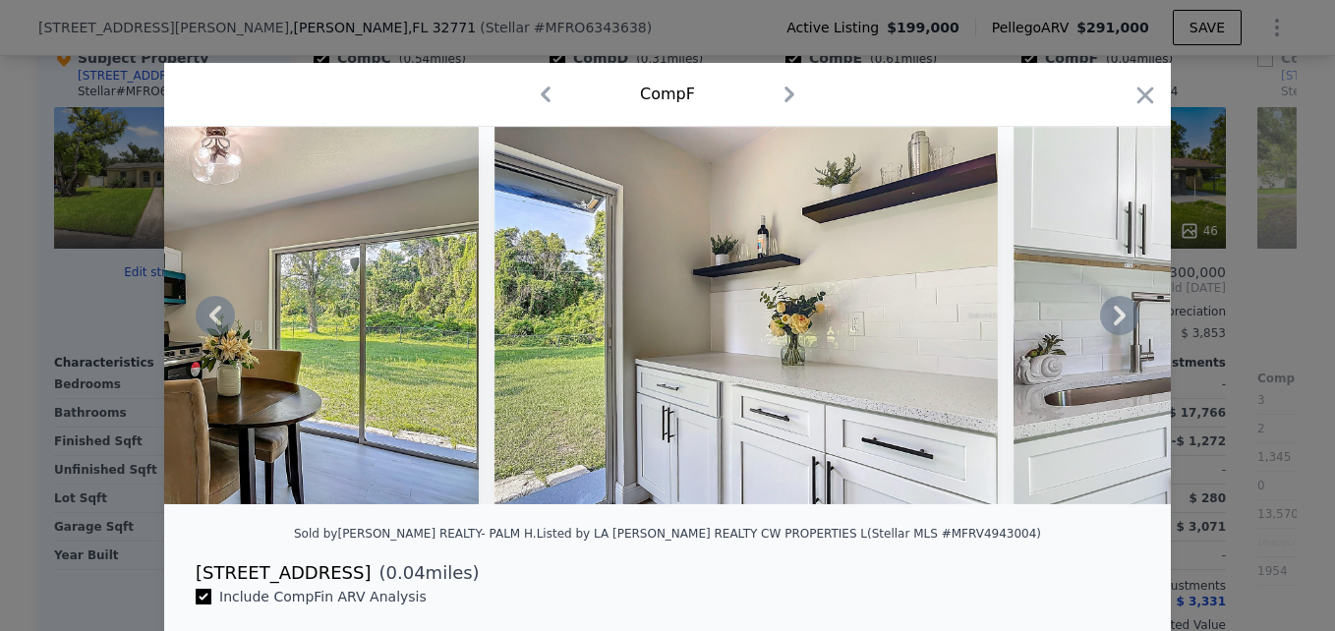
click at [1115, 322] on icon at bounding box center [1120, 316] width 12 height 20
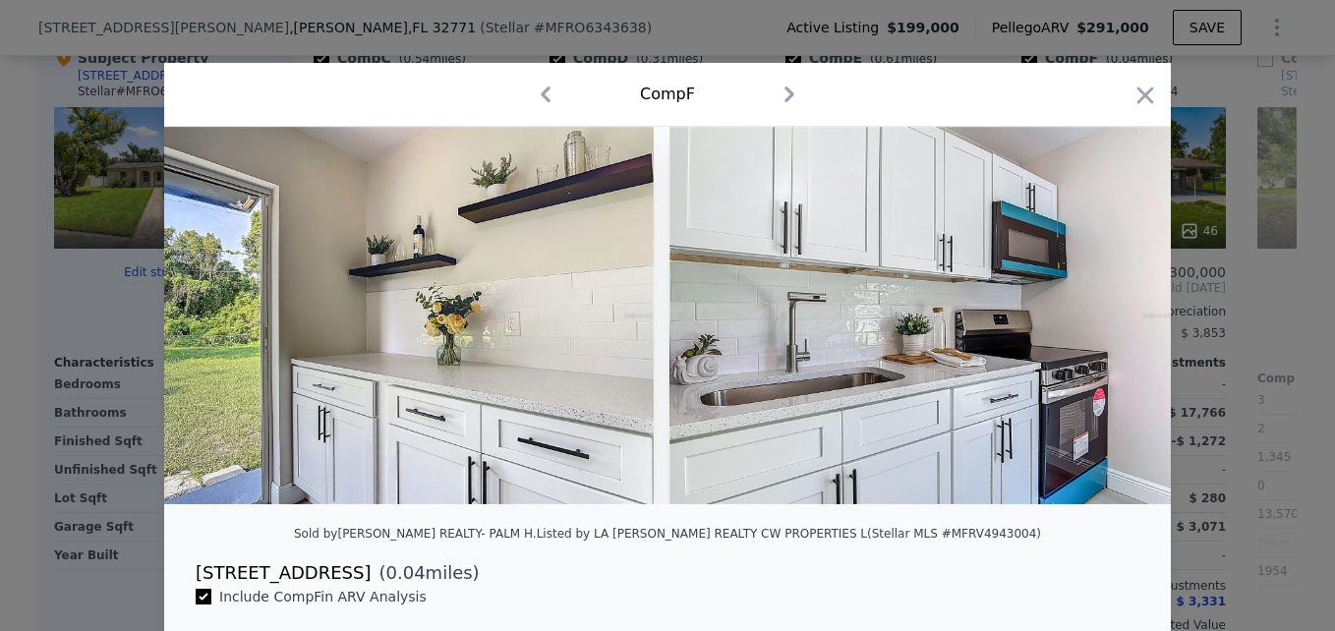
scroll to position [0, 8967]
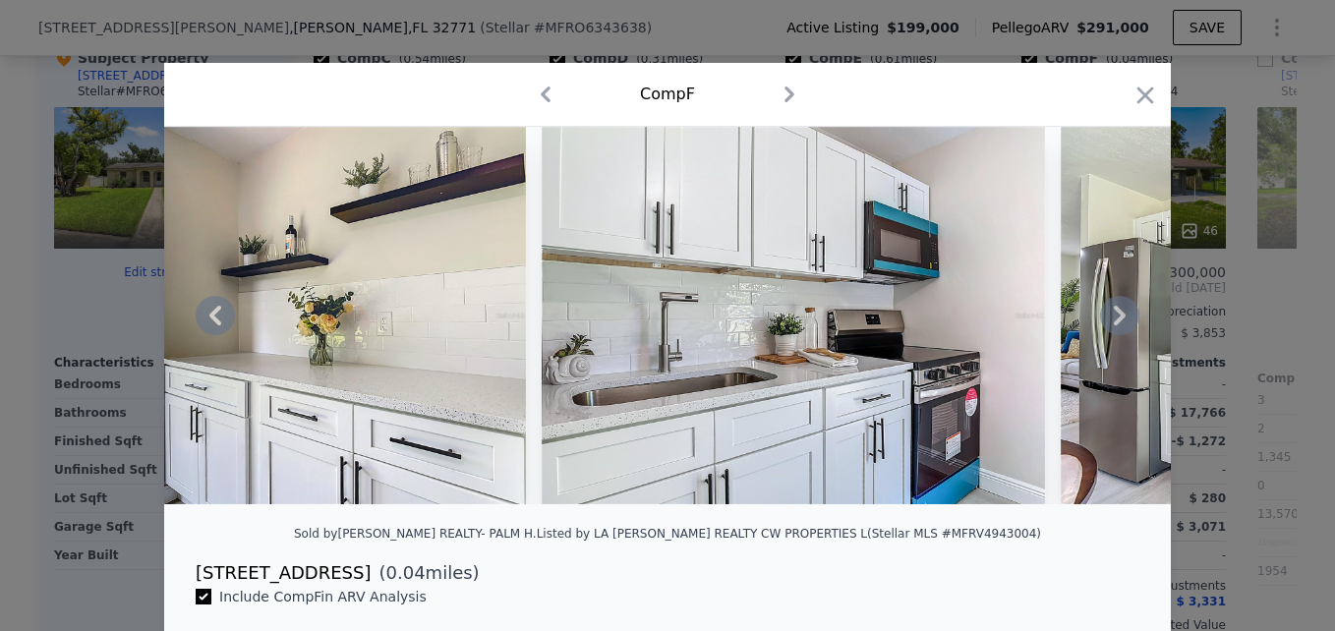
click at [1115, 322] on div at bounding box center [667, 316] width 1007 height 378
click at [1115, 322] on icon at bounding box center [1120, 316] width 12 height 20
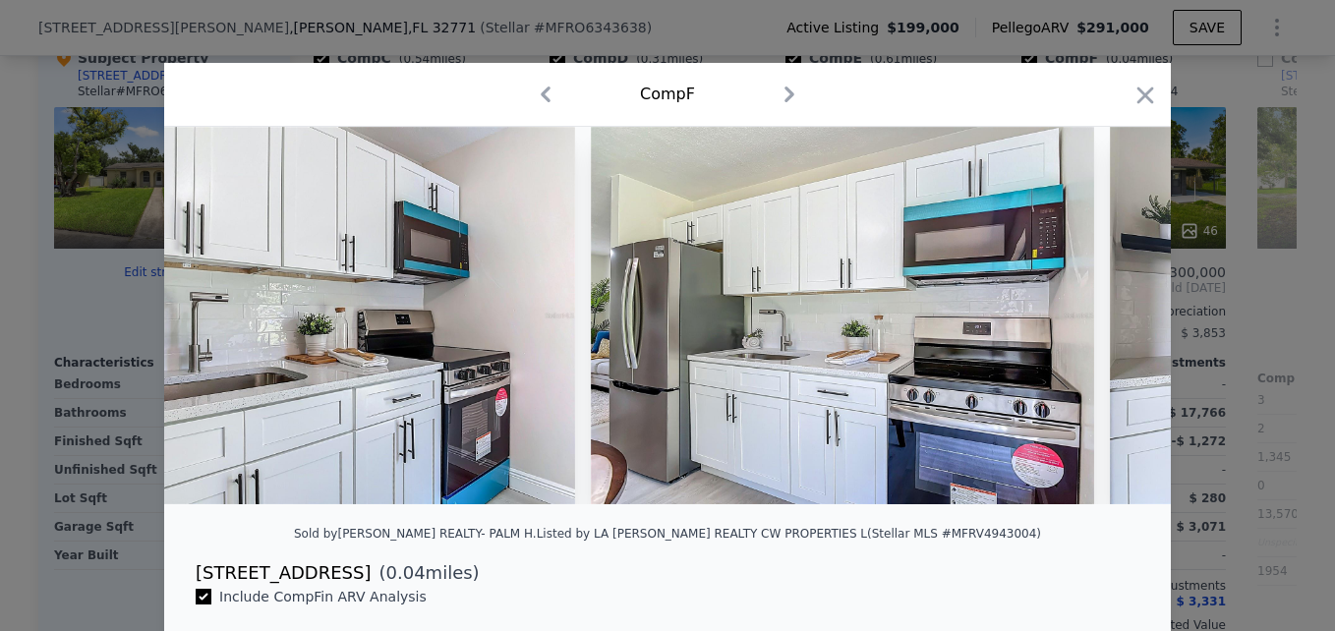
scroll to position [0, 9439]
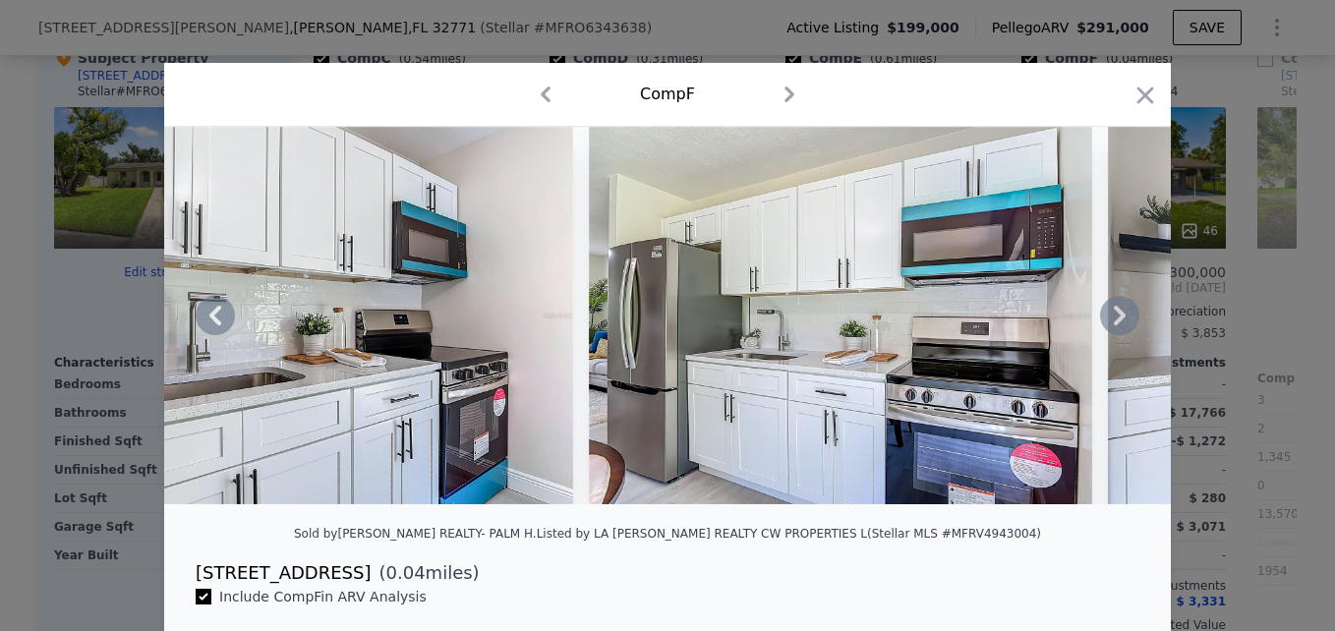
click at [1115, 322] on div at bounding box center [667, 316] width 1007 height 378
click at [1135, 88] on icon "button" at bounding box center [1146, 96] width 28 height 28
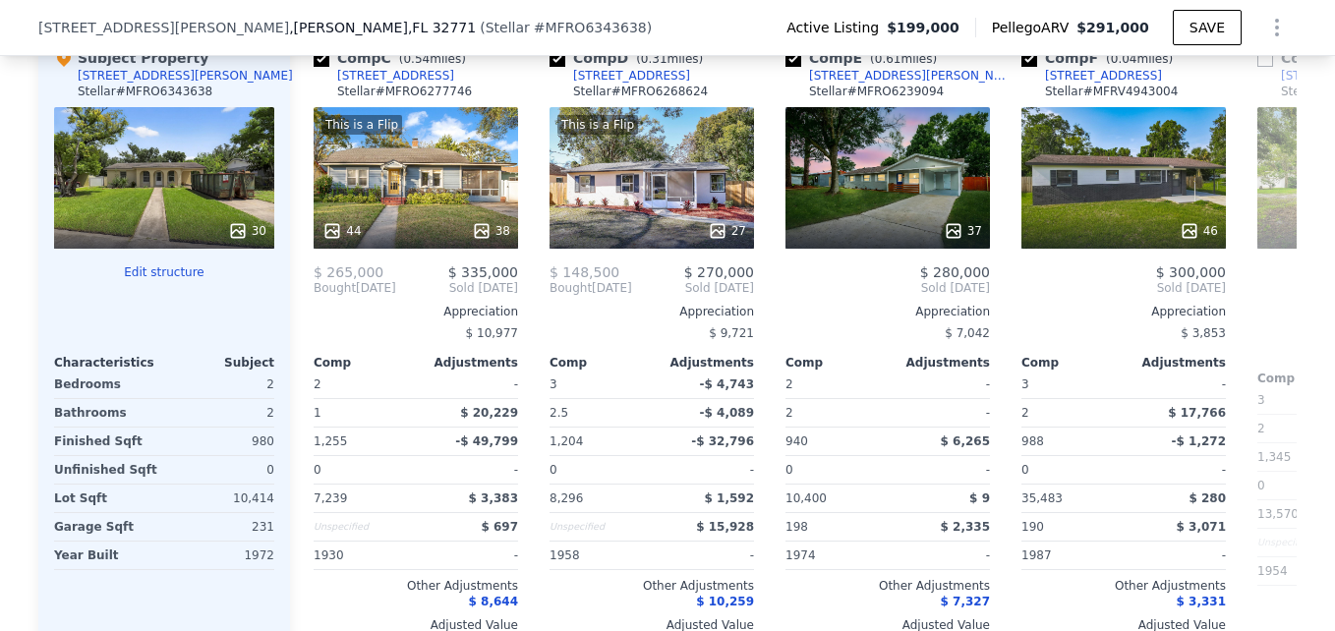
click at [115, 191] on div "30" at bounding box center [164, 178] width 220 height 142
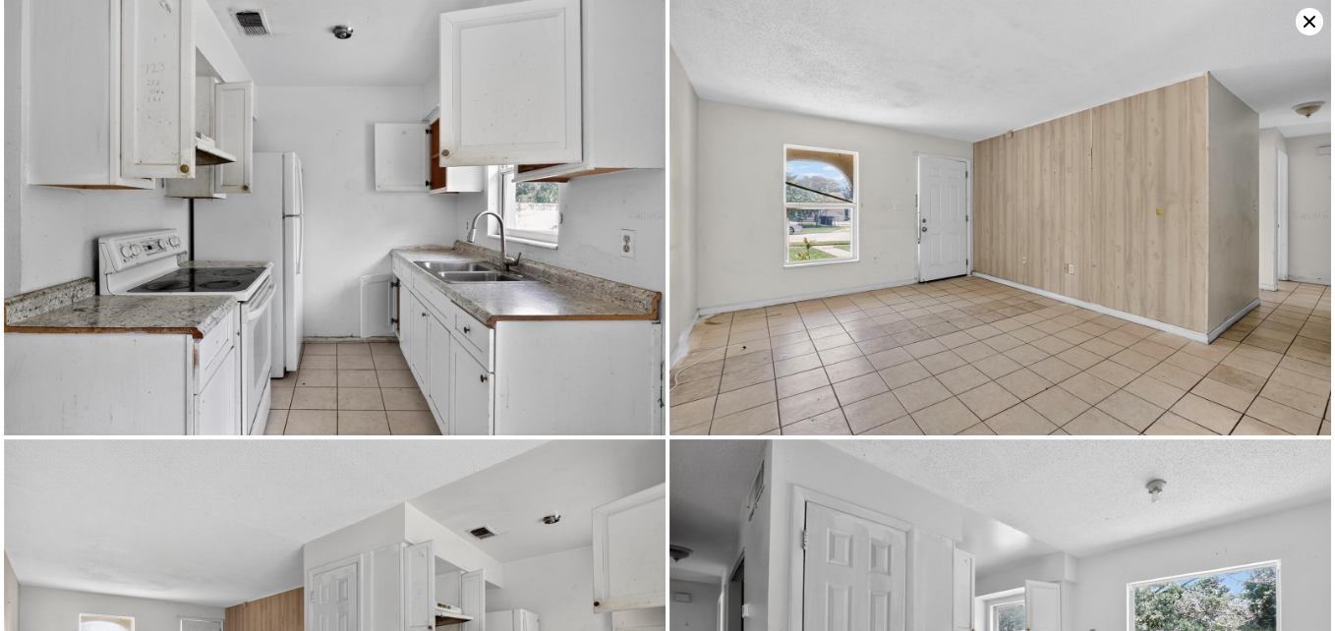
scroll to position [878, 0]
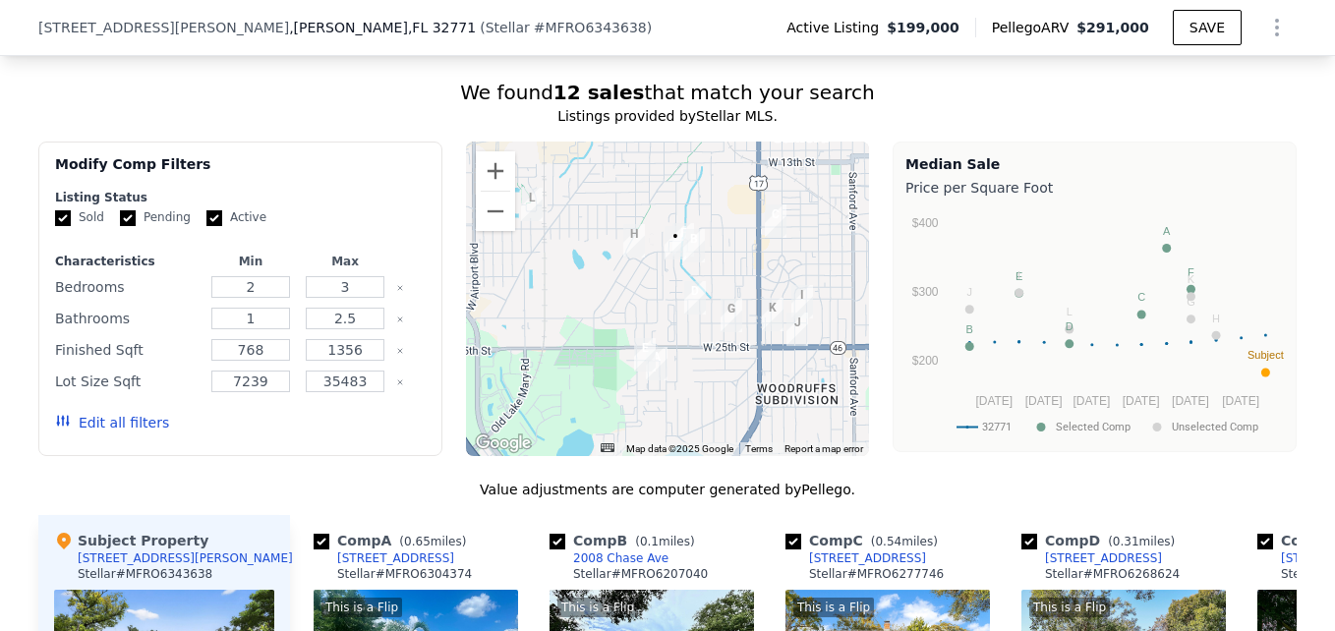
scroll to position [1577, 0]
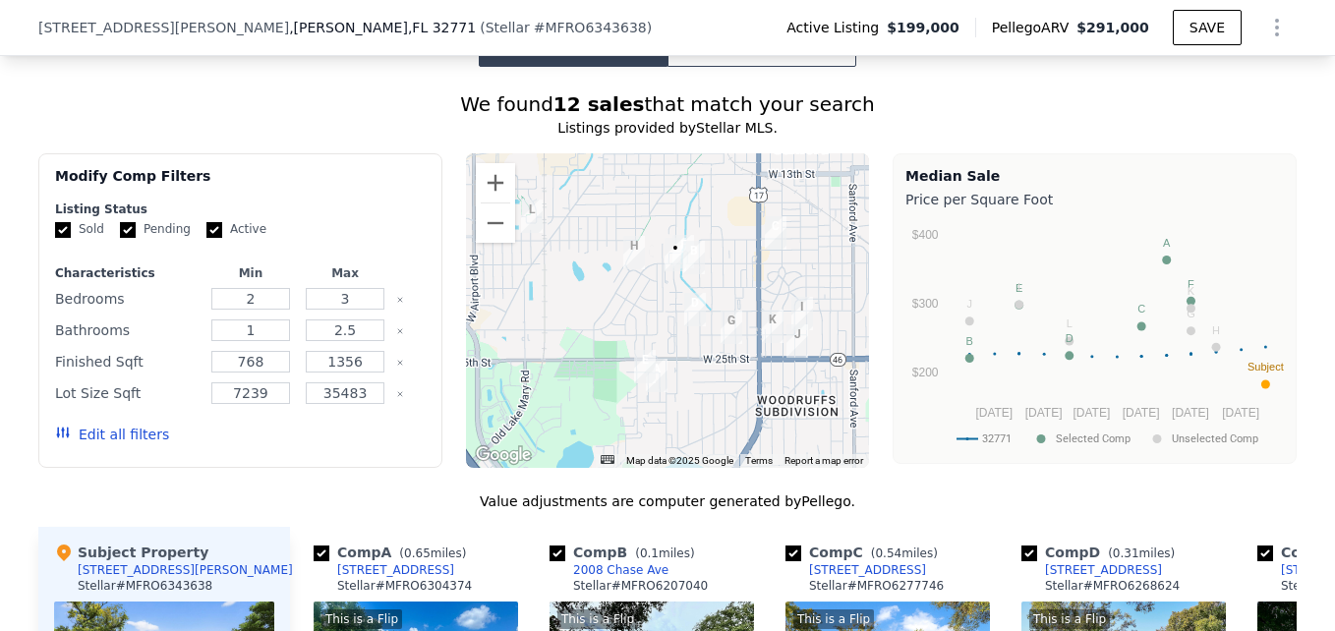
click at [906, 265] on icon "32771 Selected Comp Unselected Comp Nov 24 Jan 25 Mar 25 May 25 Jul 25 Sep 25 $…" at bounding box center [1095, 336] width 379 height 246
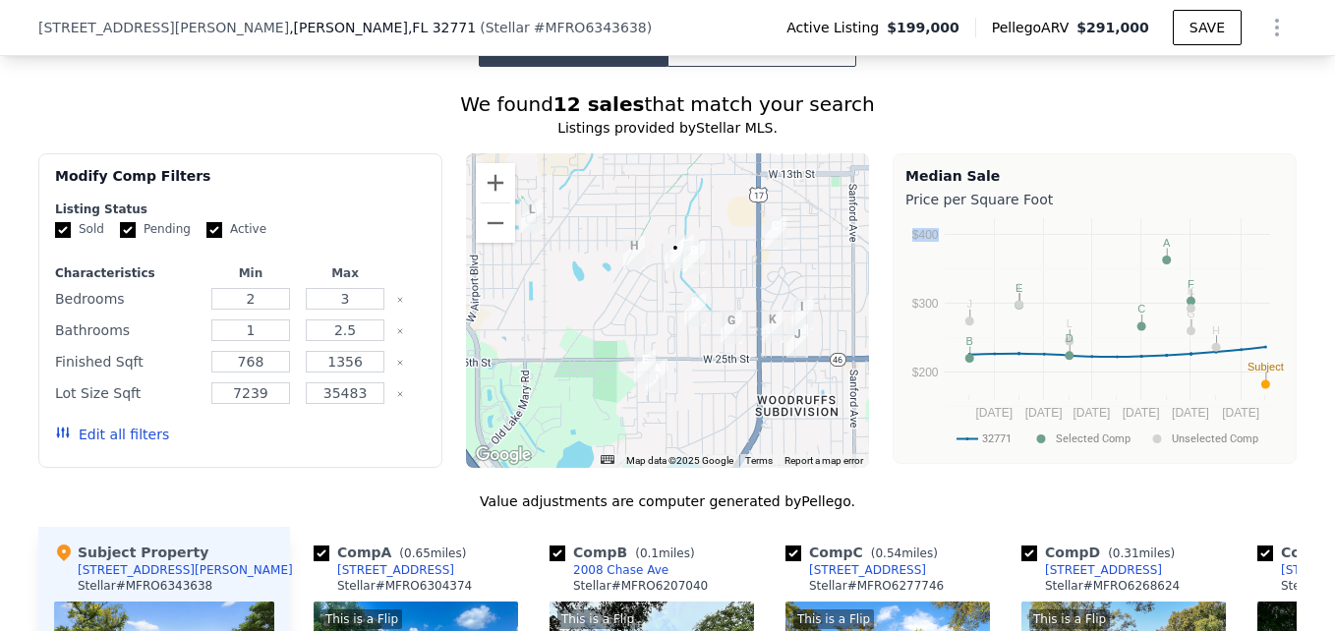
drag, startPoint x: 898, startPoint y: 265, endPoint x: 908, endPoint y: 279, distance: 17.5
click at [908, 279] on icon "32771 Selected Comp Unselected Comp Nov 24 Jan 25 Mar 25 May 25 Jul 25 Sep 25 $…" at bounding box center [1095, 336] width 379 height 246
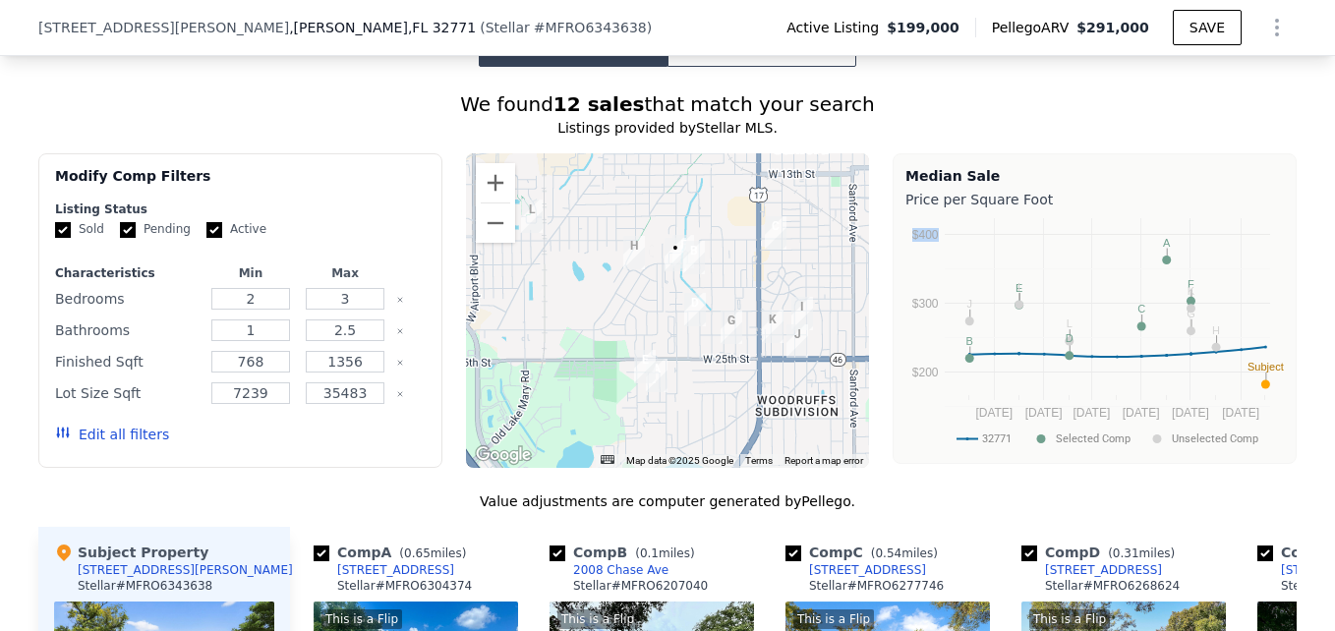
click at [908, 279] on icon "32771 Selected Comp Unselected Comp Nov 24 Jan 25 Mar 25 May 25 Jul 25 Sep 25 $…" at bounding box center [1095, 336] width 379 height 246
click at [629, 138] on div "Listings provided by Stellar MLS ." at bounding box center [667, 128] width 1258 height 20
